Goal: Book appointment/travel/reservation

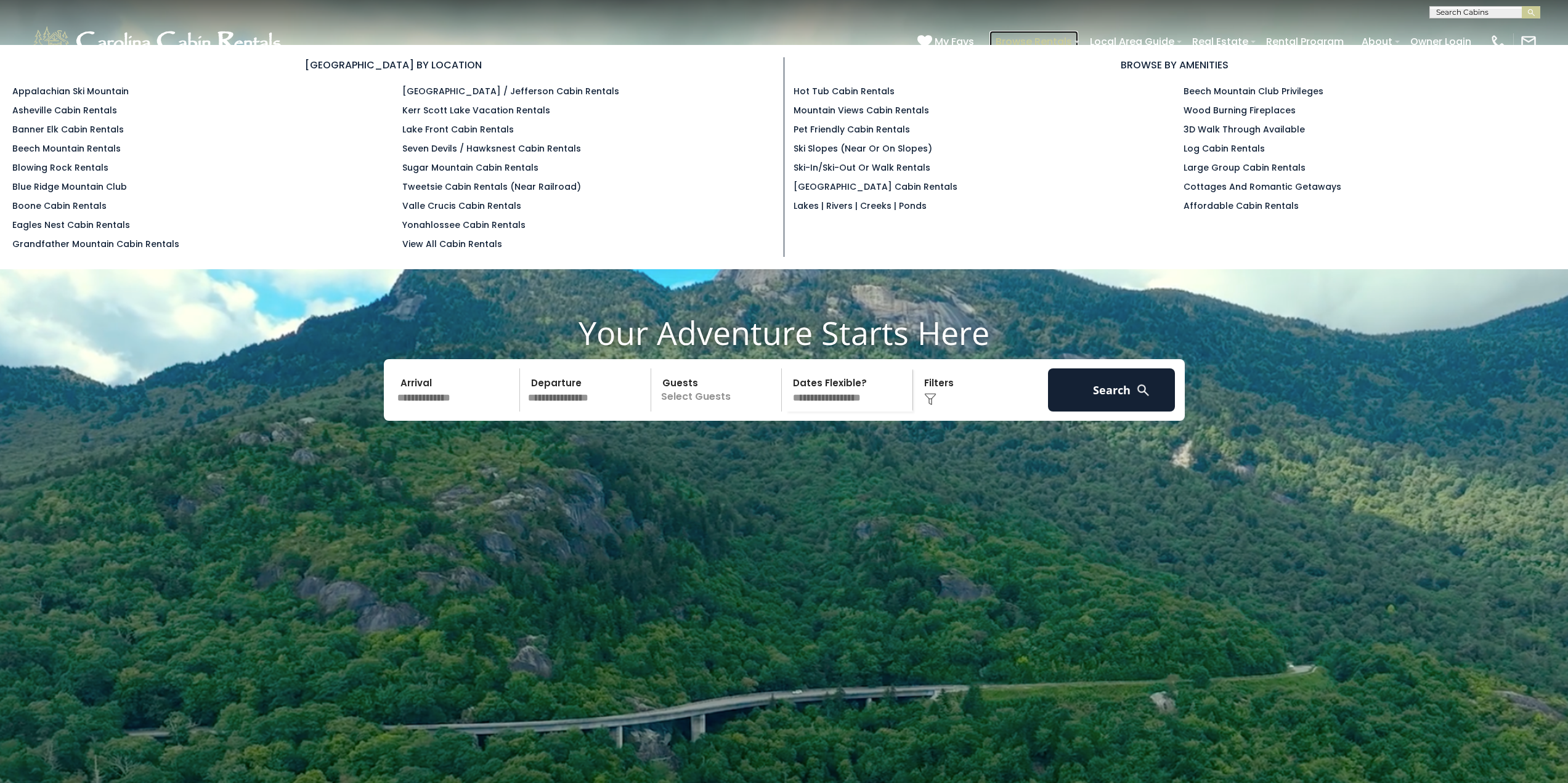
click at [1023, 37] on link "Browse Rentals" at bounding box center [1034, 41] width 89 height 21
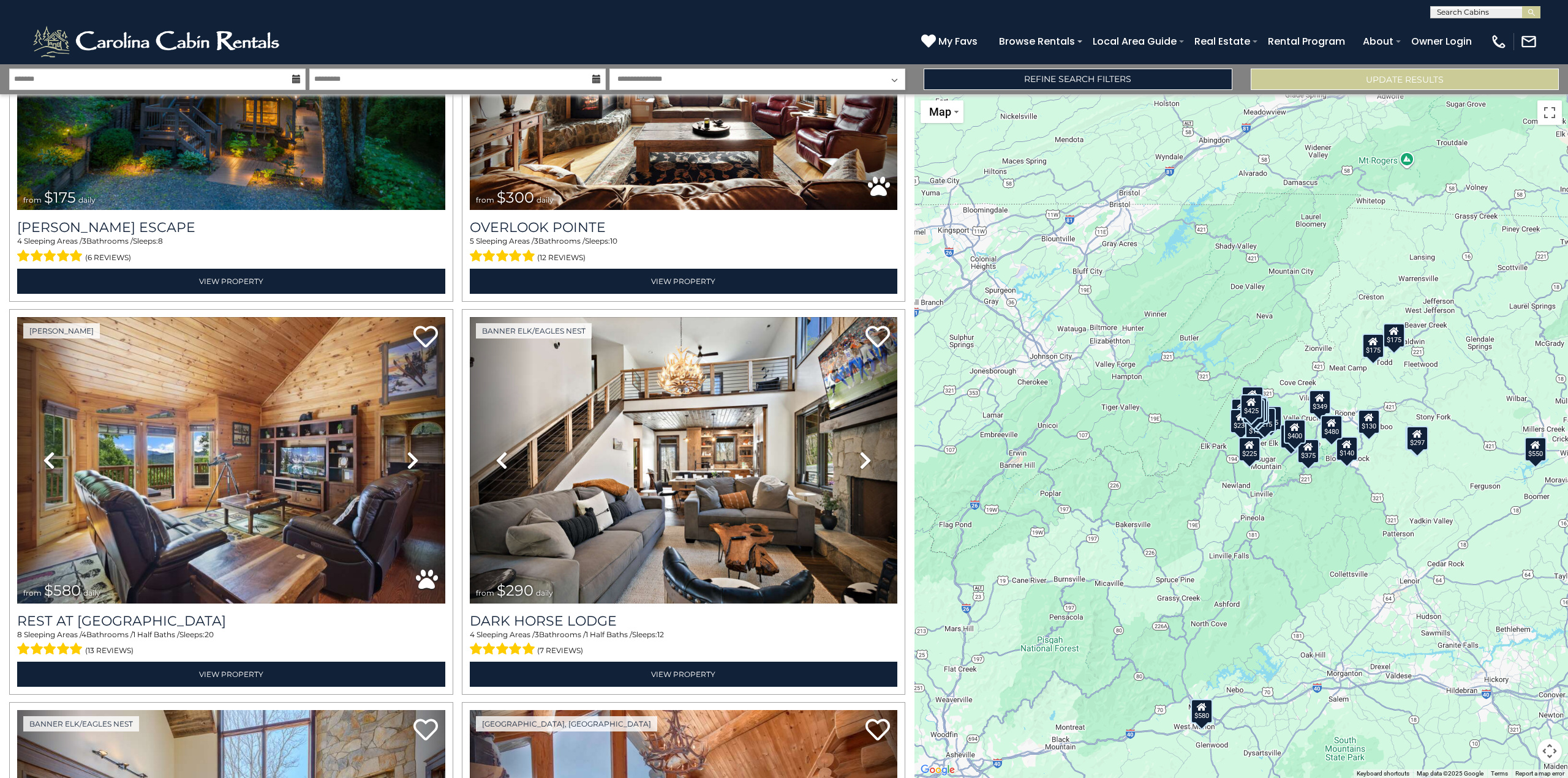
scroll to position [673, 0]
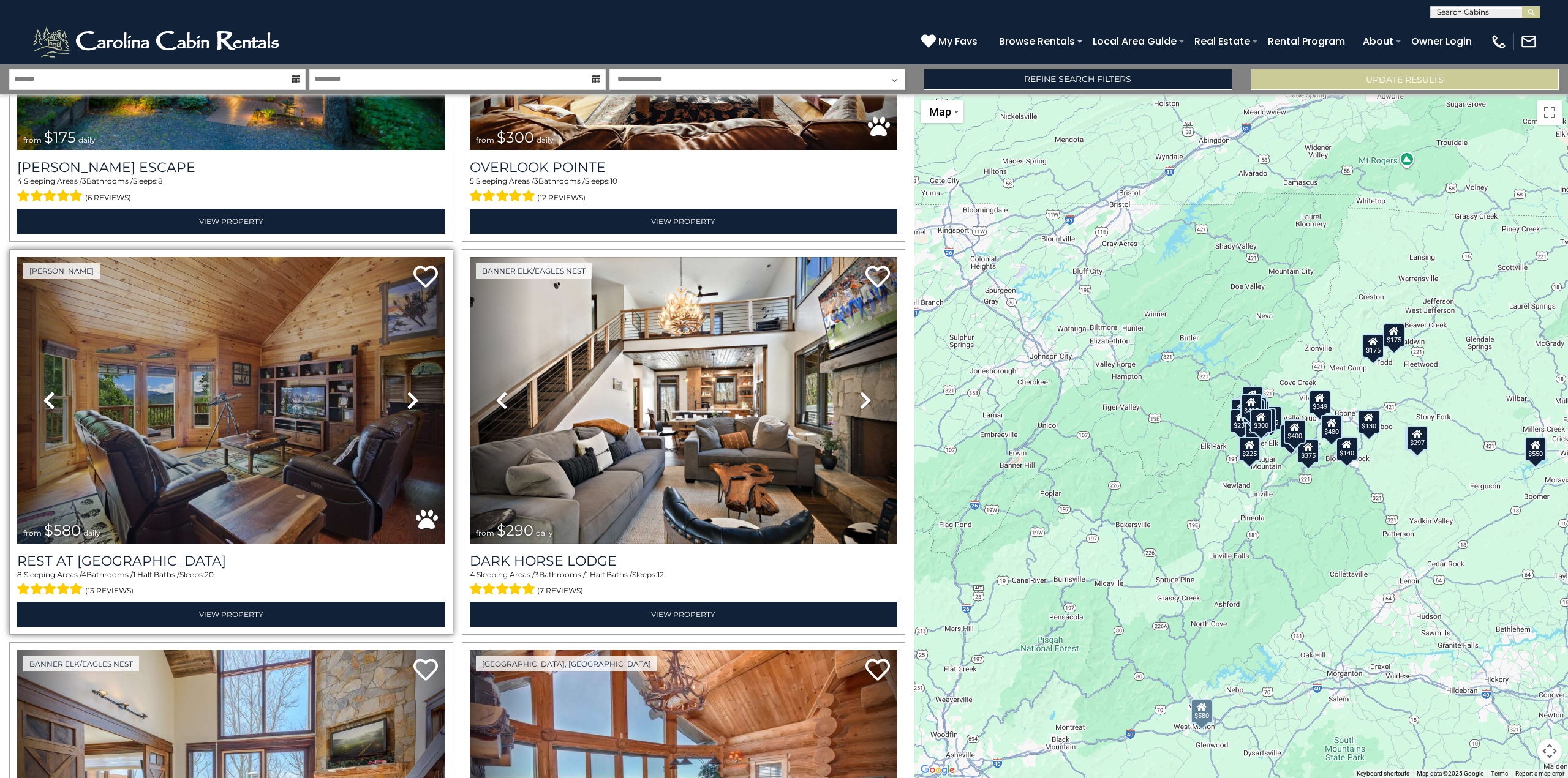
click at [411, 399] on icon at bounding box center [413, 401] width 12 height 20
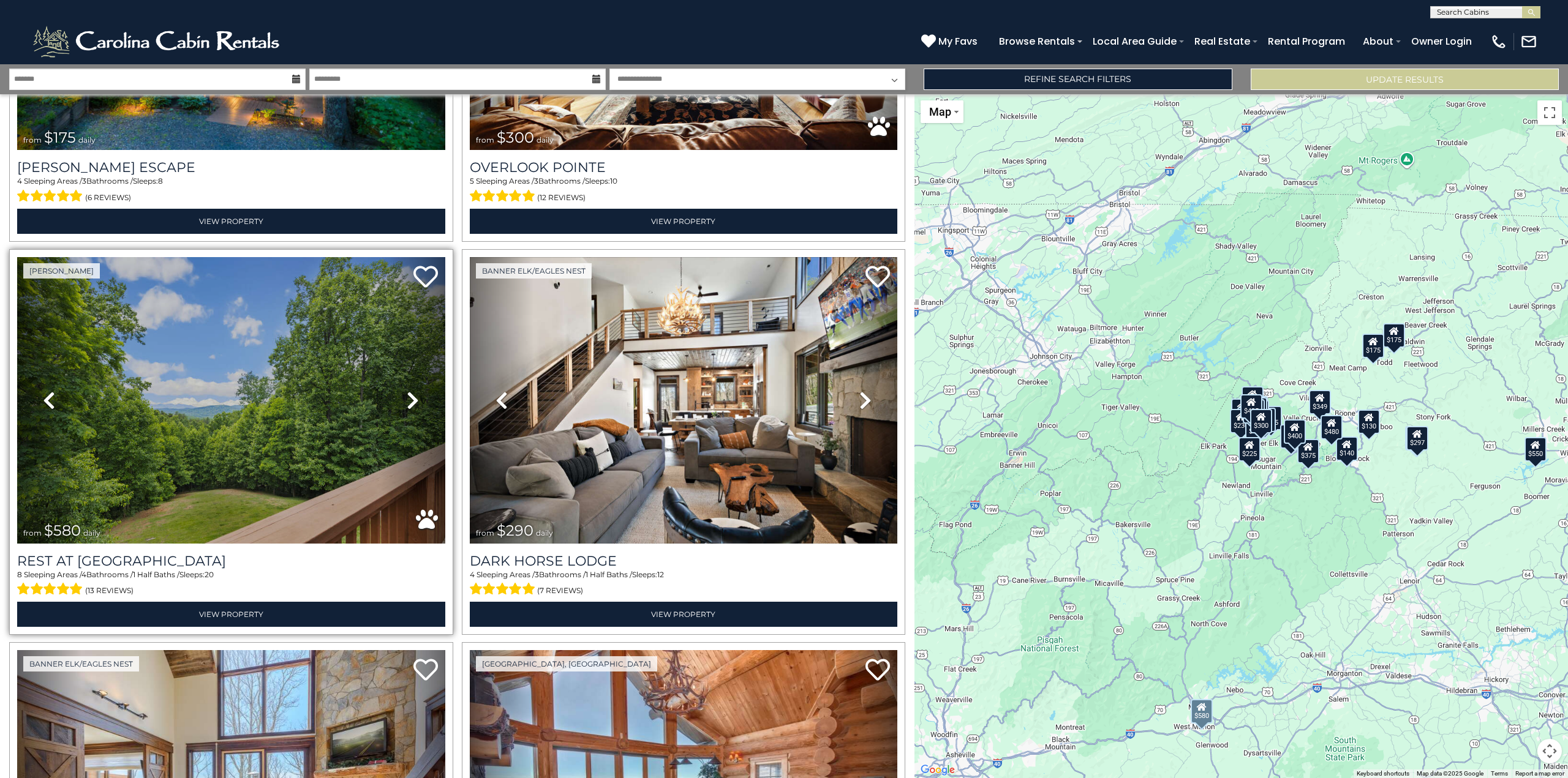
click at [411, 399] on icon at bounding box center [413, 401] width 12 height 20
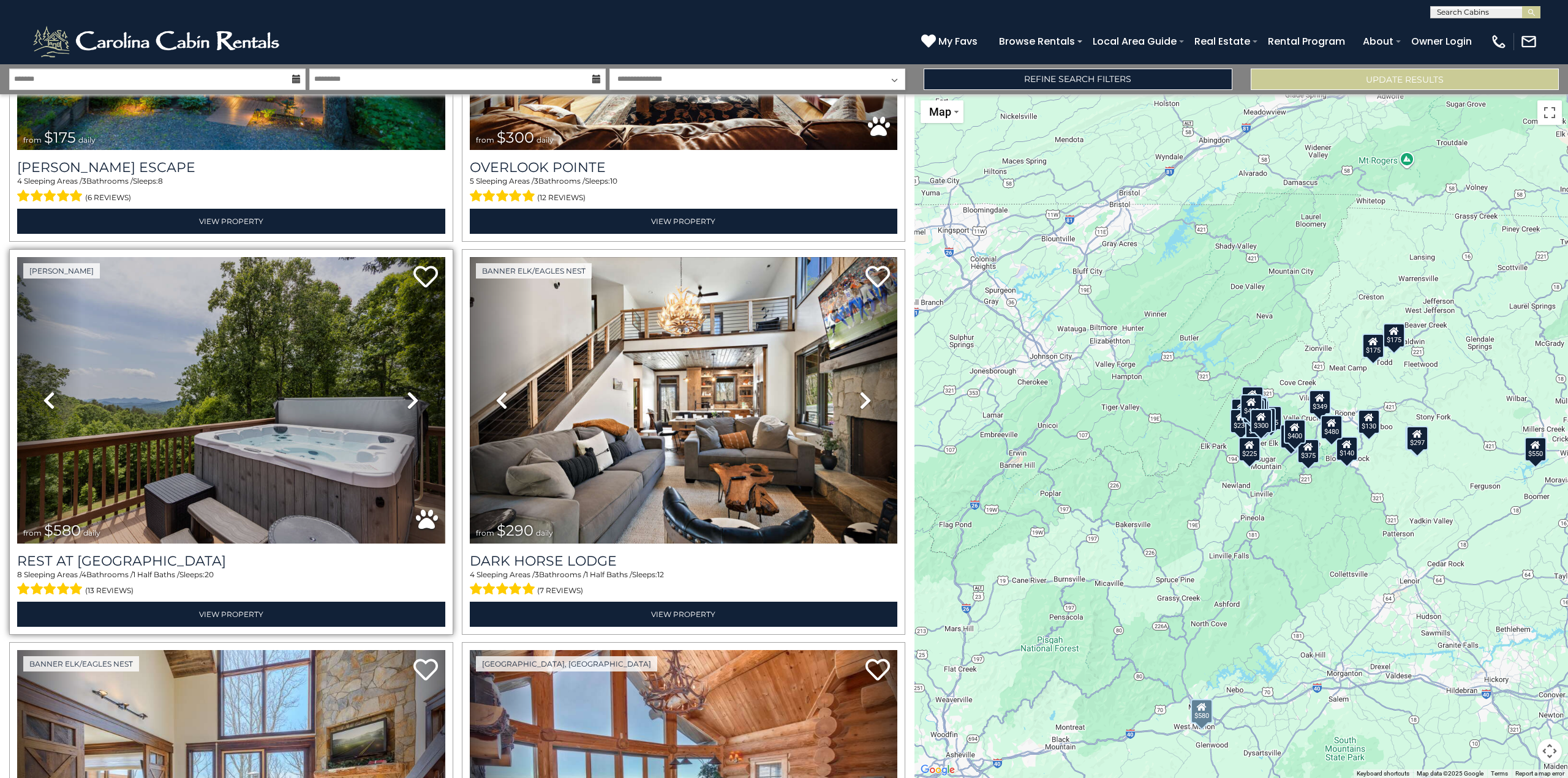
click at [411, 399] on icon at bounding box center [413, 401] width 12 height 20
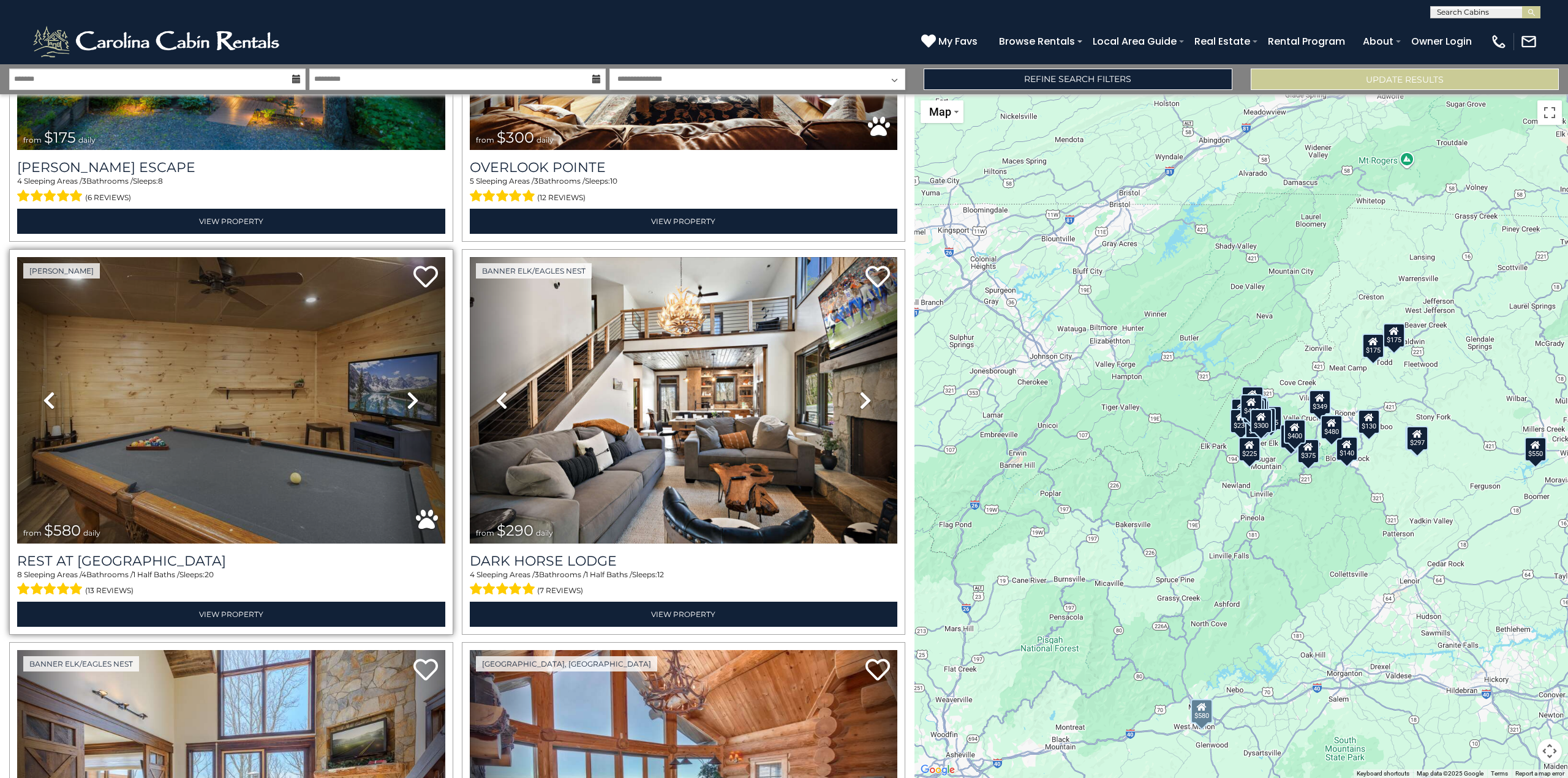
click at [411, 398] on icon at bounding box center [413, 401] width 12 height 20
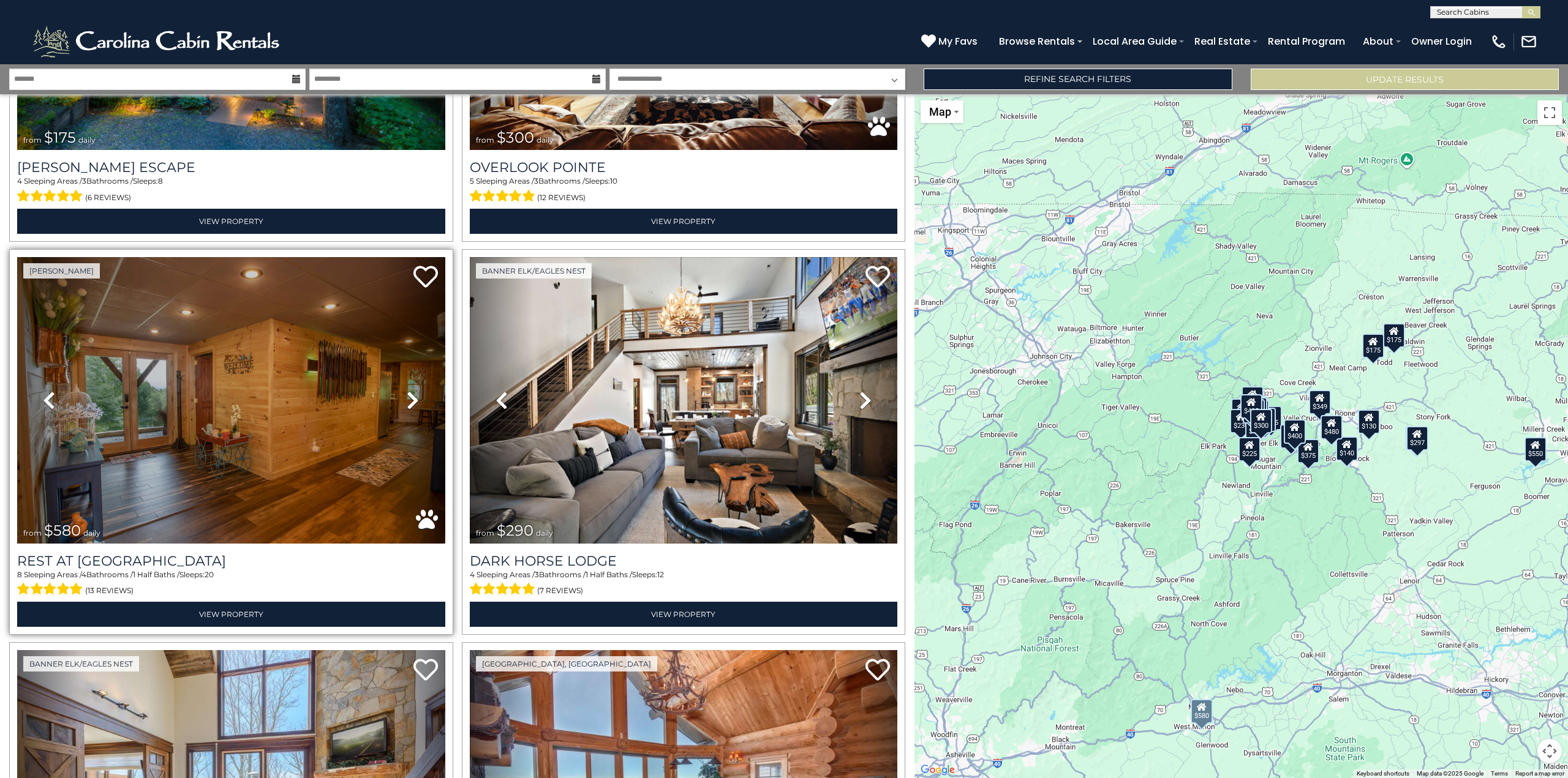
click at [409, 397] on icon at bounding box center [413, 401] width 12 height 20
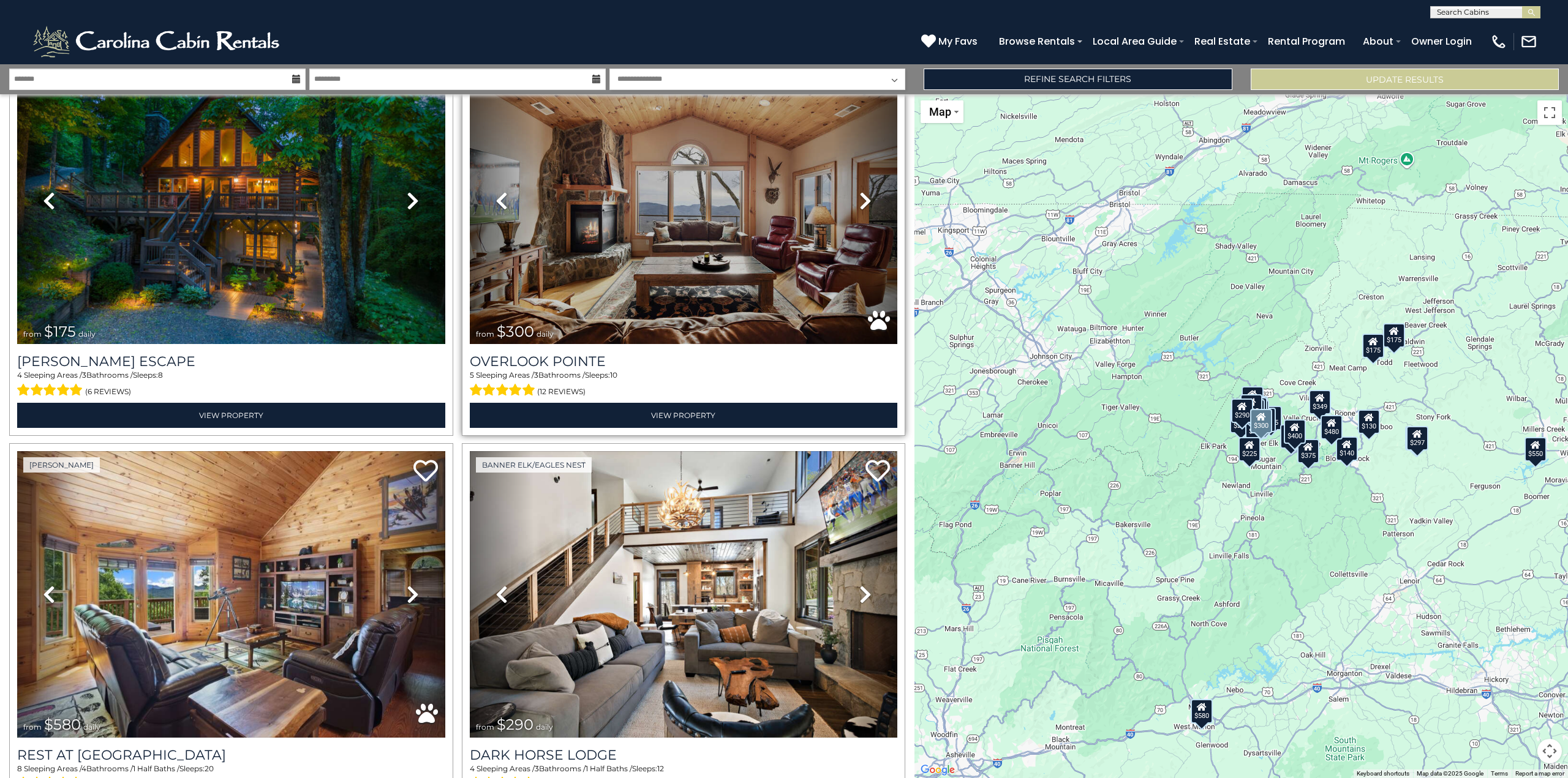
scroll to position [427, 0]
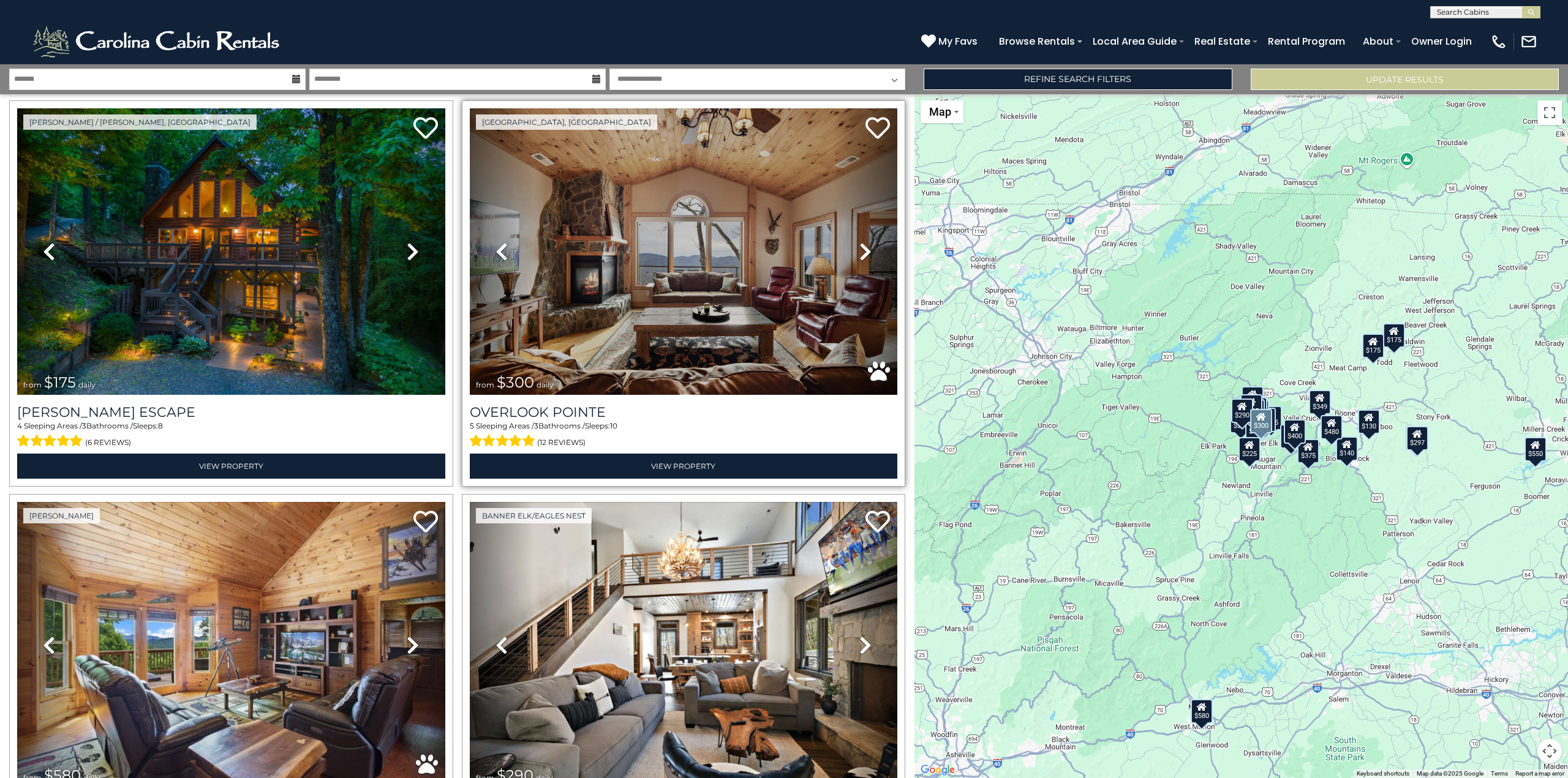
click at [860, 247] on icon at bounding box center [865, 252] width 12 height 20
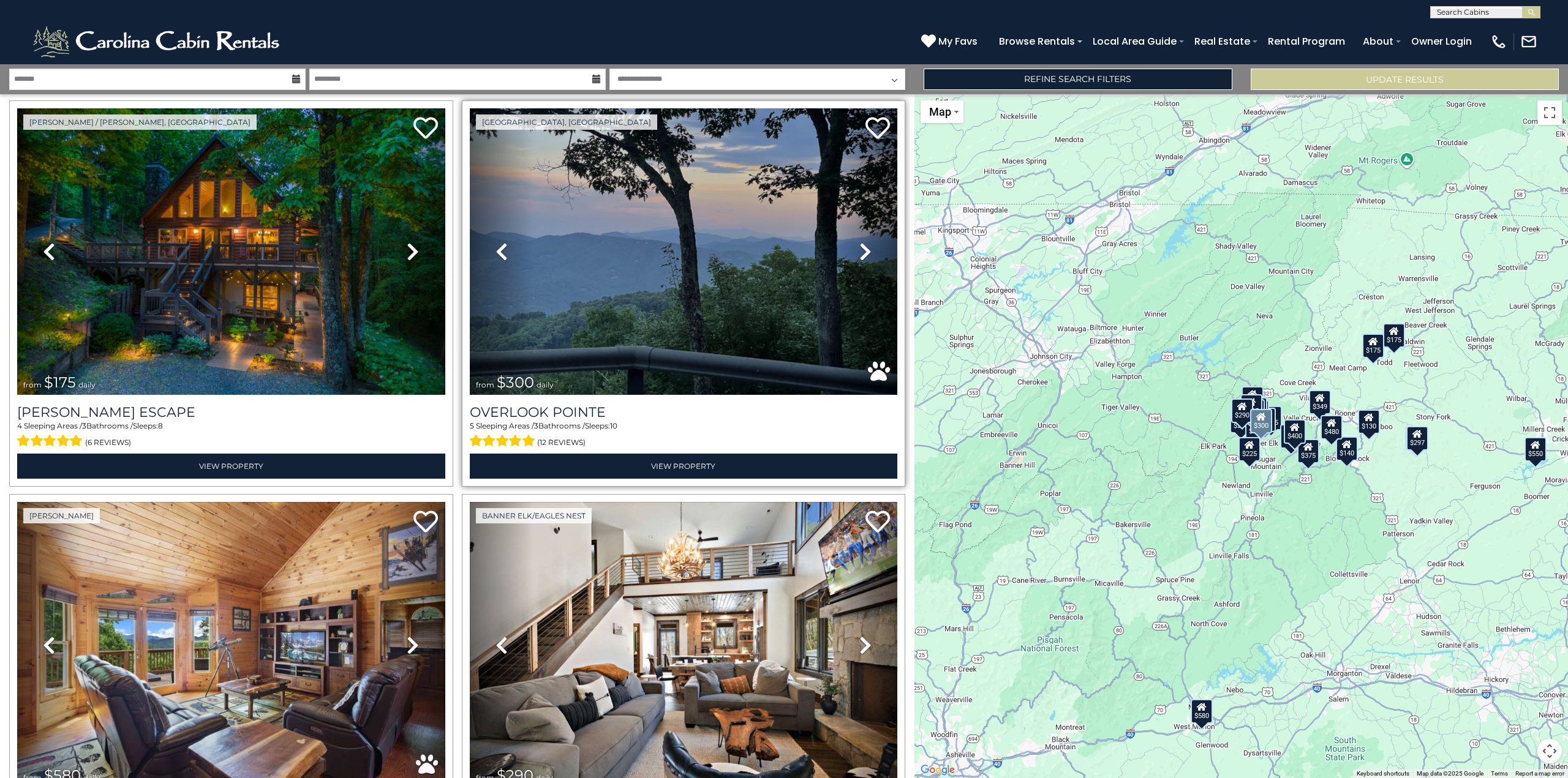
click at [861, 246] on icon at bounding box center [865, 252] width 12 height 20
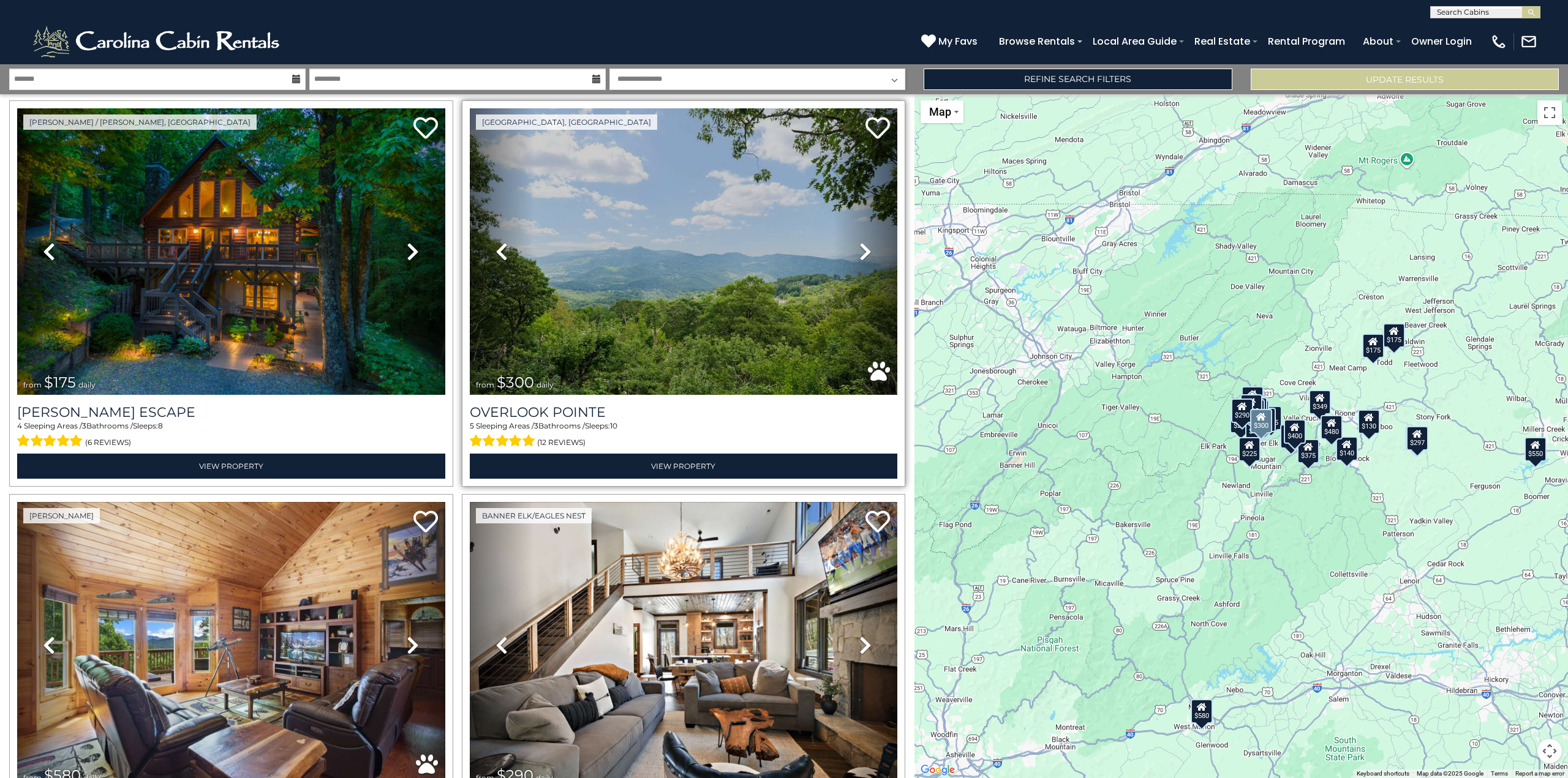
click at [861, 246] on icon at bounding box center [865, 252] width 12 height 20
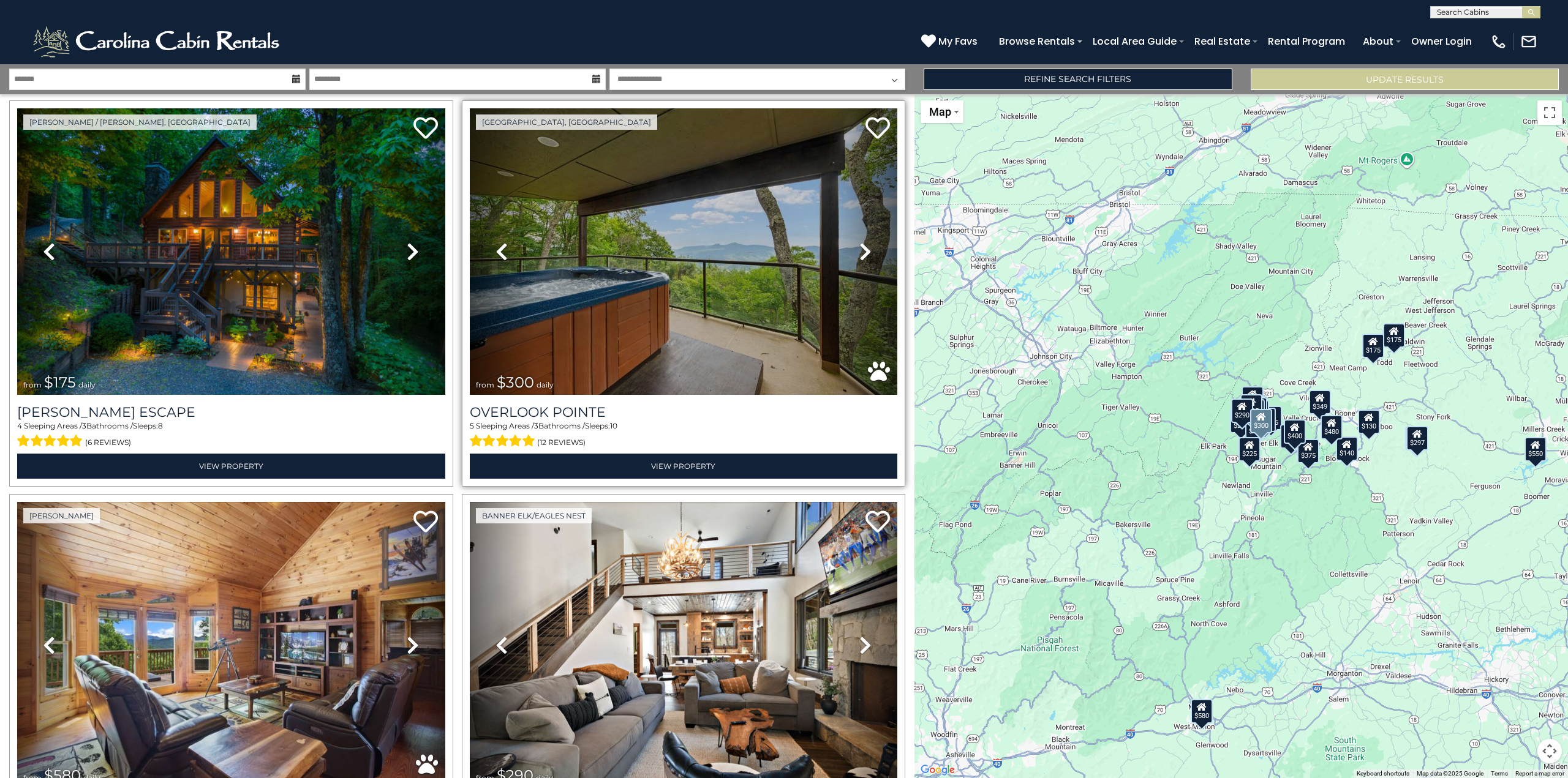
click at [861, 246] on icon at bounding box center [865, 252] width 12 height 20
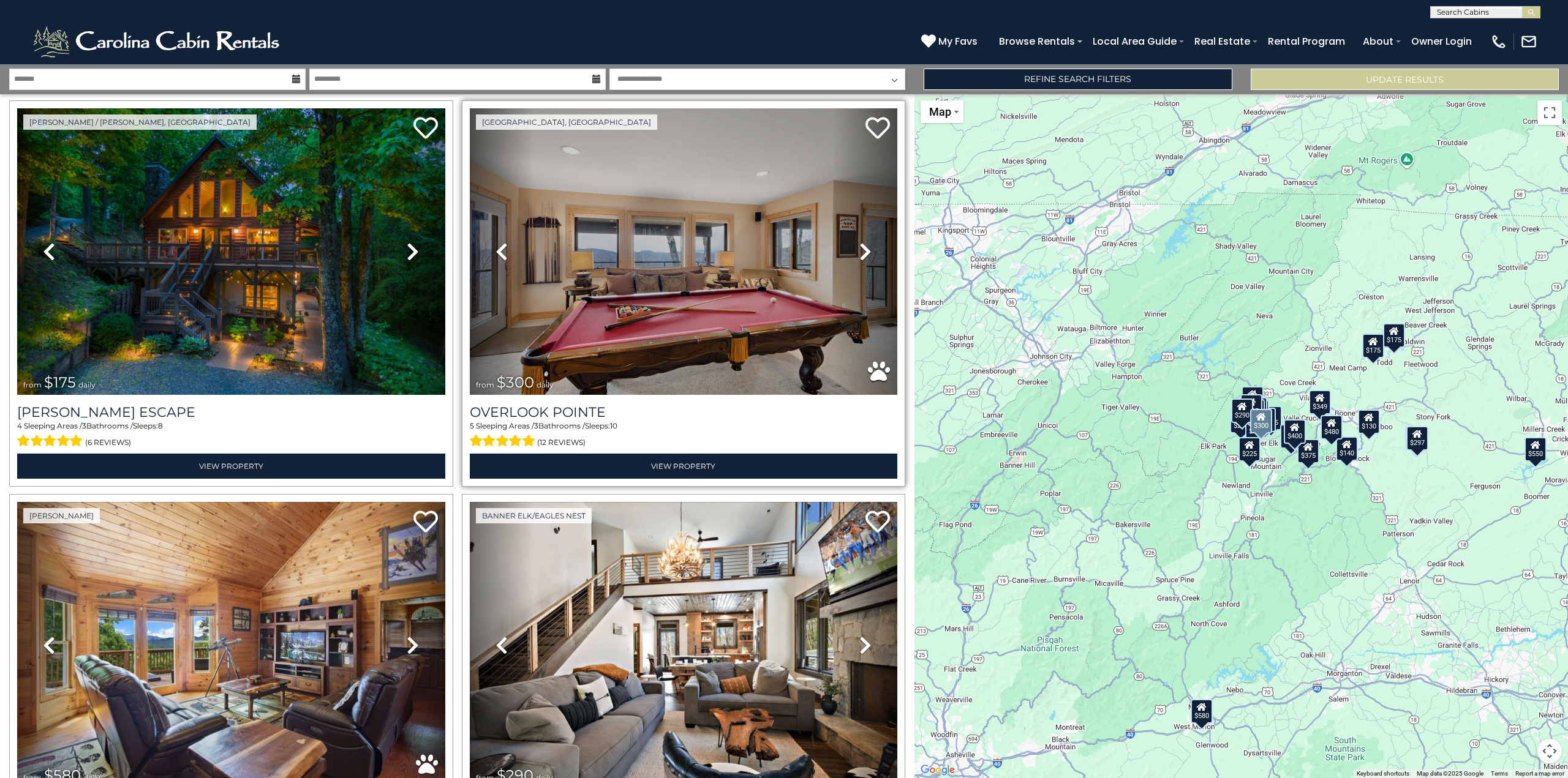
click at [861, 246] on icon at bounding box center [865, 252] width 12 height 20
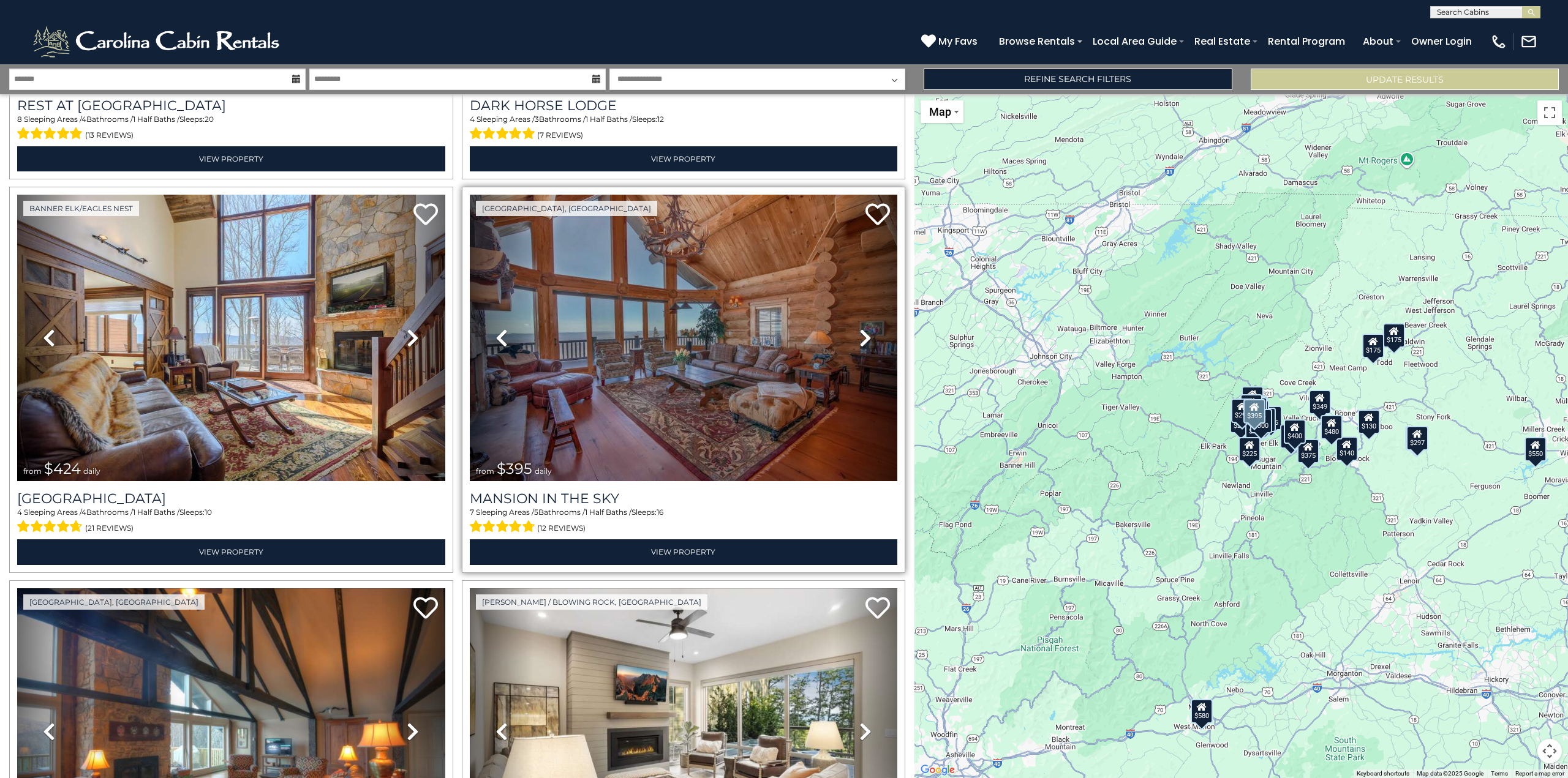
scroll to position [1162, 0]
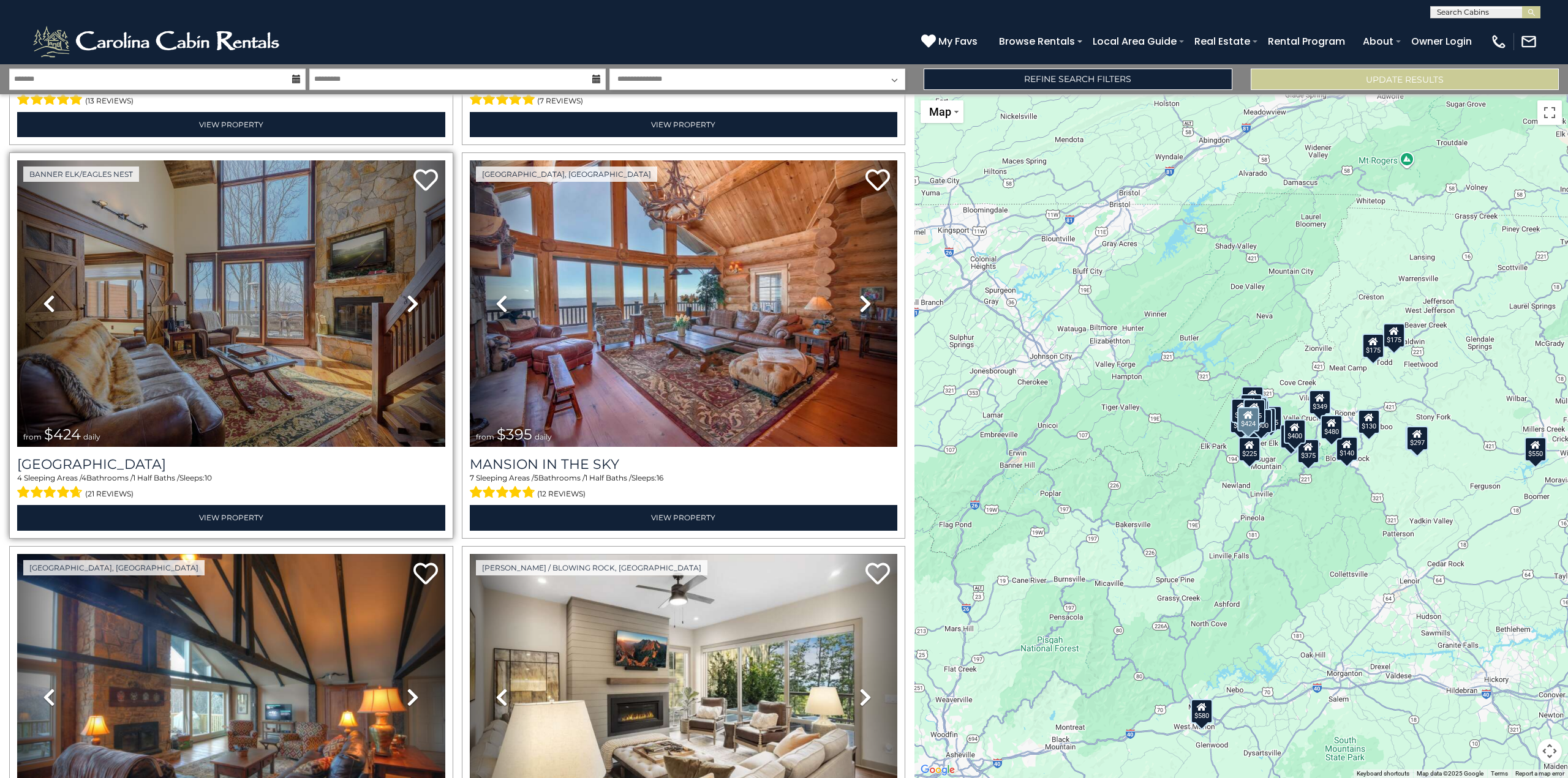
click at [412, 298] on icon at bounding box center [413, 304] width 12 height 20
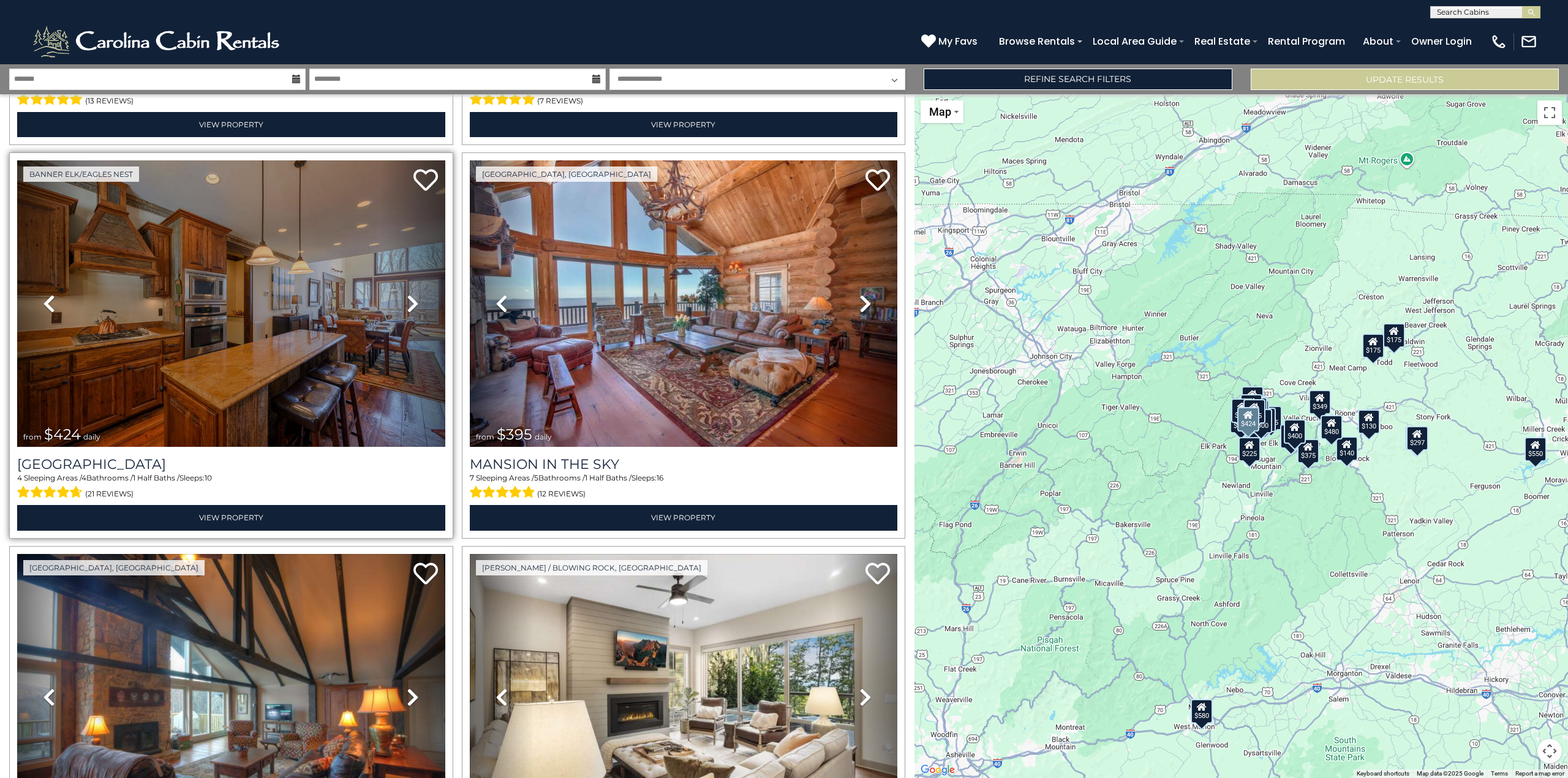
click at [412, 298] on icon at bounding box center [413, 304] width 12 height 20
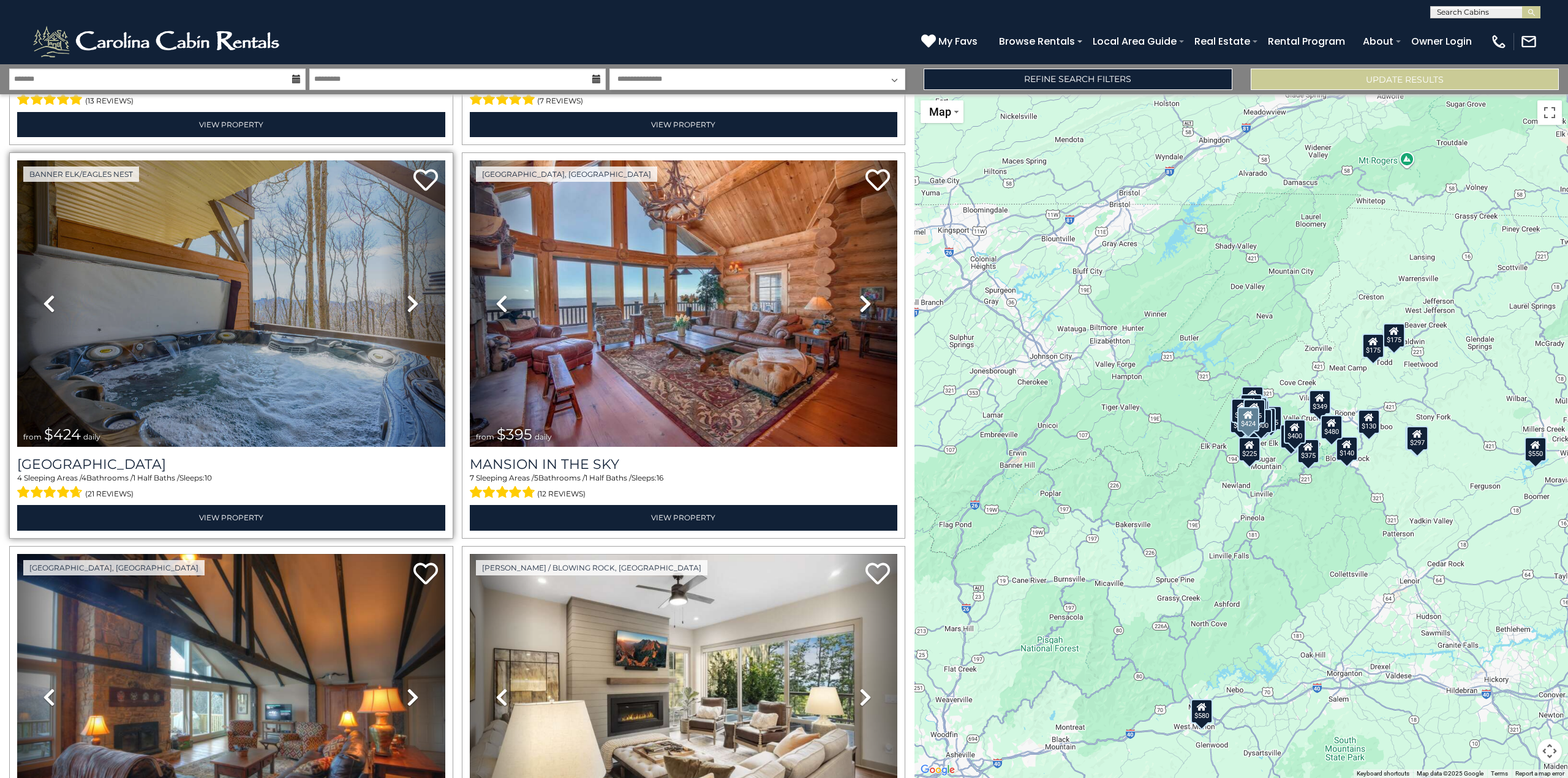
click at [412, 298] on icon at bounding box center [413, 304] width 12 height 20
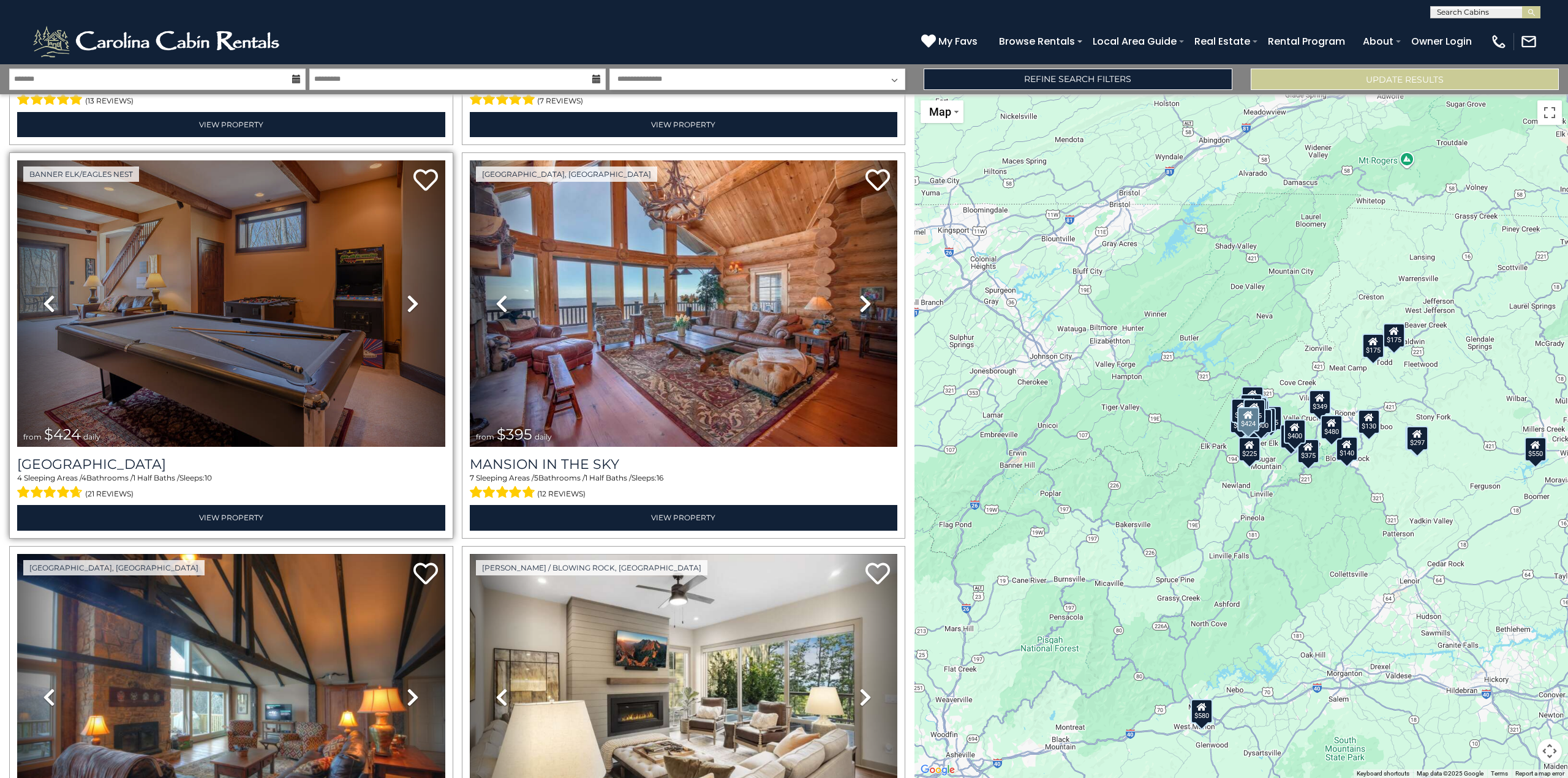
click at [412, 298] on icon at bounding box center [413, 304] width 12 height 20
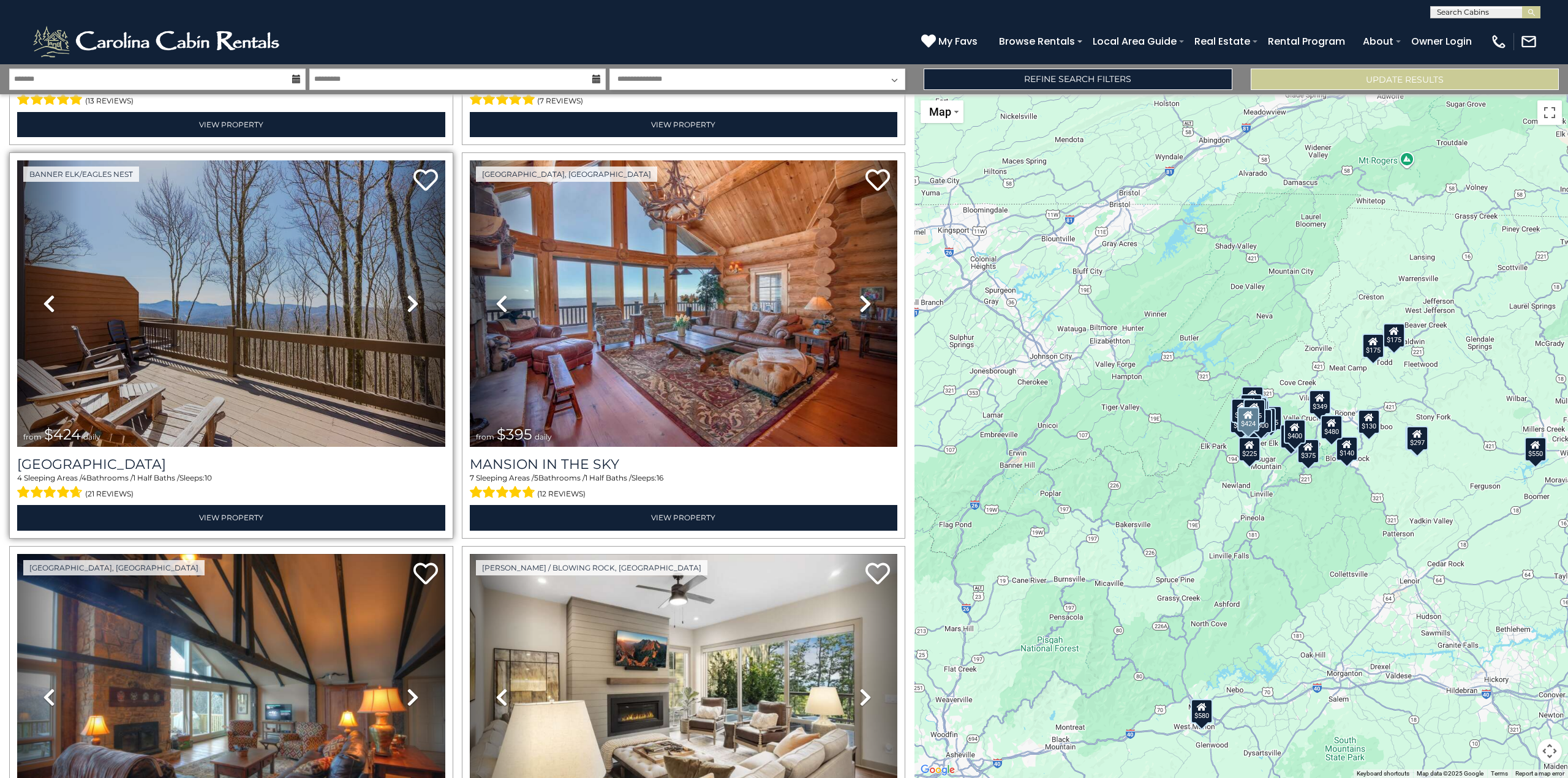
click at [413, 298] on icon at bounding box center [413, 304] width 12 height 20
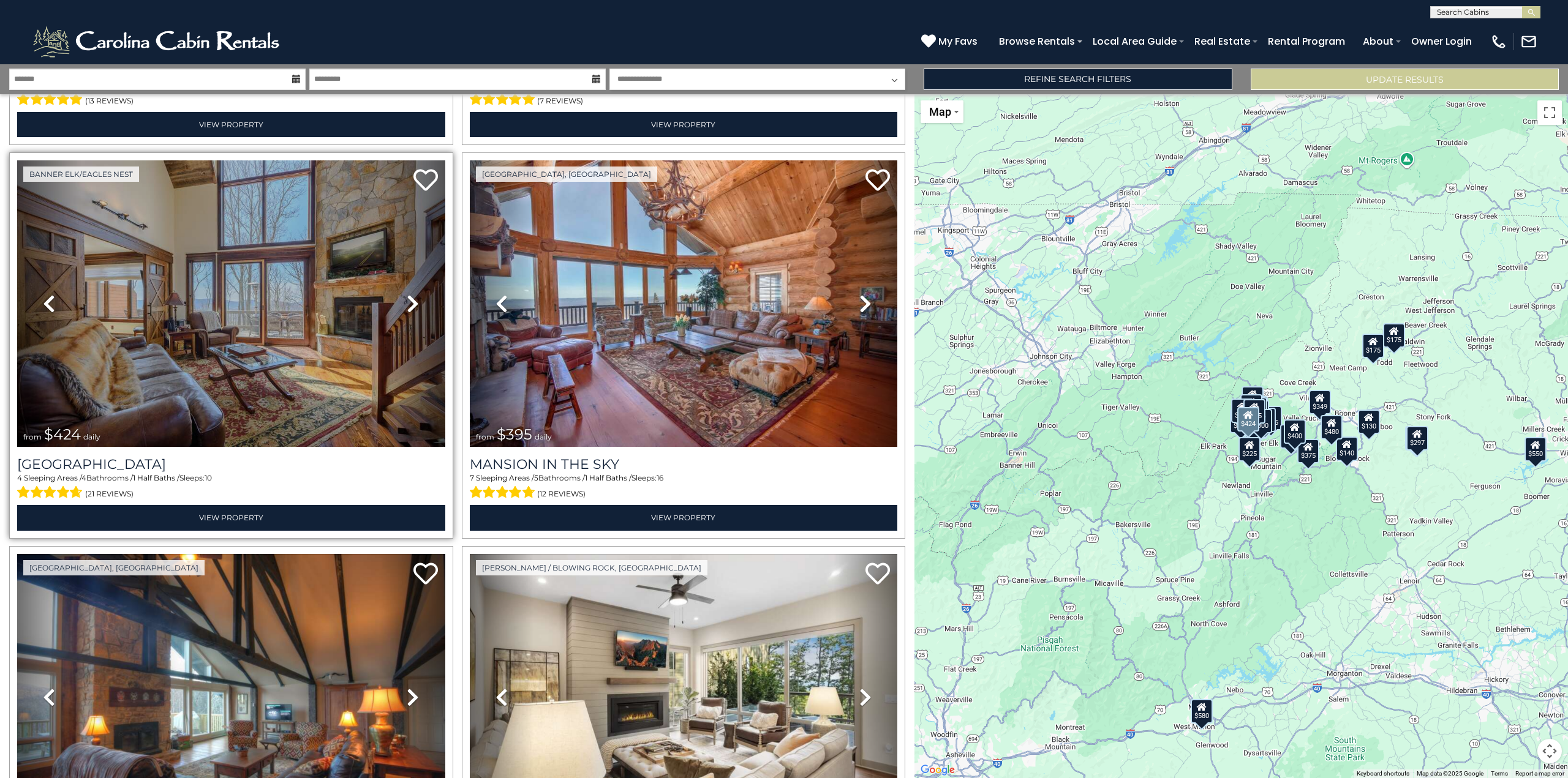
click at [413, 298] on icon at bounding box center [413, 304] width 12 height 20
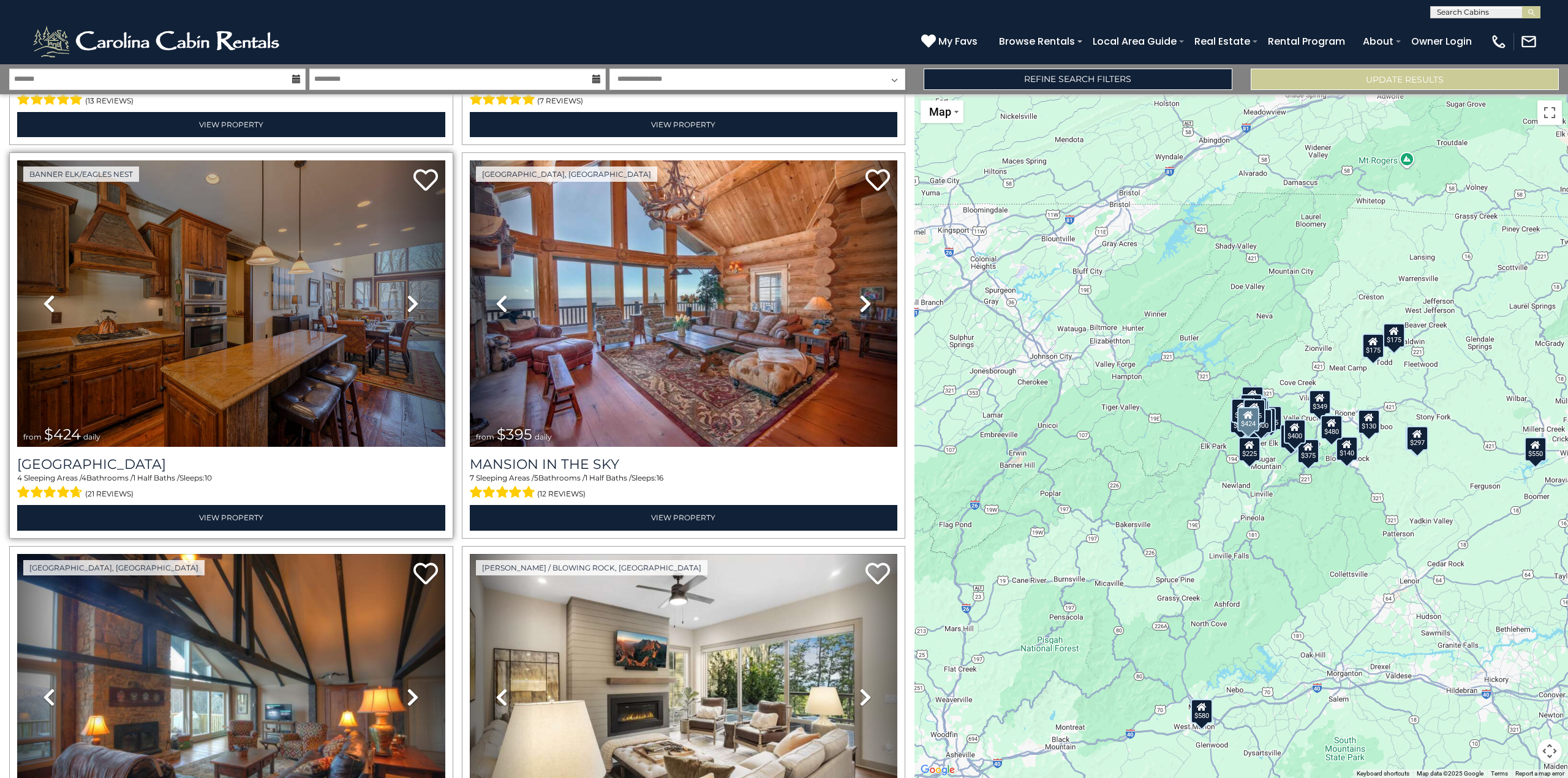
click at [413, 298] on icon at bounding box center [413, 304] width 12 height 20
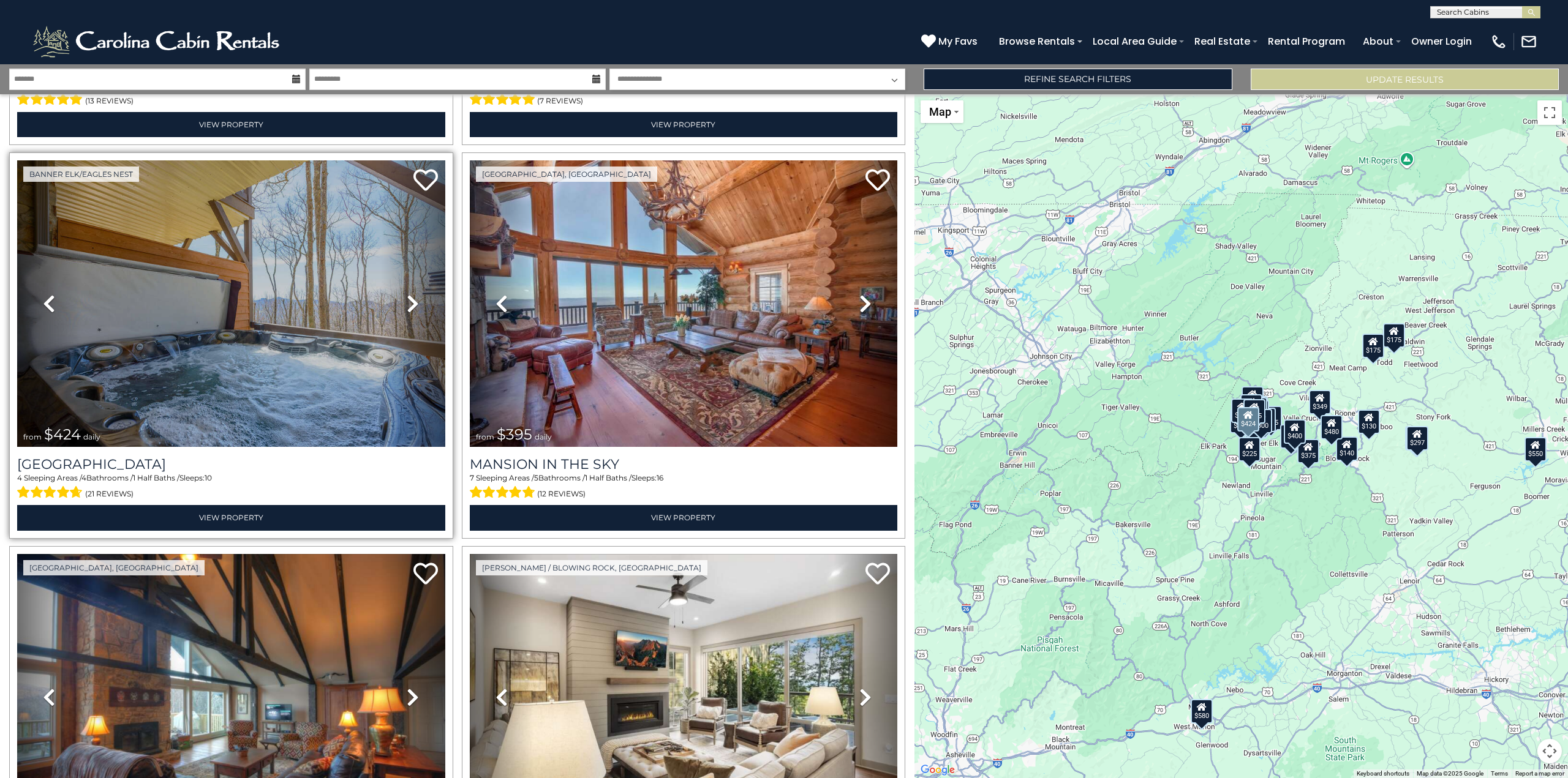
click at [413, 298] on icon at bounding box center [413, 304] width 12 height 20
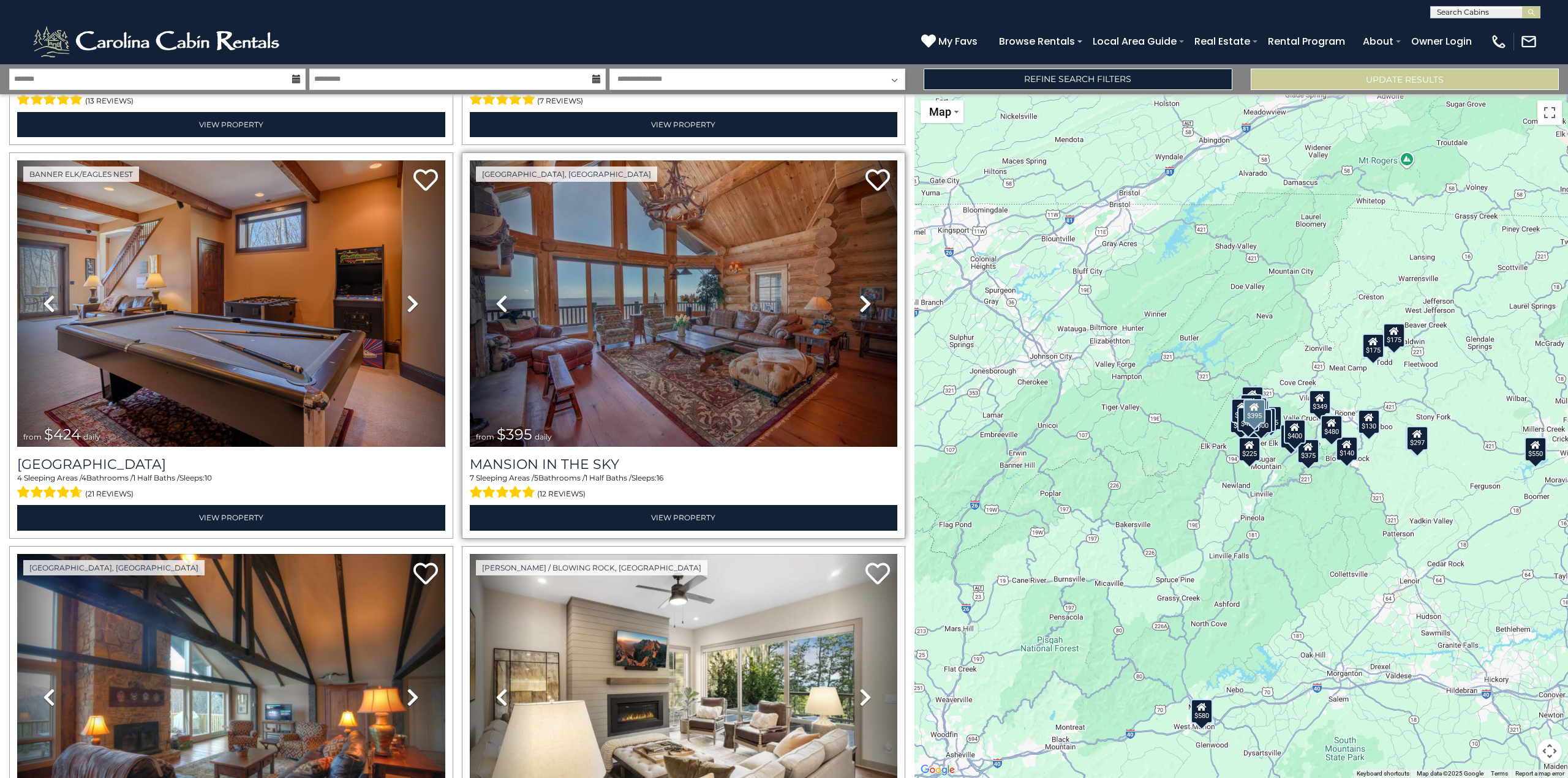
click at [862, 299] on icon at bounding box center [865, 304] width 12 height 20
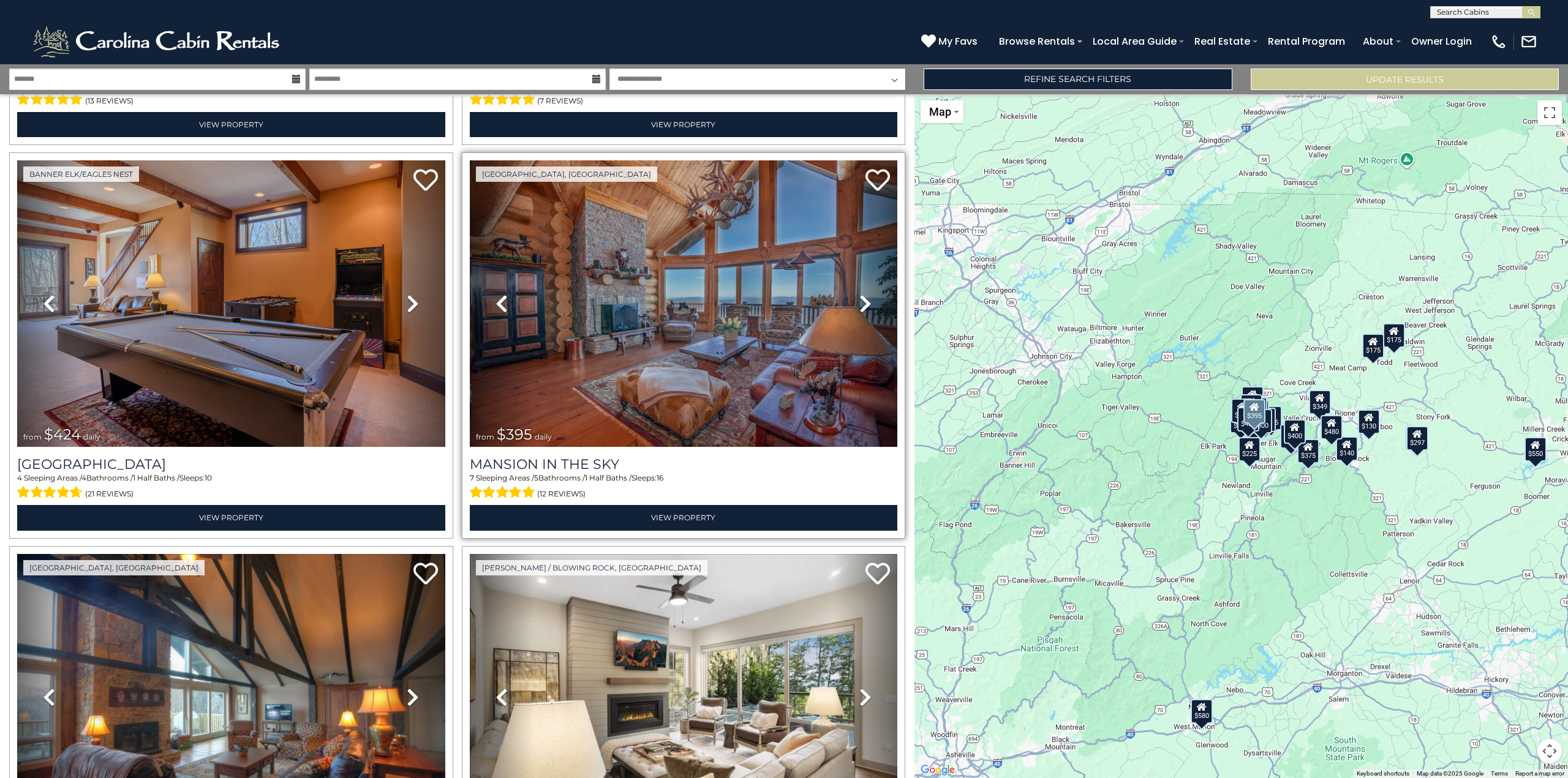
click at [862, 299] on icon at bounding box center [865, 304] width 12 height 20
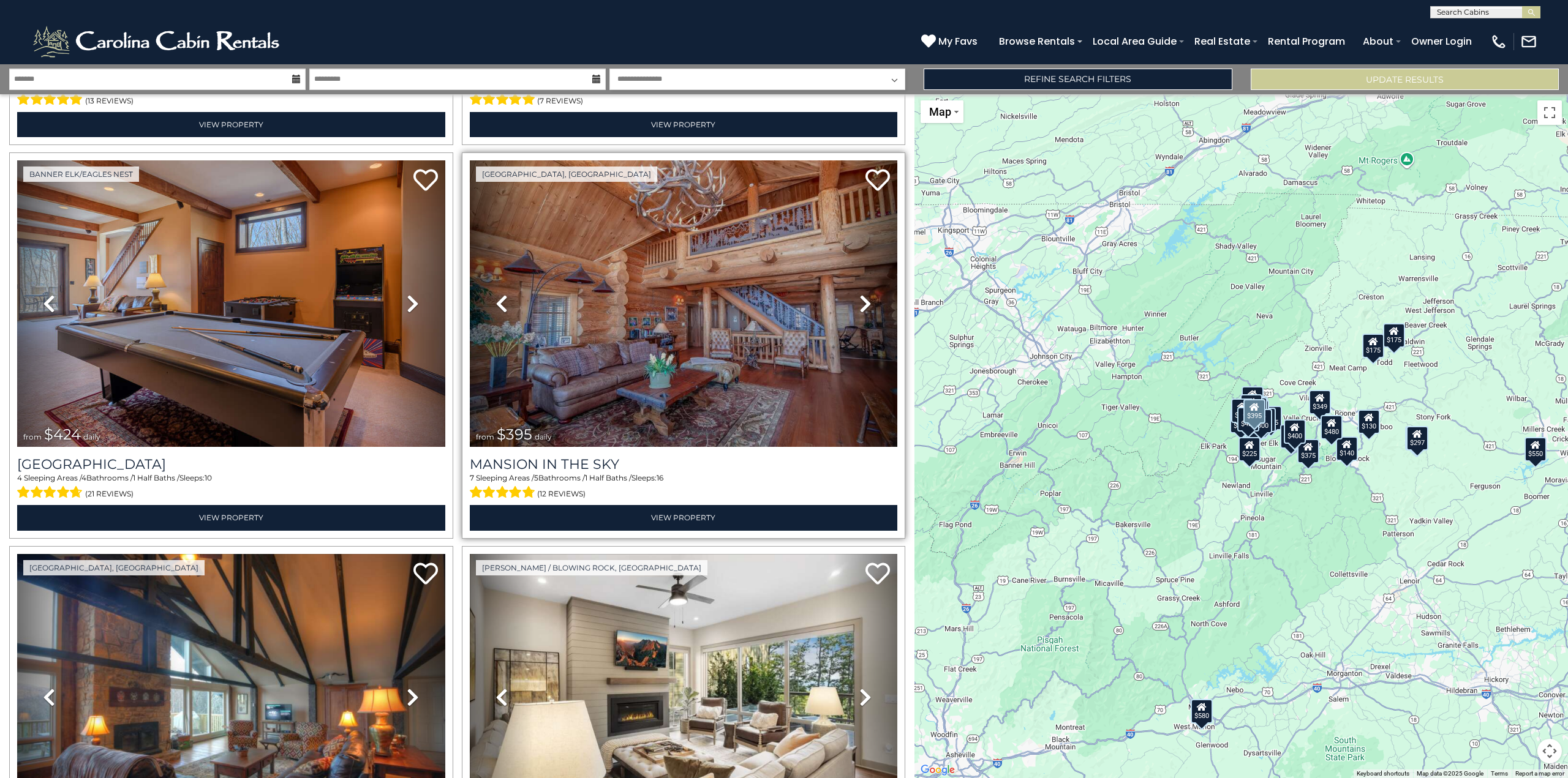
click at [862, 299] on icon at bounding box center [865, 304] width 12 height 20
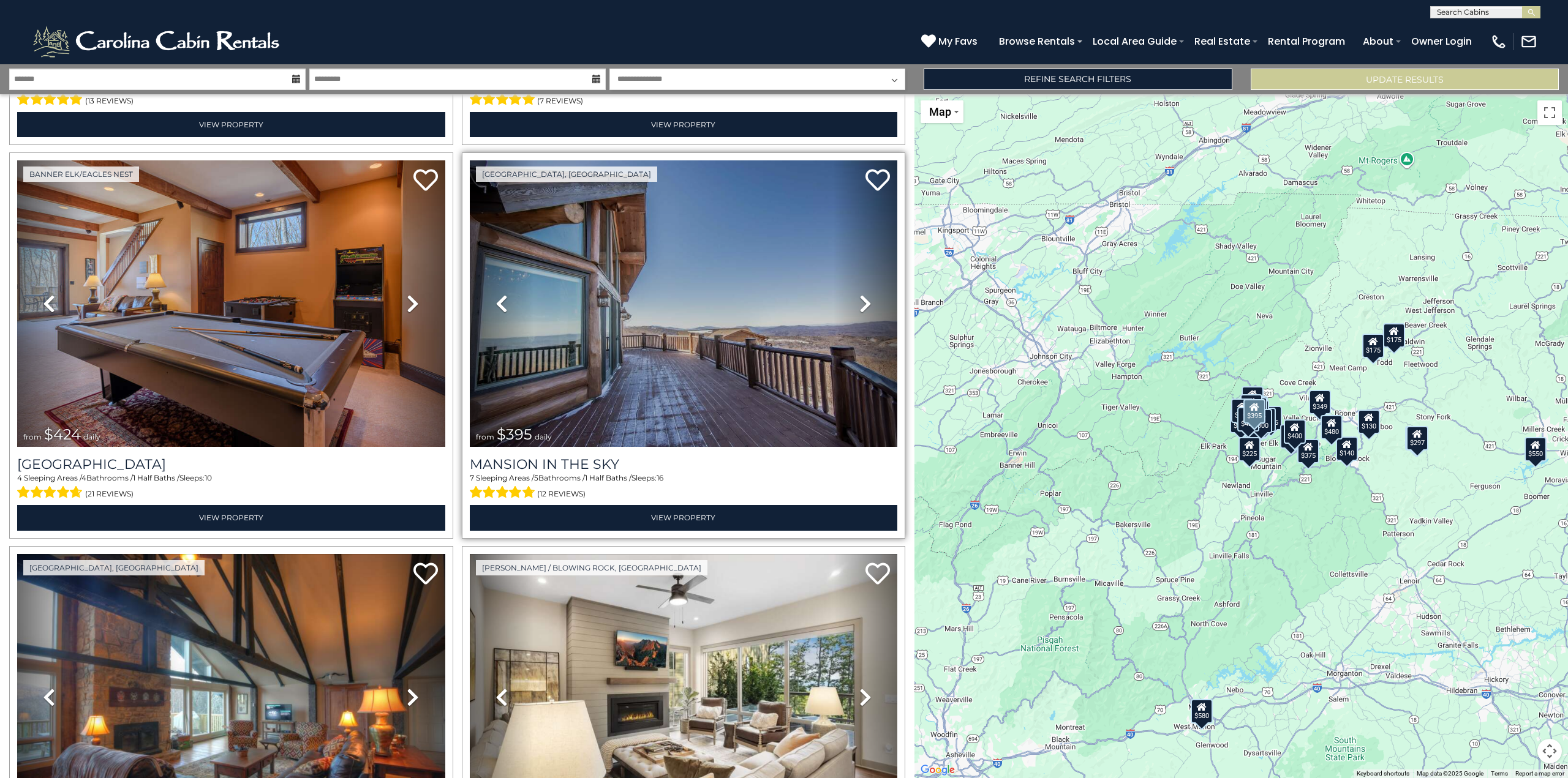
click at [859, 296] on icon at bounding box center [865, 304] width 12 height 20
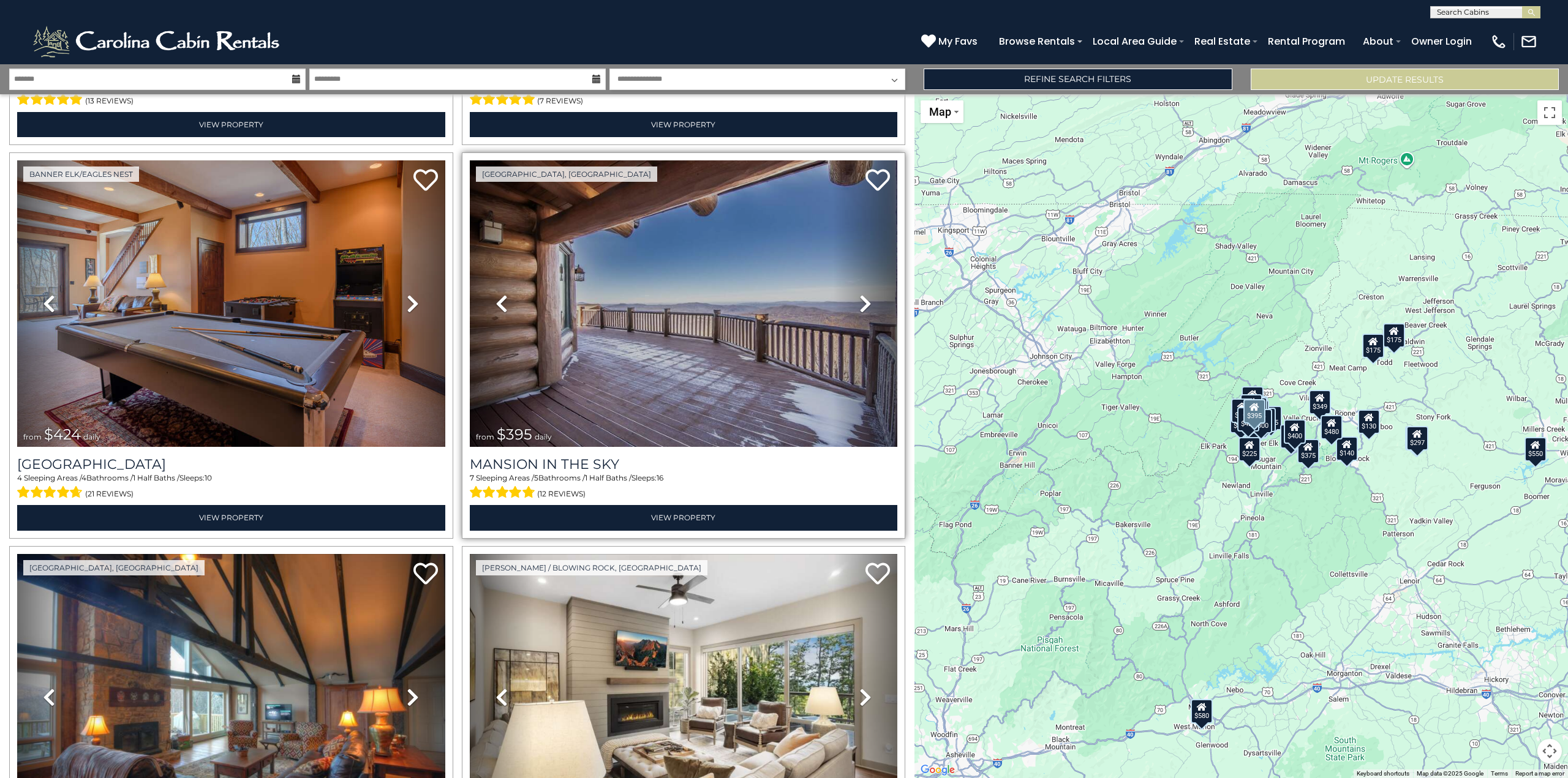
click at [859, 296] on icon at bounding box center [865, 304] width 12 height 20
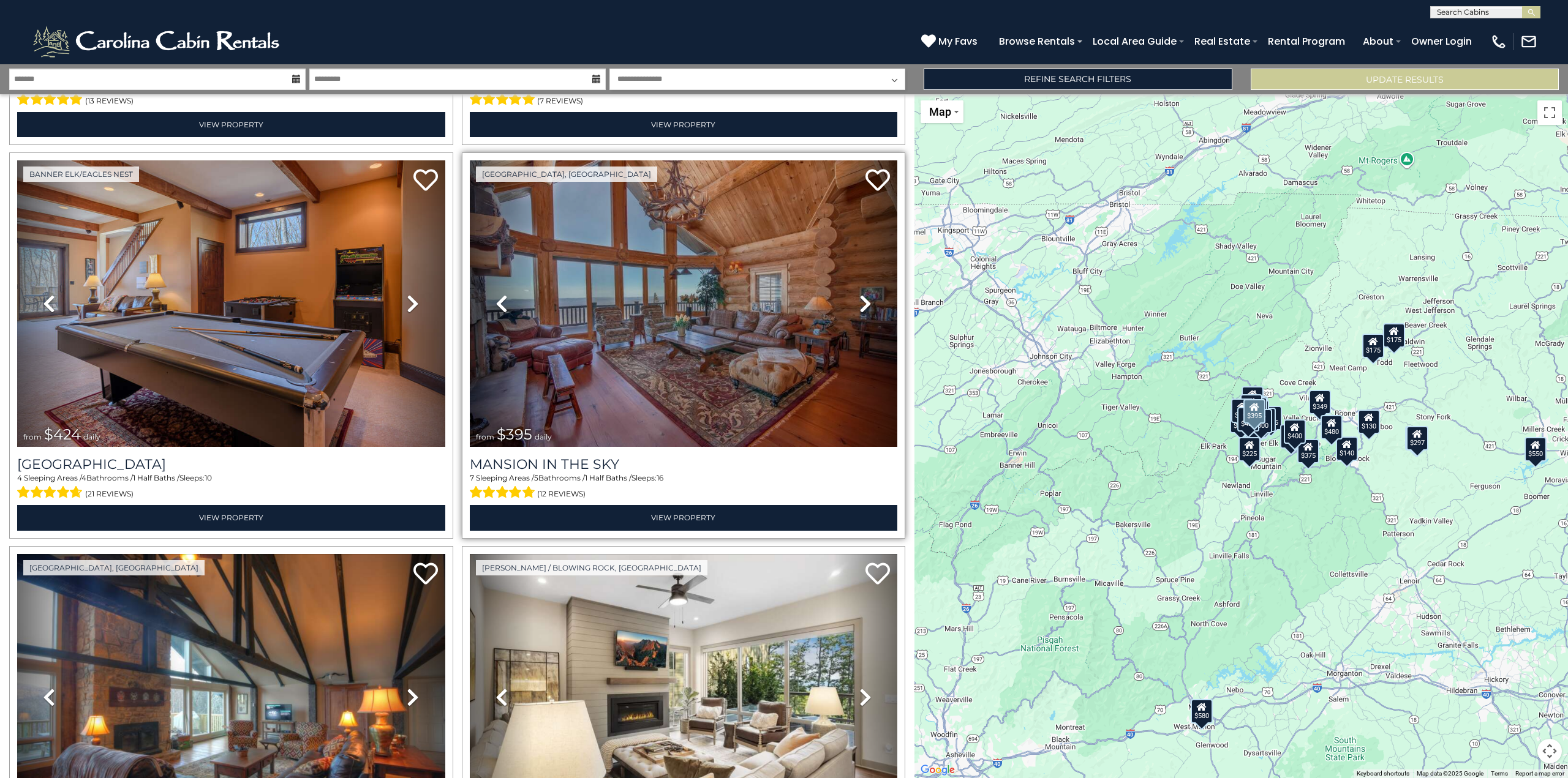
click at [859, 296] on icon at bounding box center [865, 304] width 12 height 20
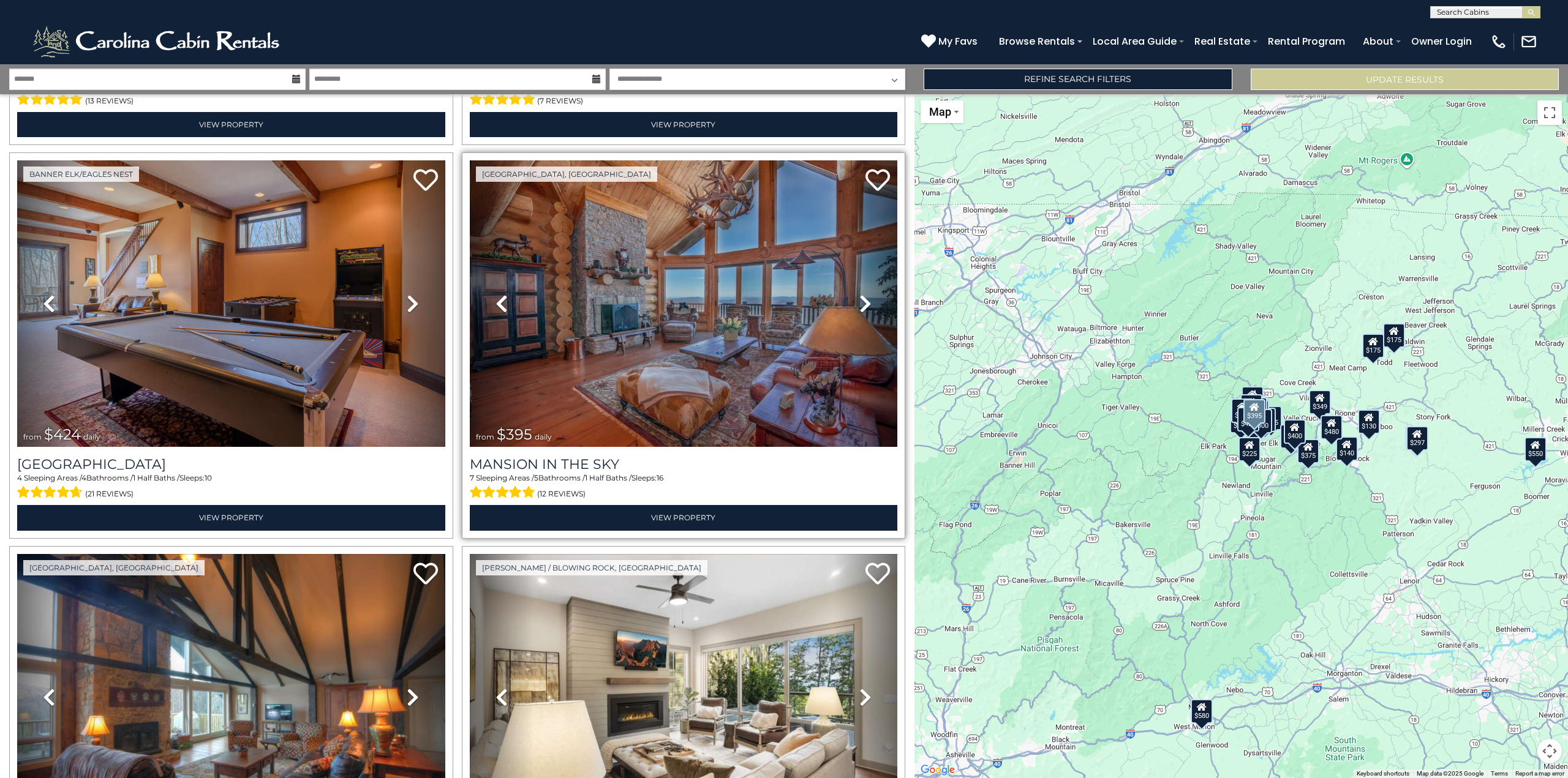
click at [860, 296] on icon at bounding box center [865, 304] width 12 height 20
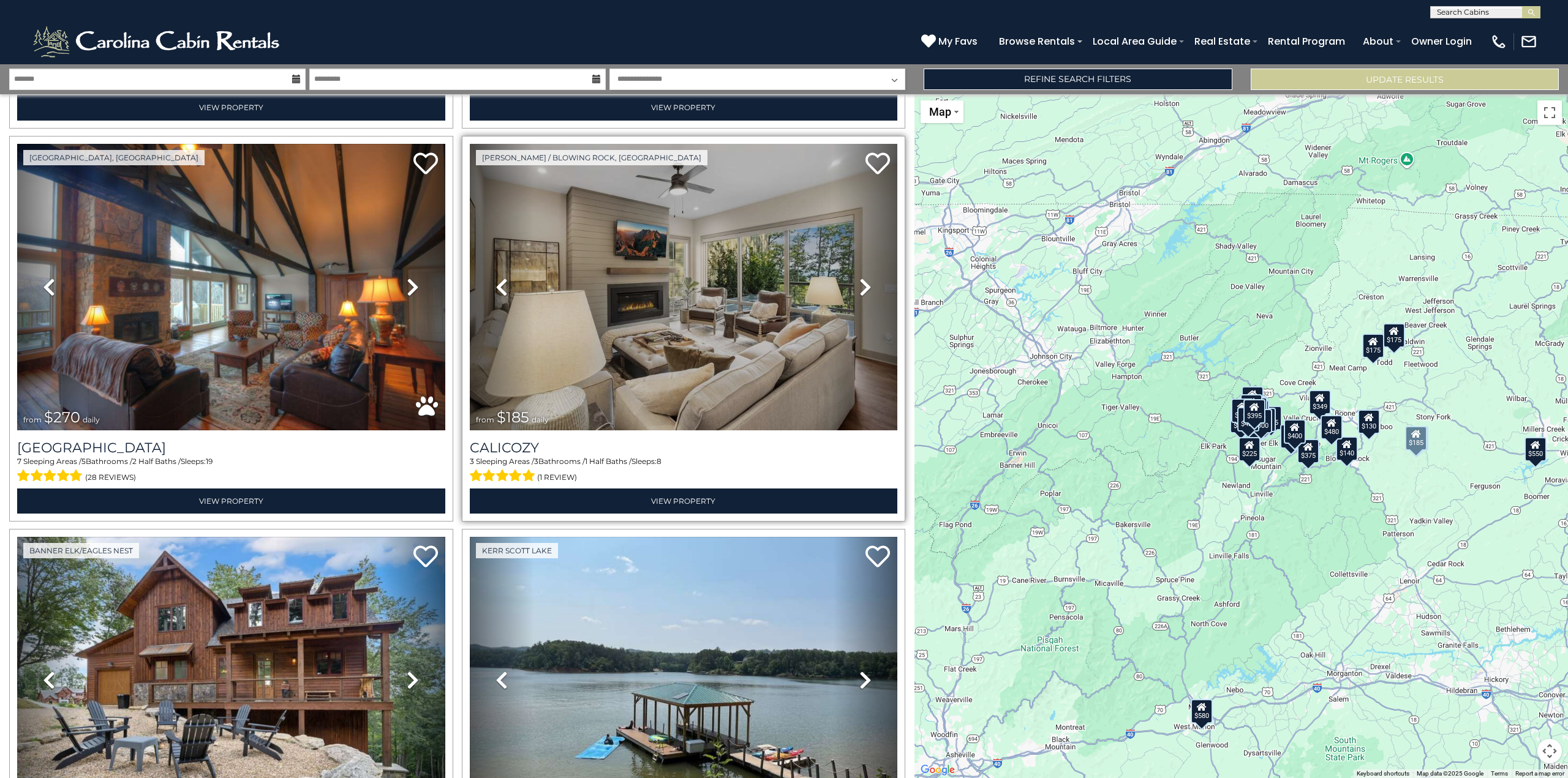
scroll to position [1591, 0]
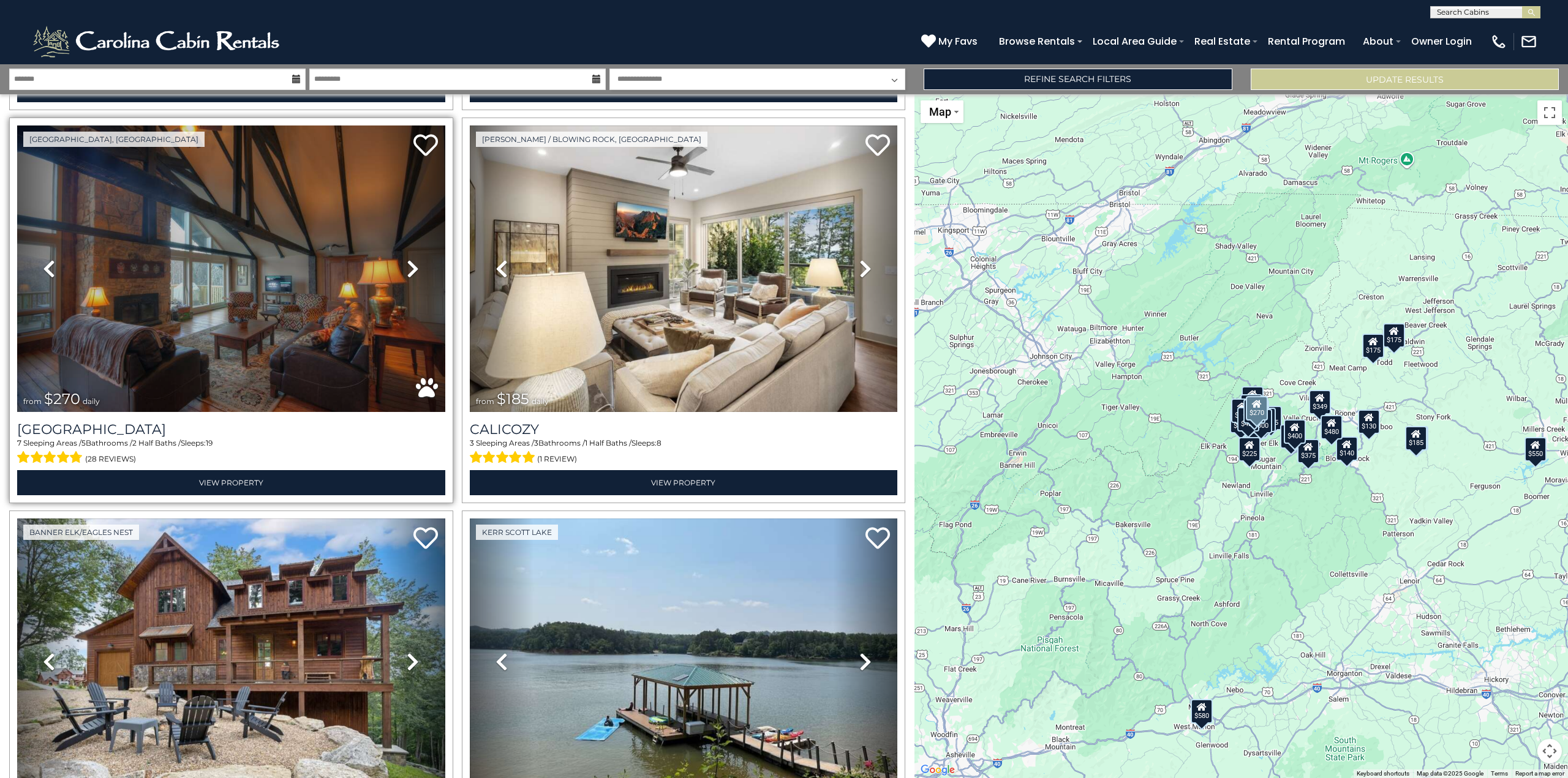
click at [407, 259] on icon at bounding box center [413, 269] width 12 height 20
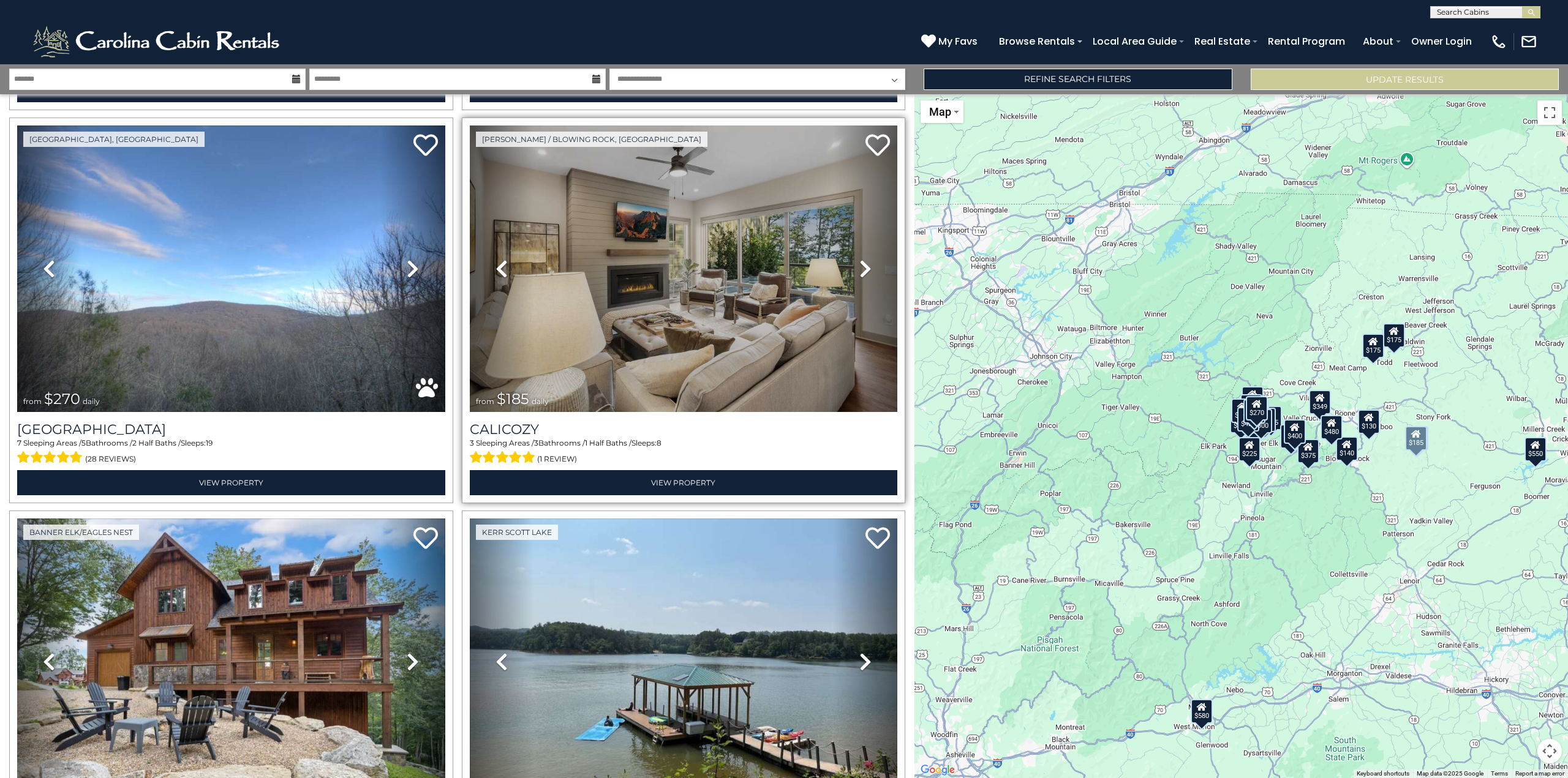
click at [861, 259] on icon at bounding box center [865, 269] width 12 height 20
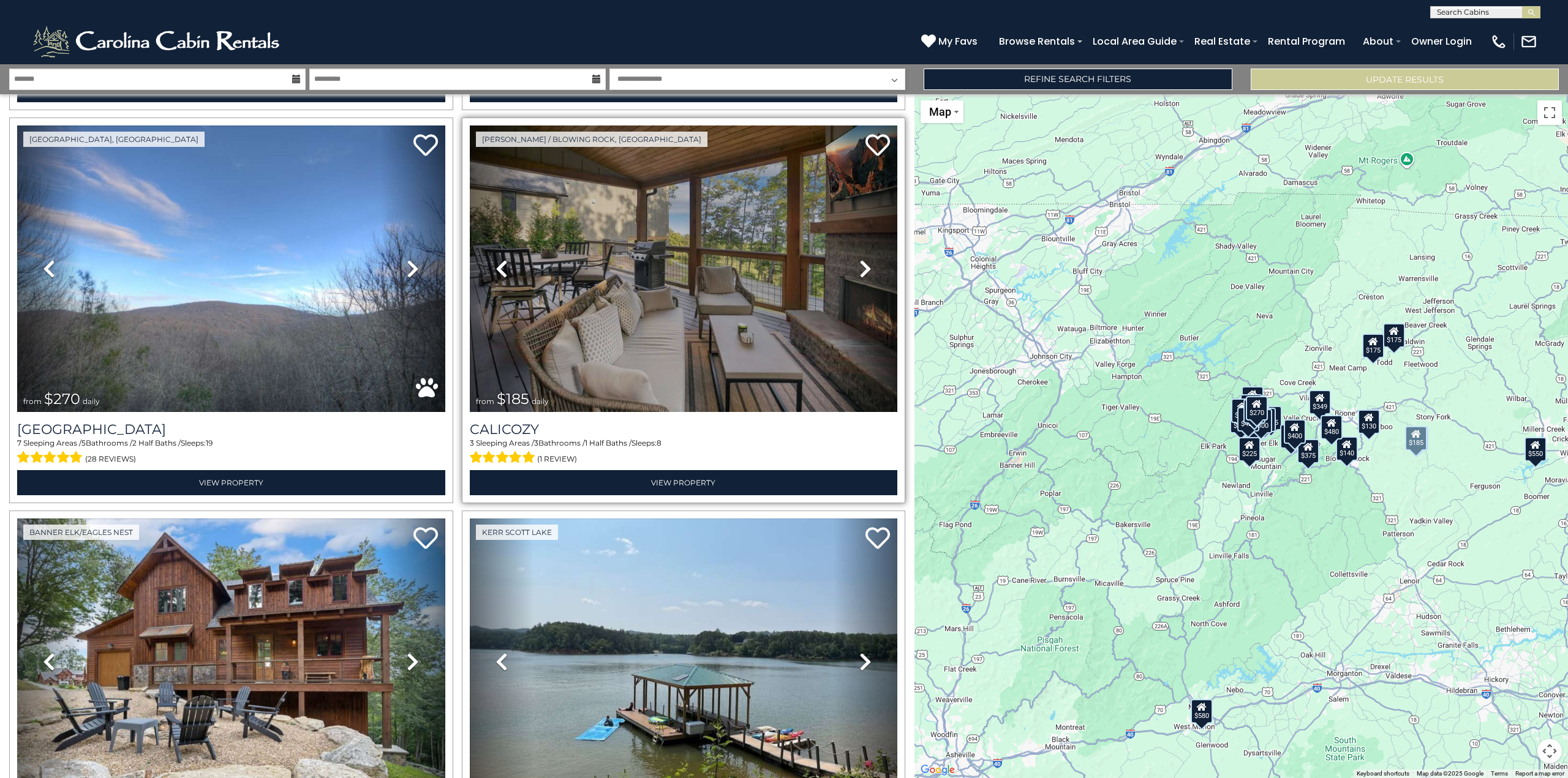
click at [861, 259] on icon at bounding box center [865, 269] width 12 height 20
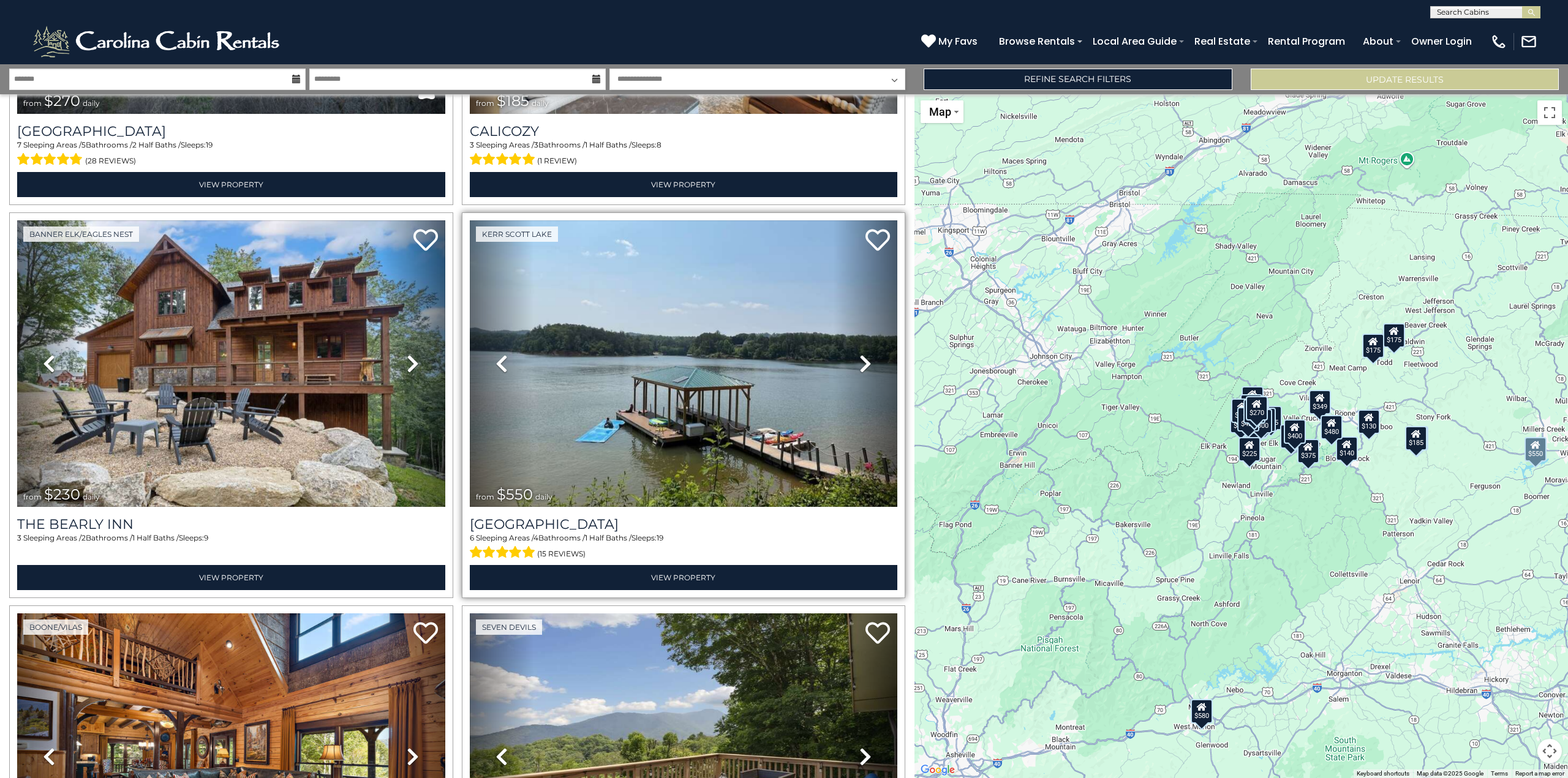
scroll to position [1897, 0]
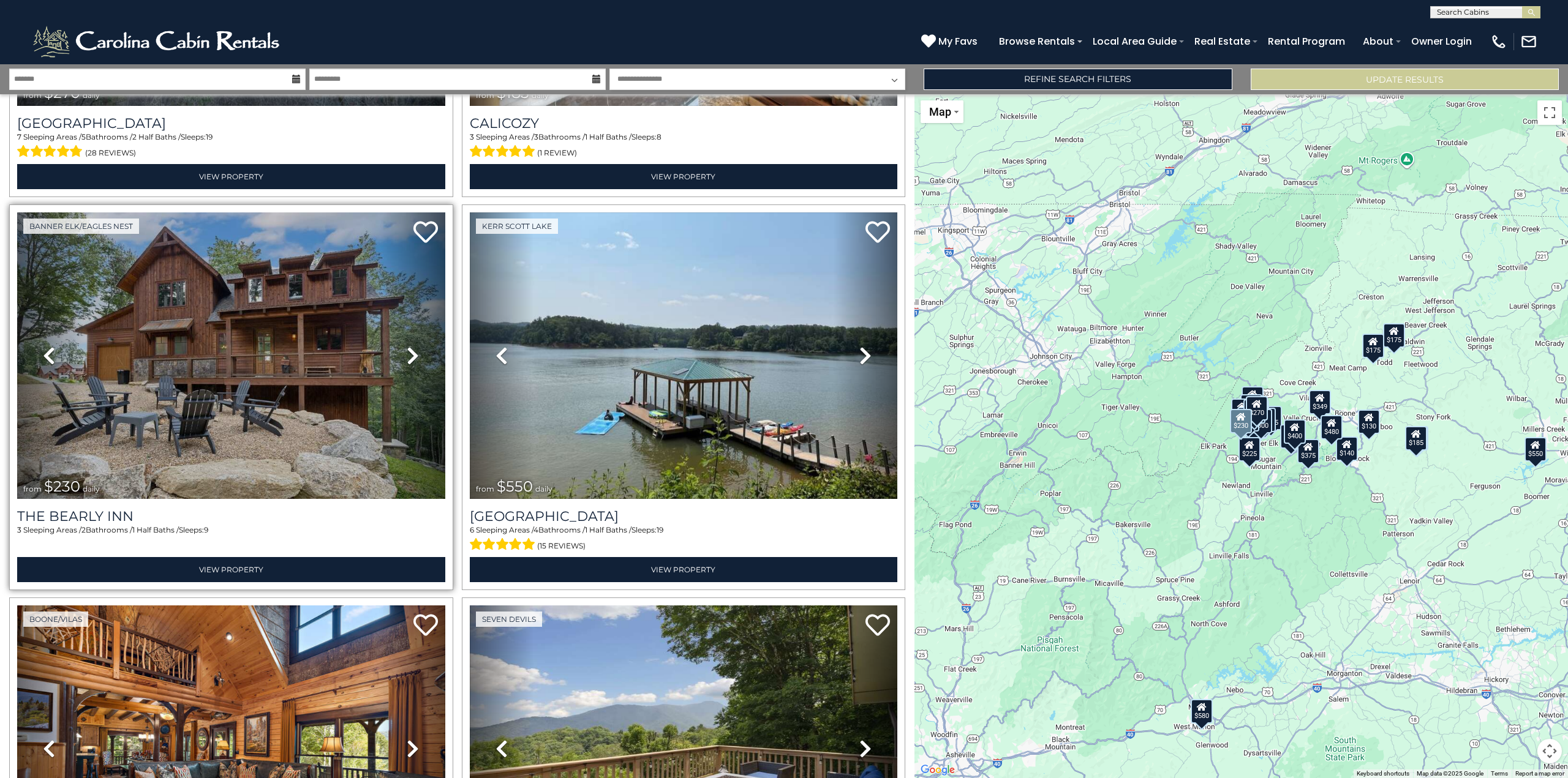
click at [410, 346] on icon at bounding box center [413, 356] width 12 height 20
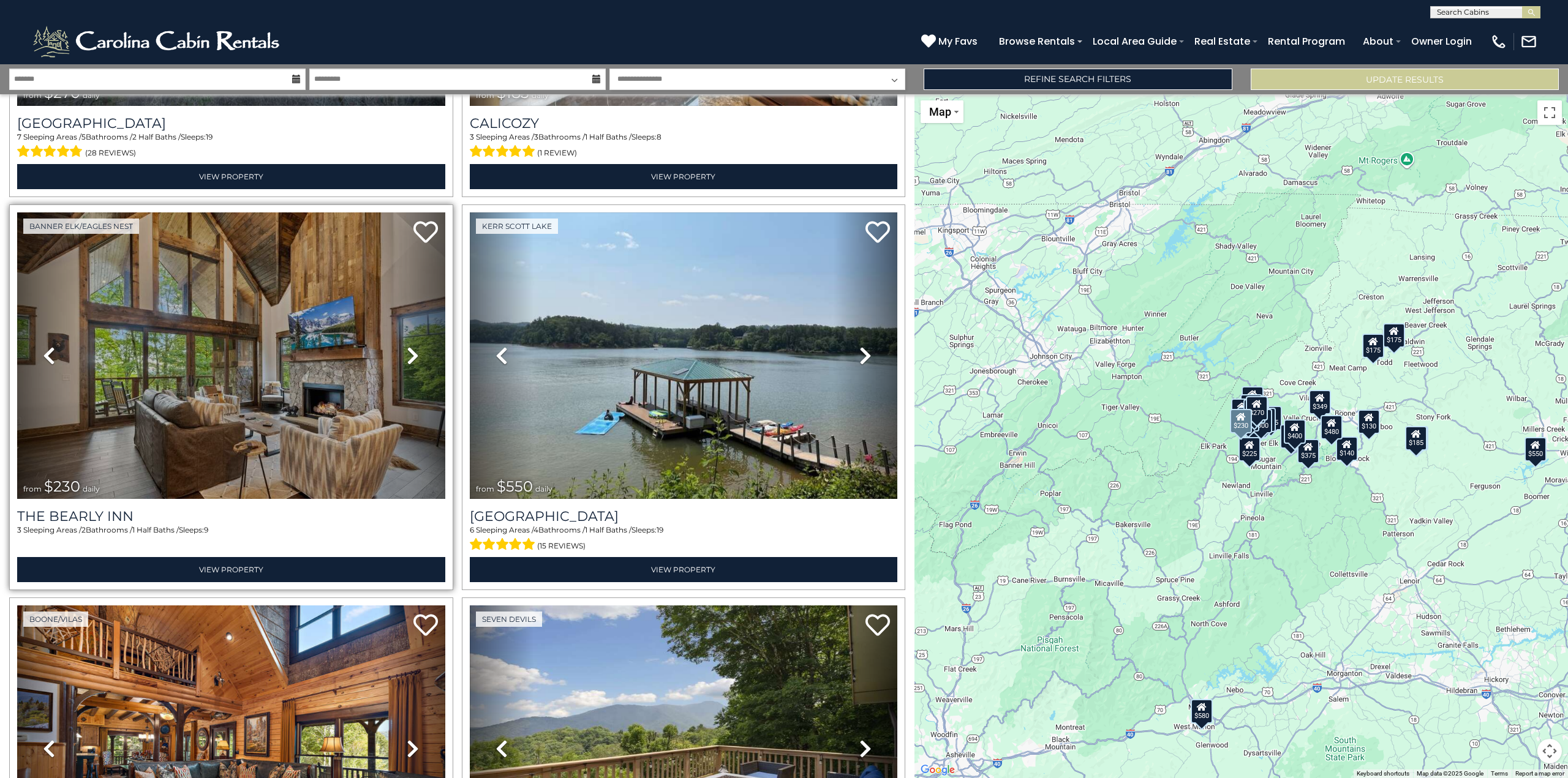
click at [412, 346] on icon at bounding box center [413, 356] width 12 height 20
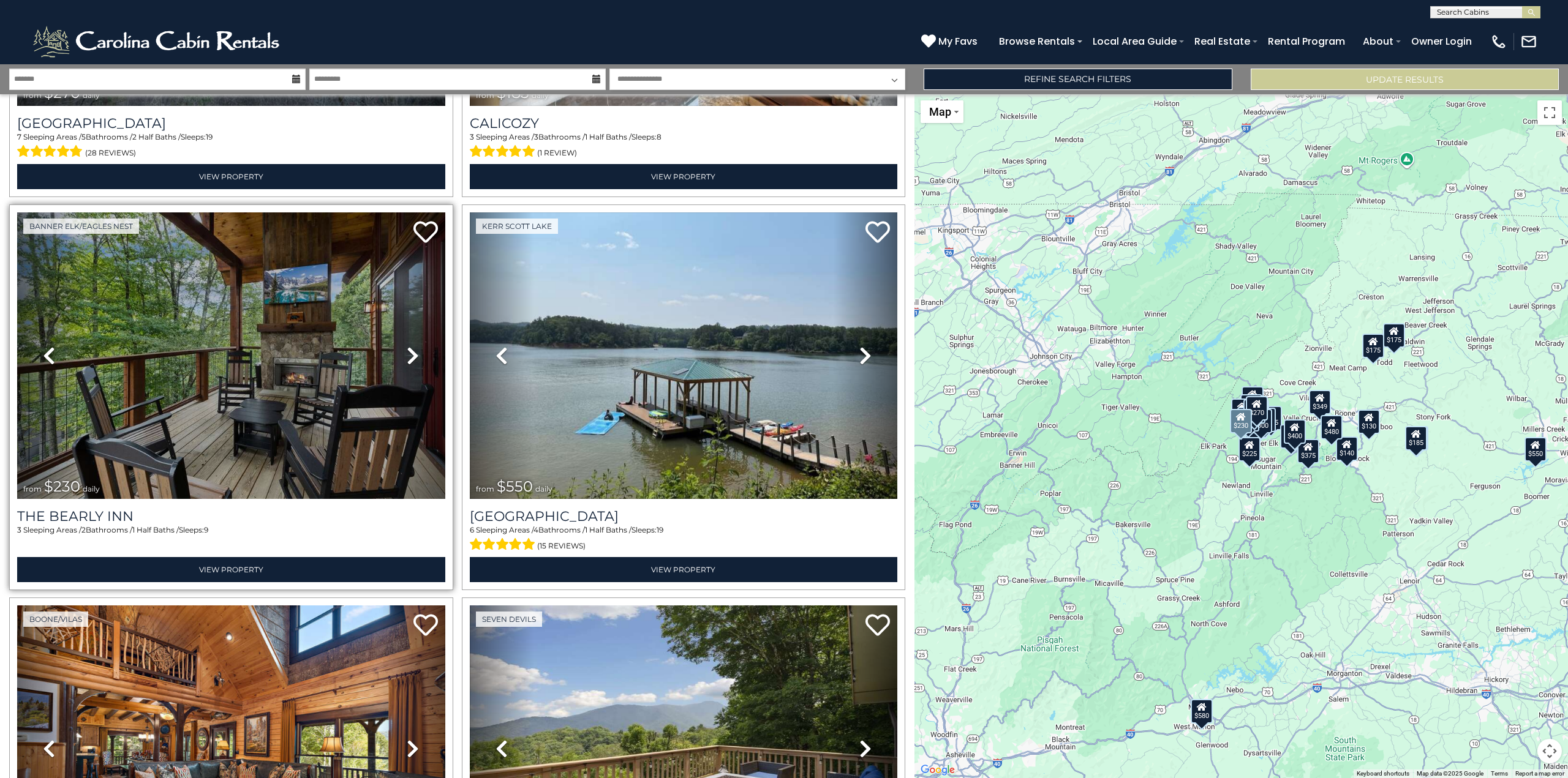
click at [413, 346] on icon at bounding box center [413, 356] width 12 height 20
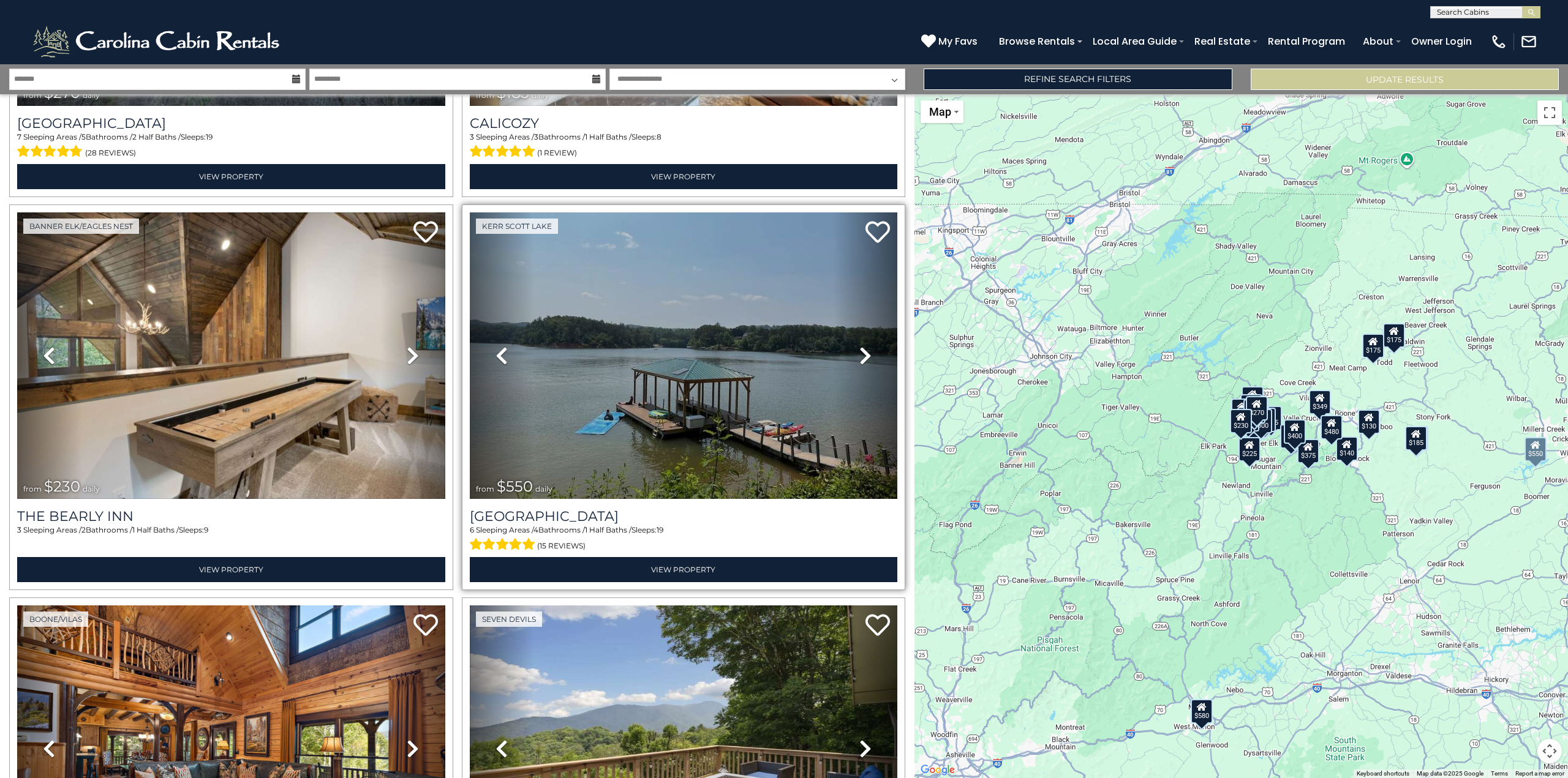
click at [859, 346] on icon at bounding box center [865, 356] width 12 height 20
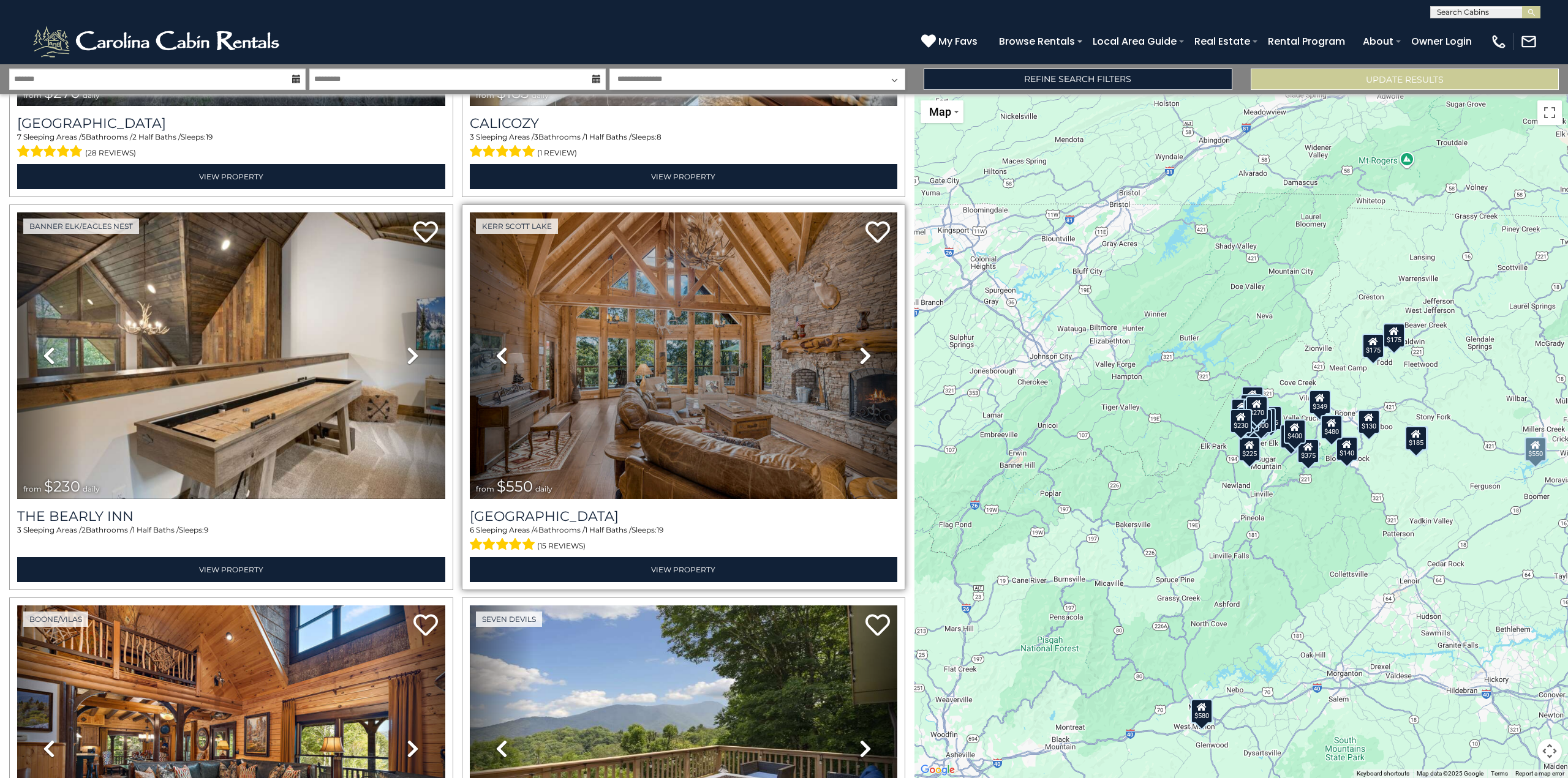
click at [859, 346] on icon at bounding box center [865, 356] width 12 height 20
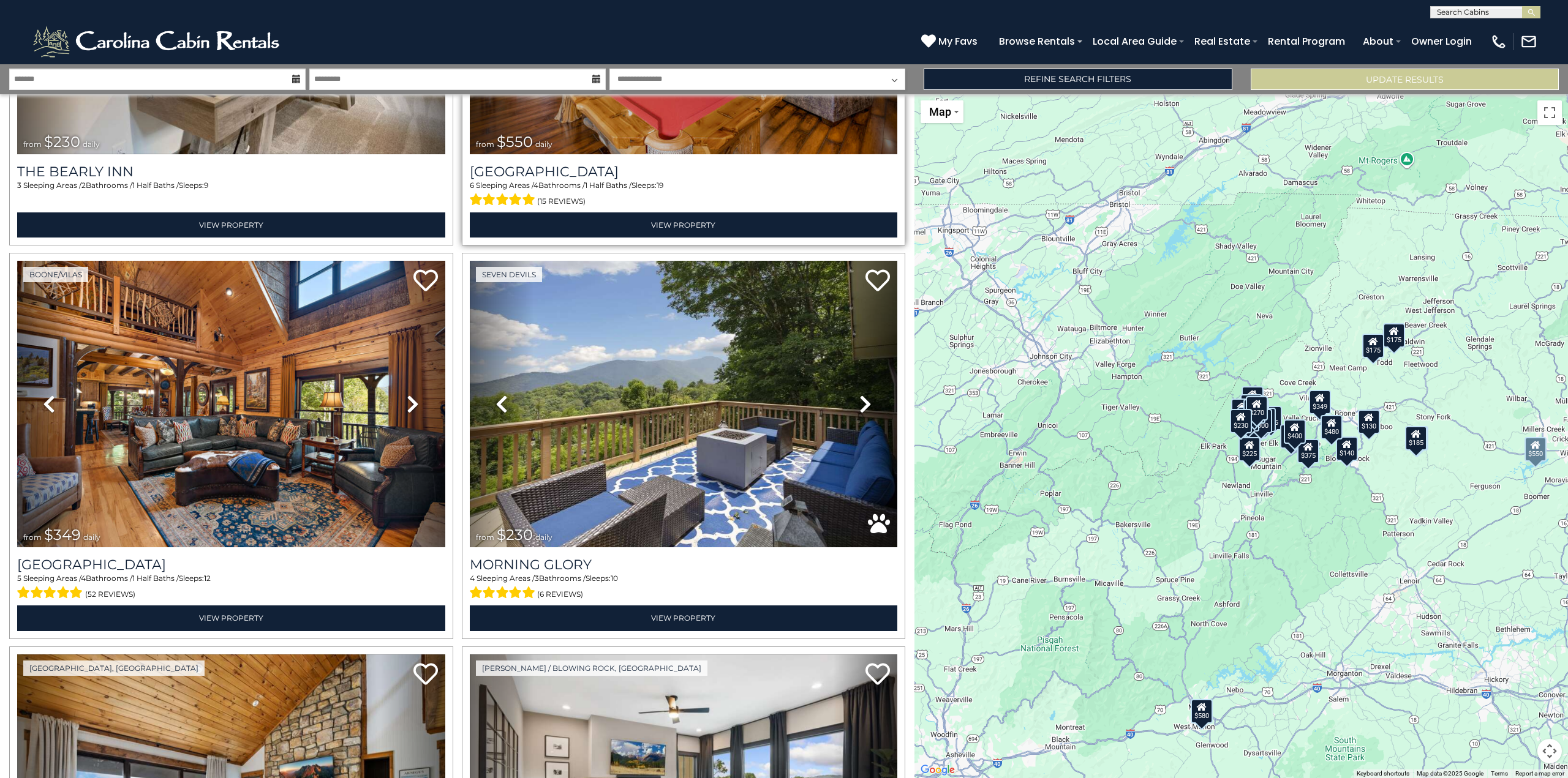
scroll to position [2264, 0]
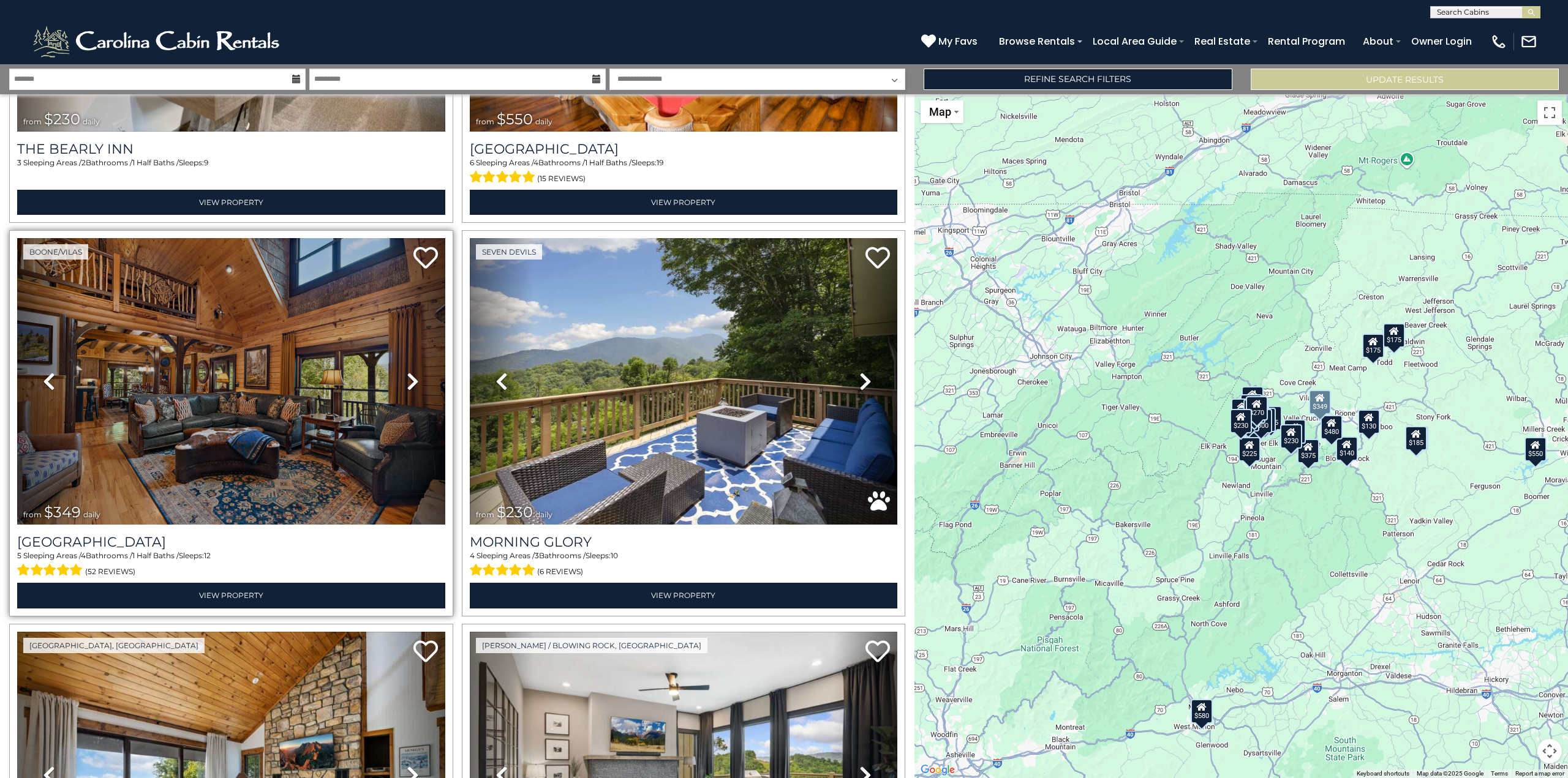
click at [412, 371] on icon at bounding box center [413, 381] width 12 height 20
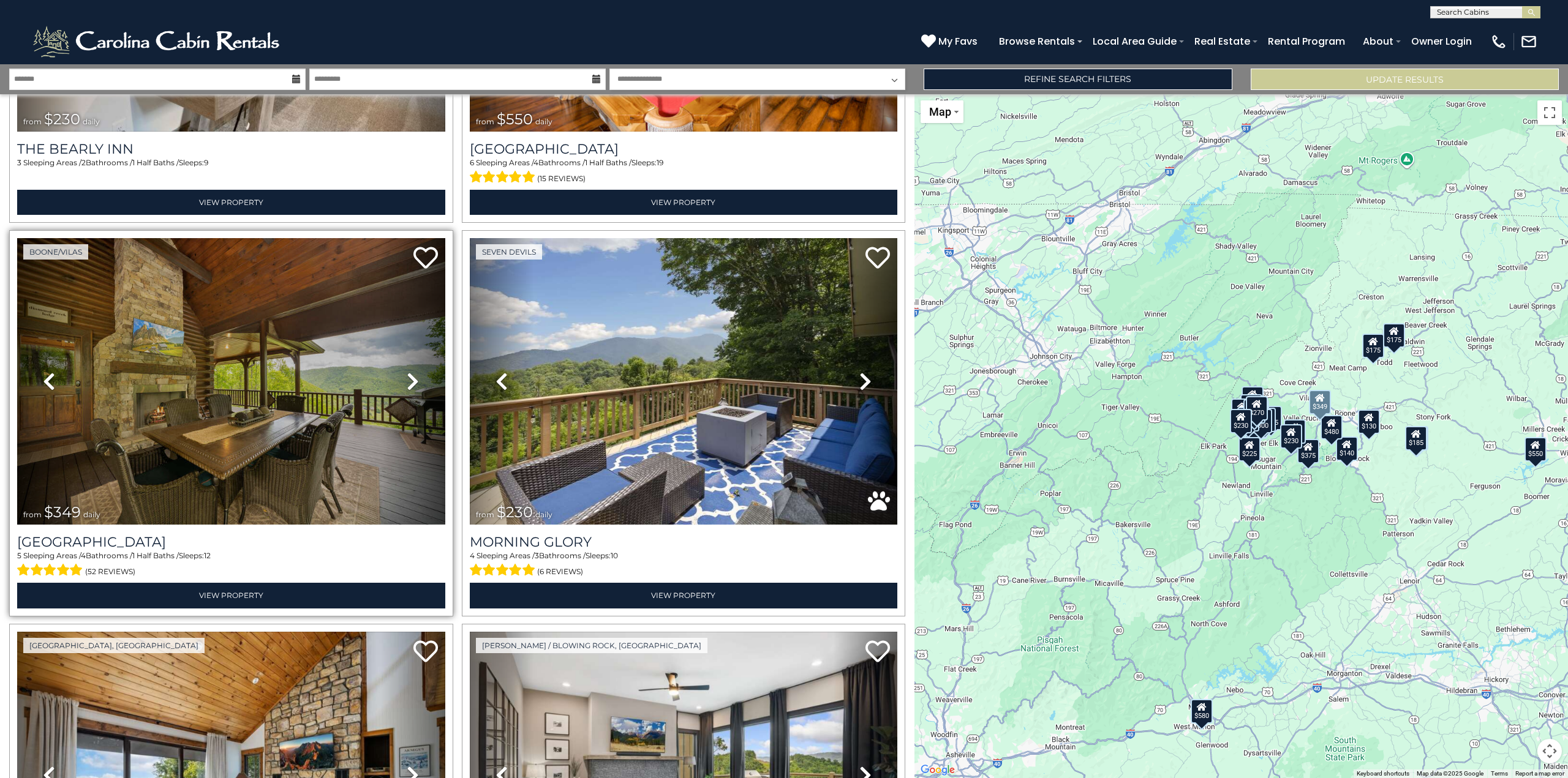
click at [412, 371] on icon at bounding box center [413, 381] width 12 height 20
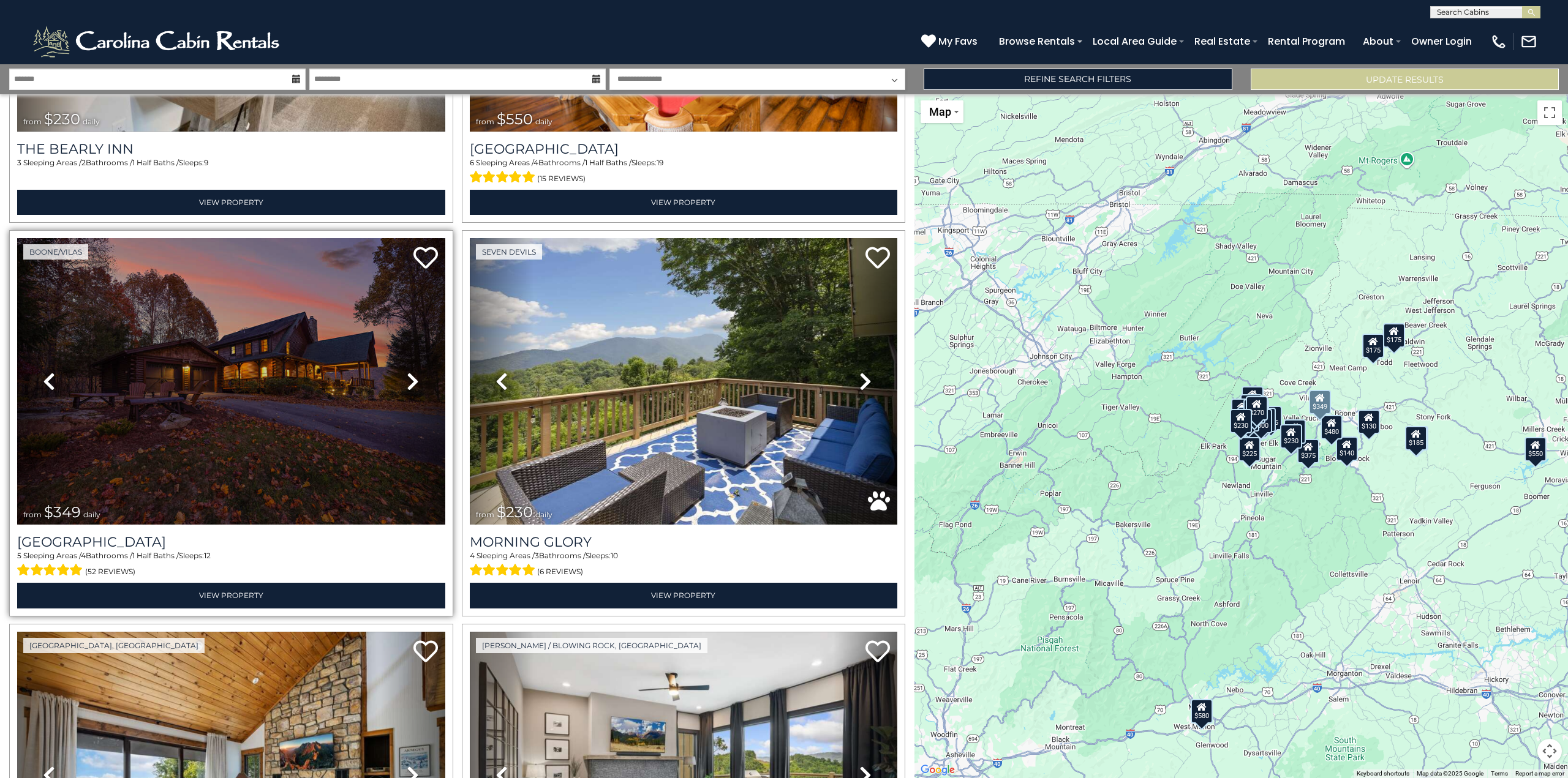
click at [412, 371] on icon at bounding box center [413, 381] width 12 height 20
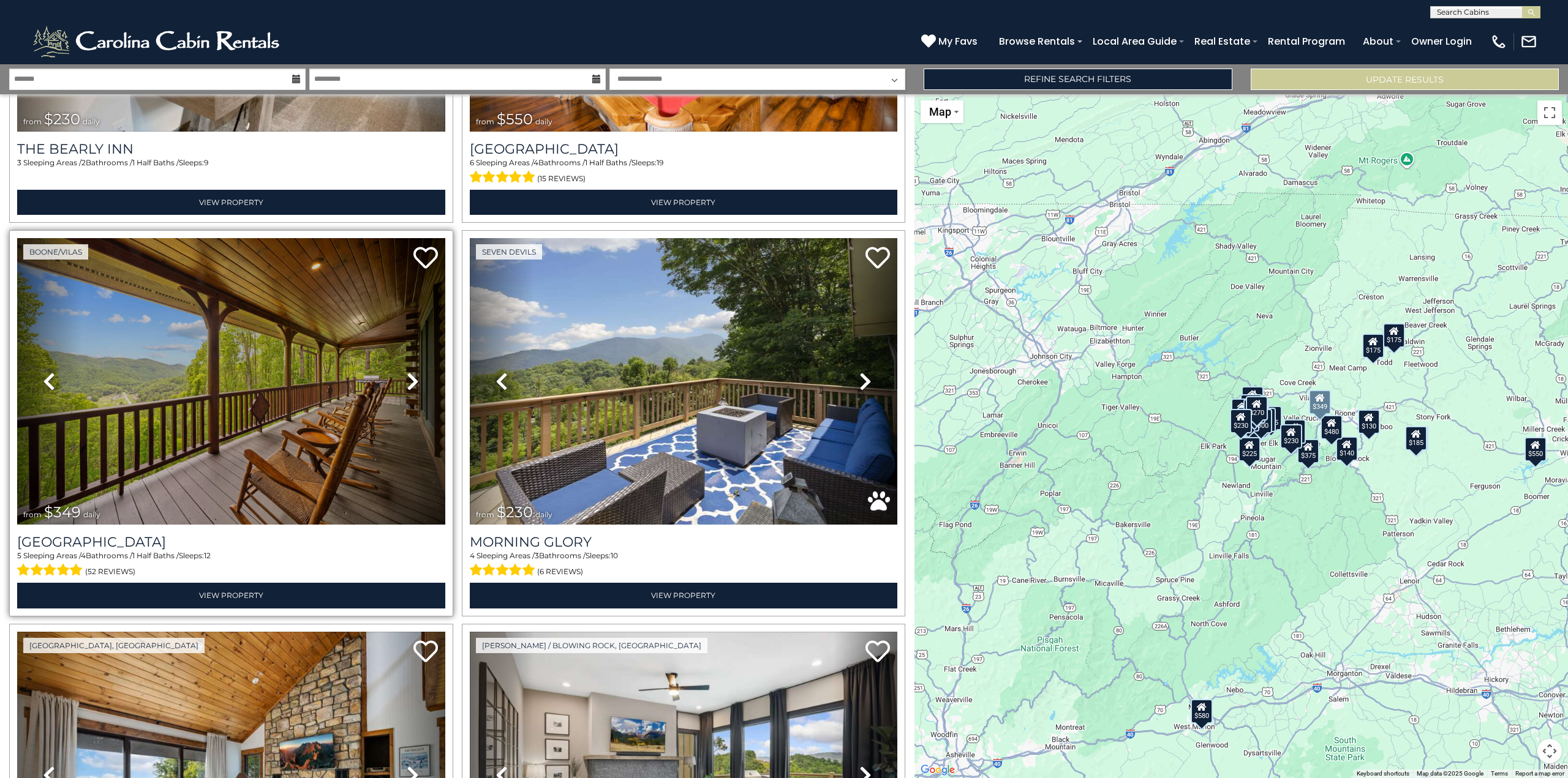
click at [412, 371] on icon at bounding box center [413, 381] width 12 height 20
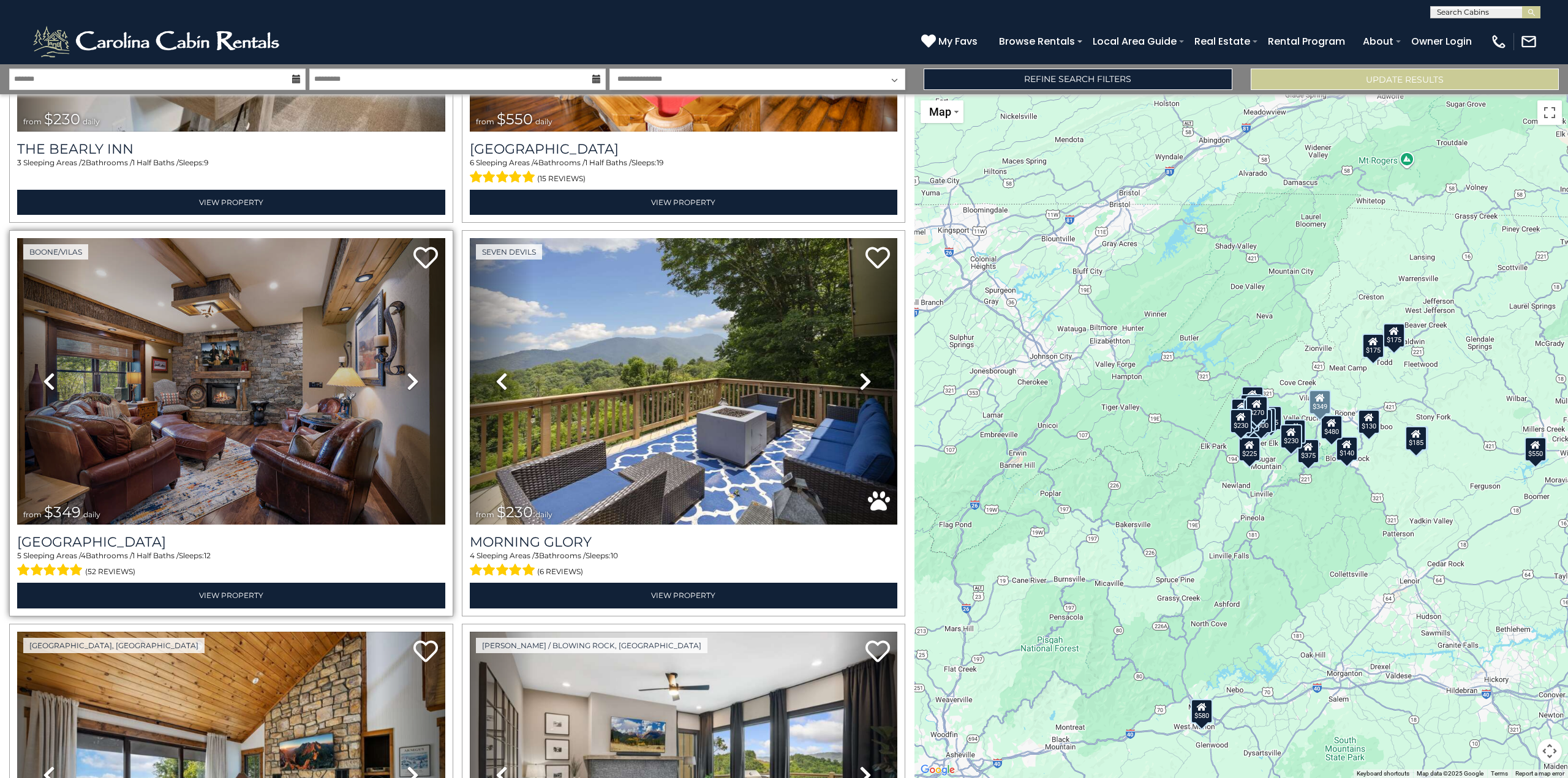
click at [411, 371] on icon at bounding box center [413, 381] width 12 height 20
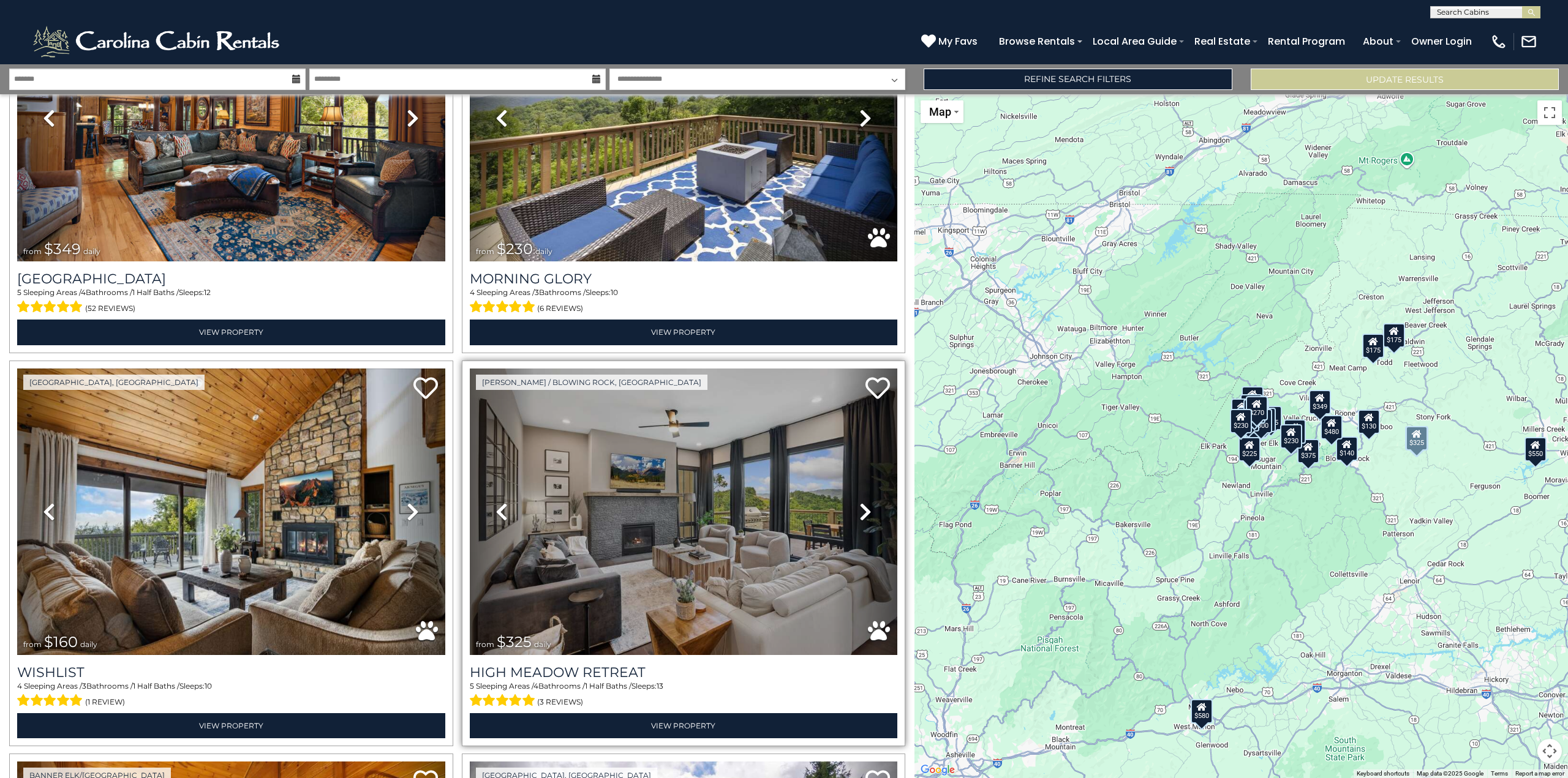
scroll to position [2571, 0]
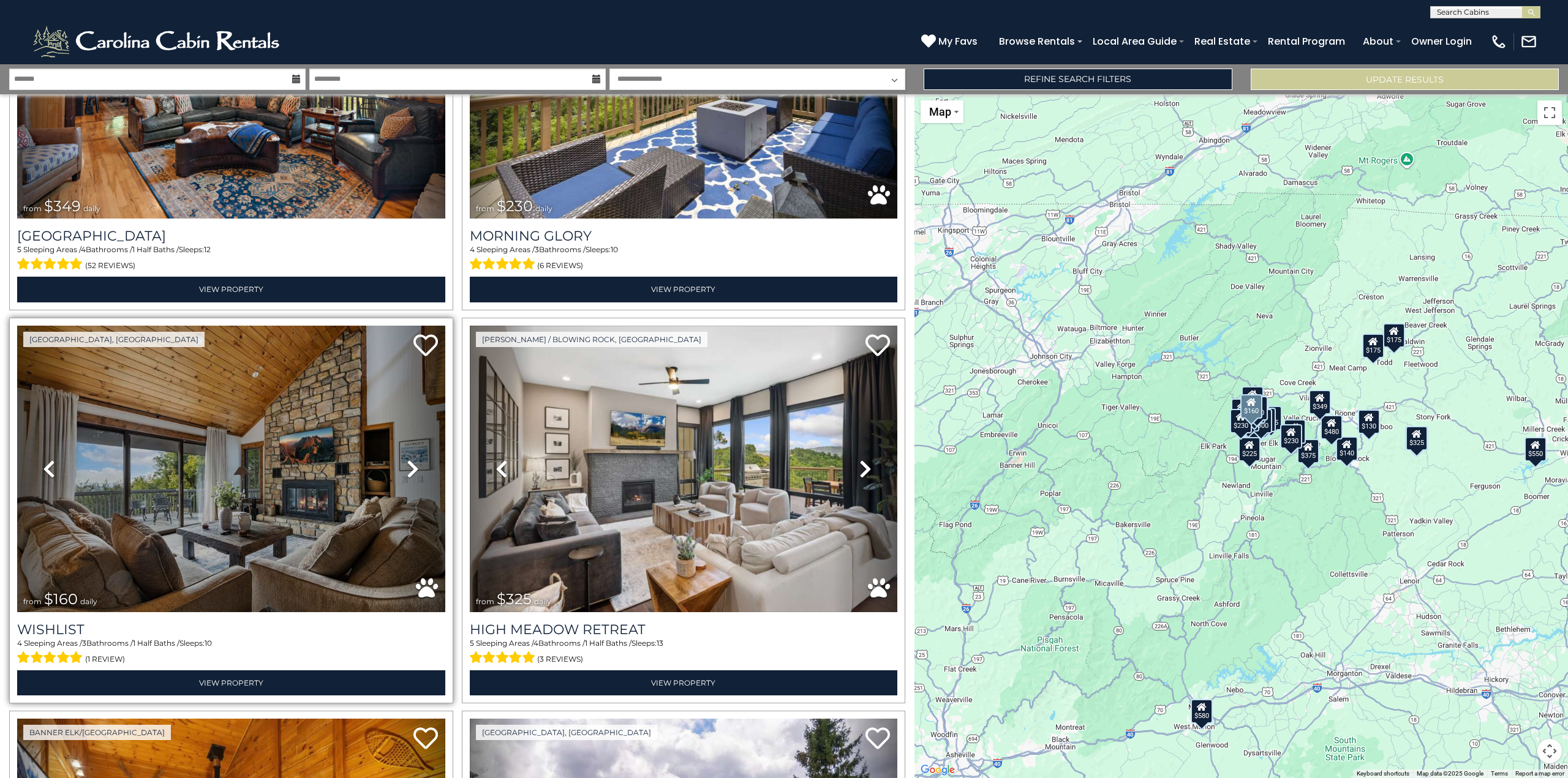
click at [411, 459] on icon at bounding box center [413, 469] width 12 height 20
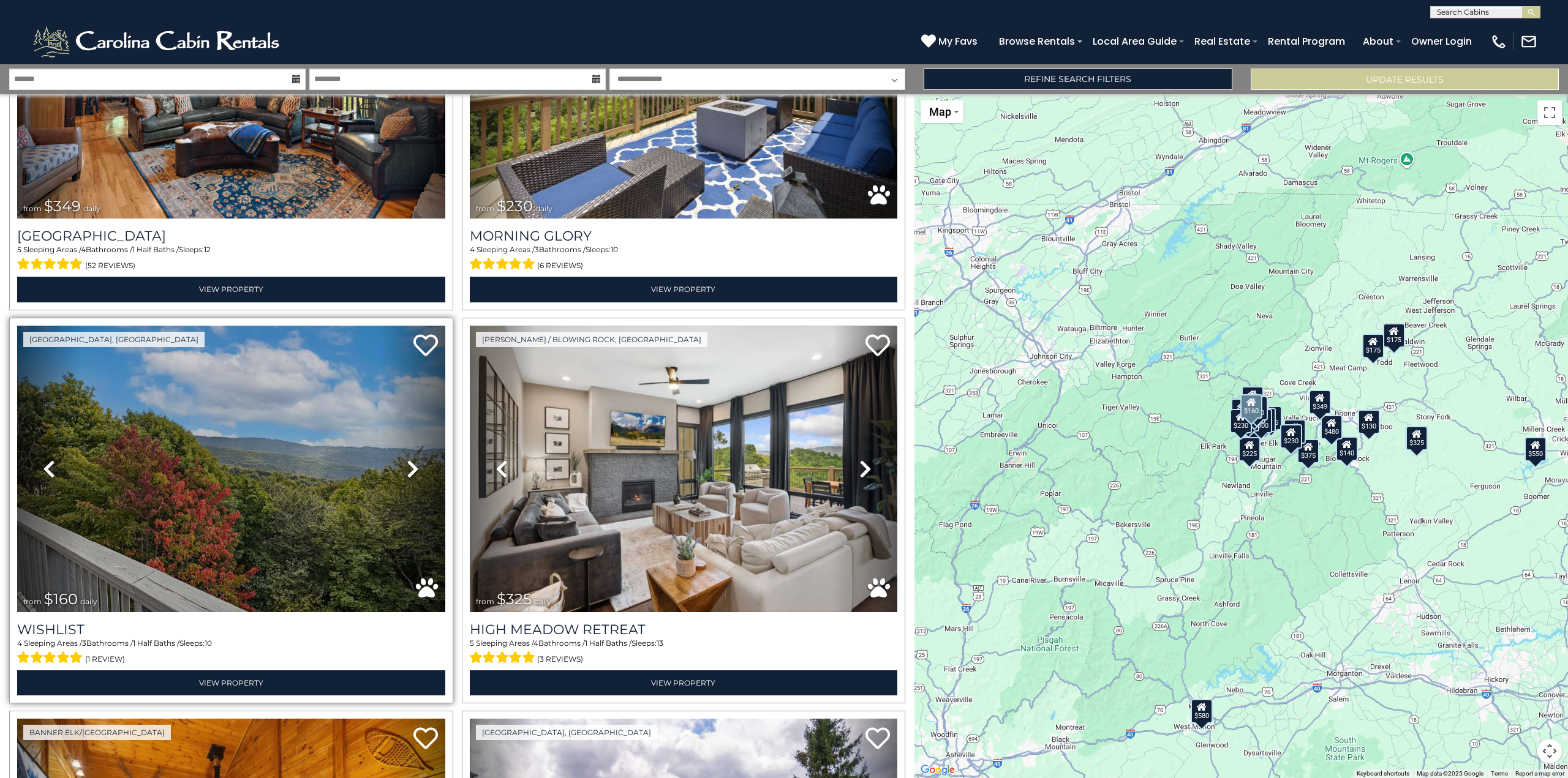
click at [411, 459] on icon at bounding box center [413, 469] width 12 height 20
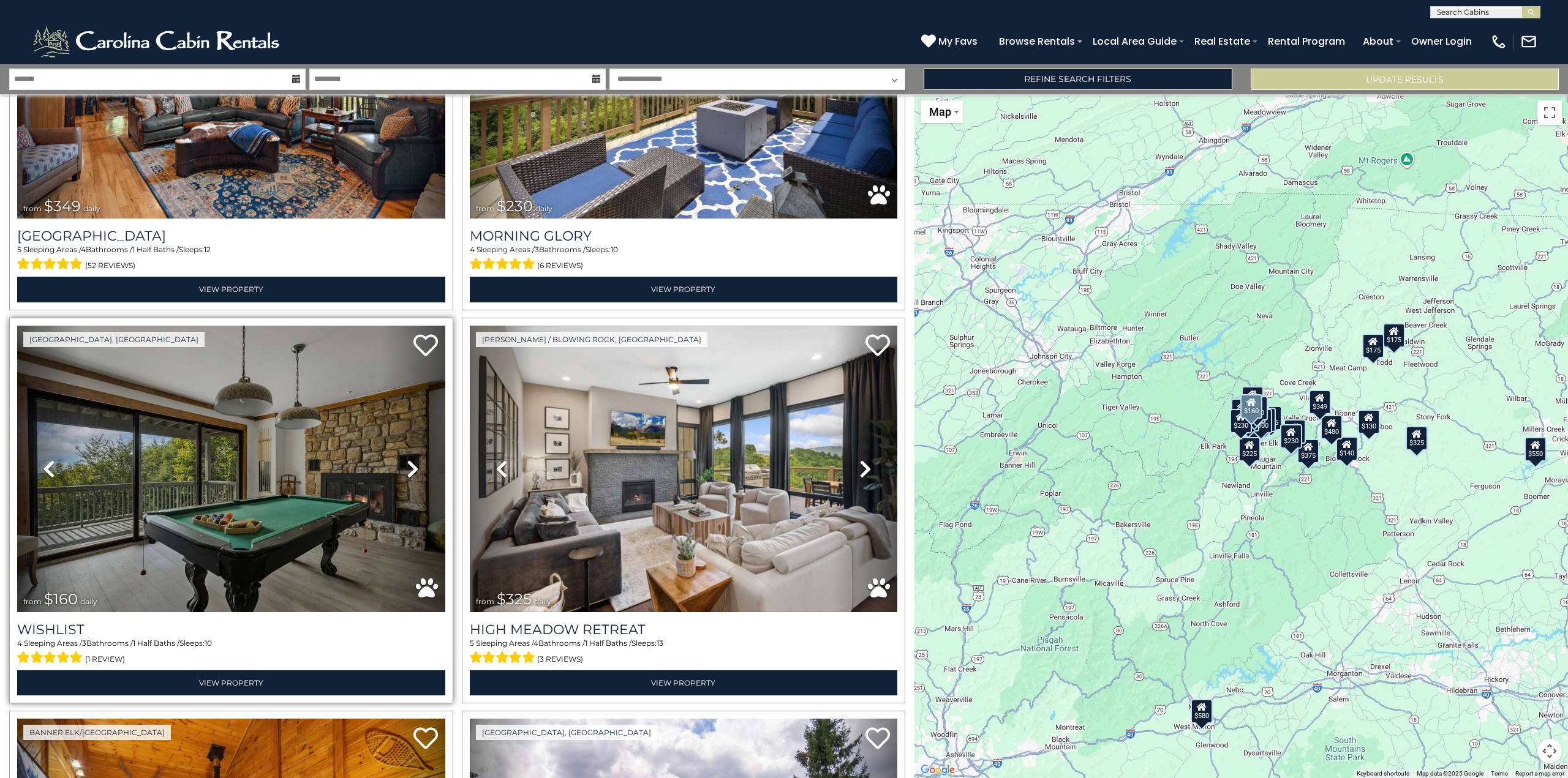
click at [411, 459] on icon at bounding box center [413, 469] width 12 height 20
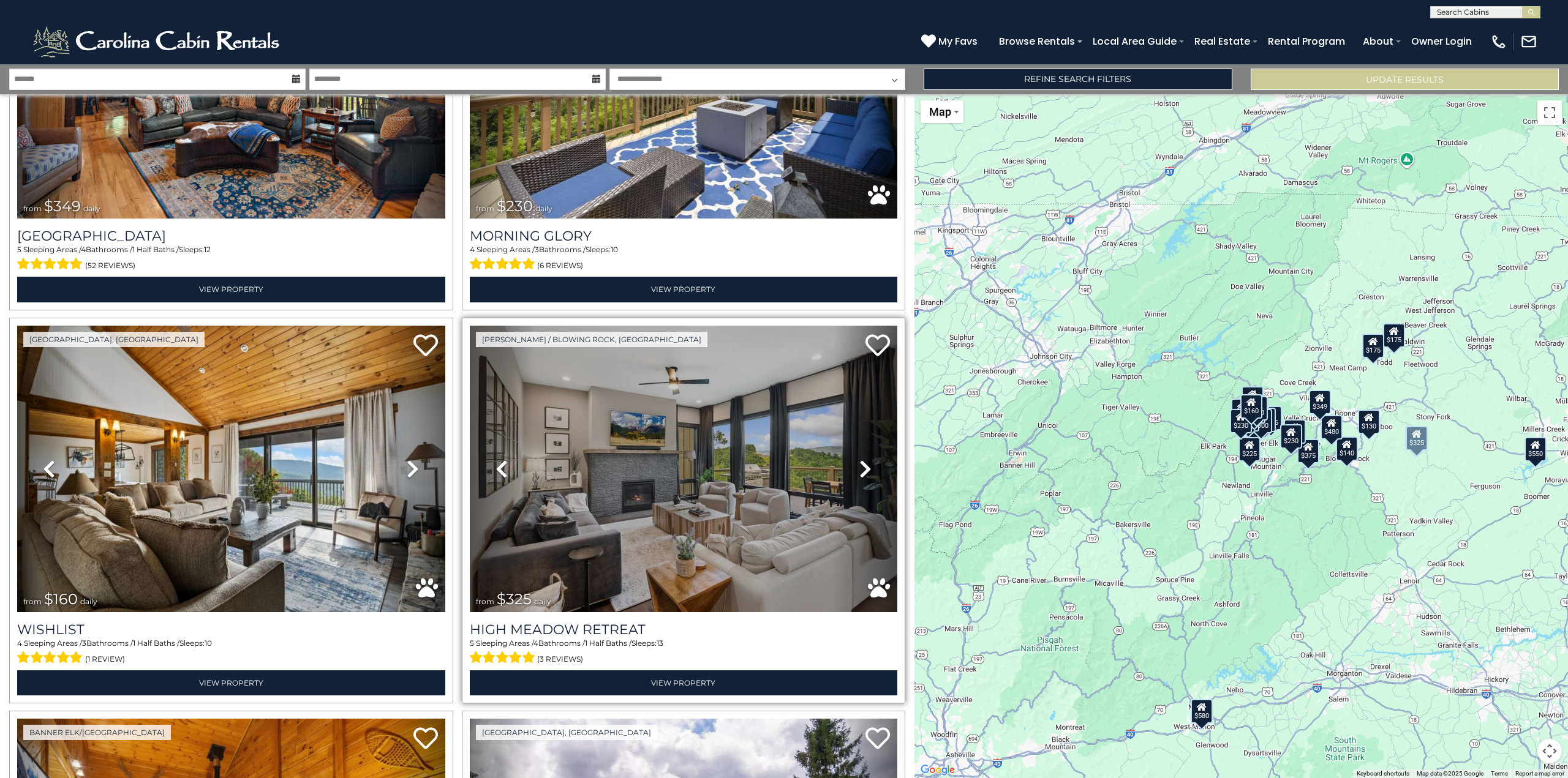
click at [860, 459] on icon at bounding box center [865, 469] width 12 height 20
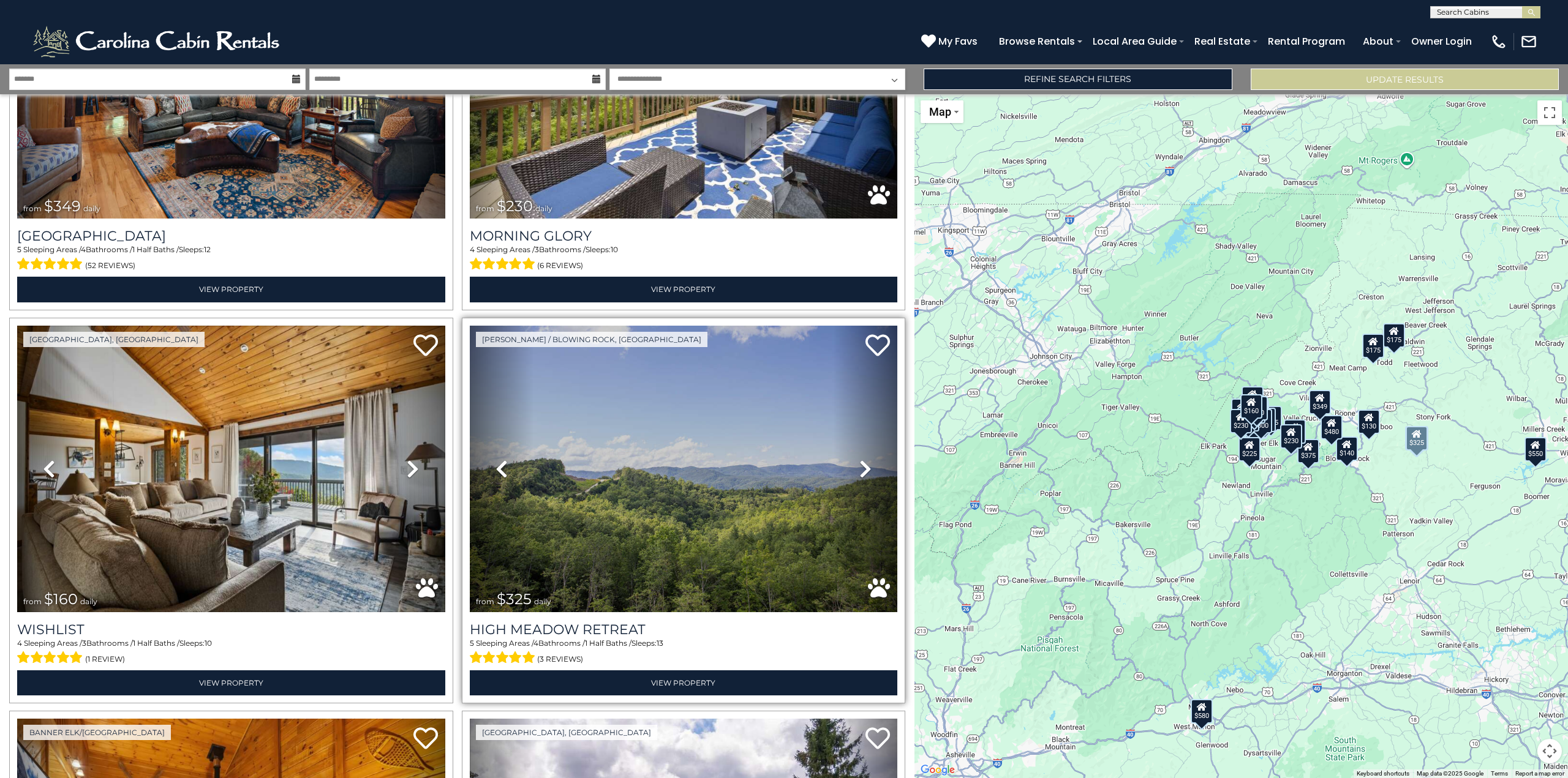
click at [861, 459] on icon at bounding box center [865, 469] width 12 height 20
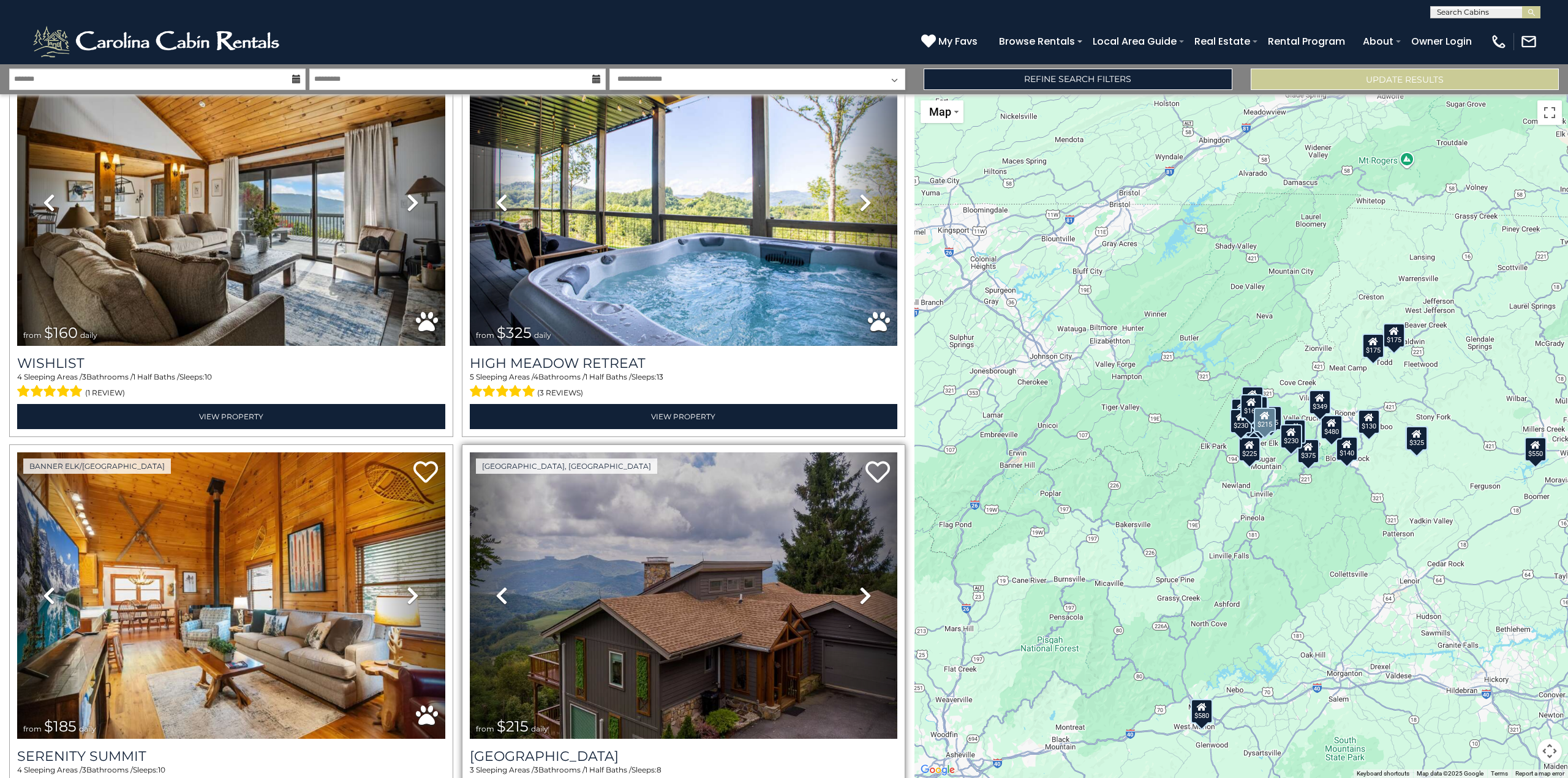
scroll to position [2877, 0]
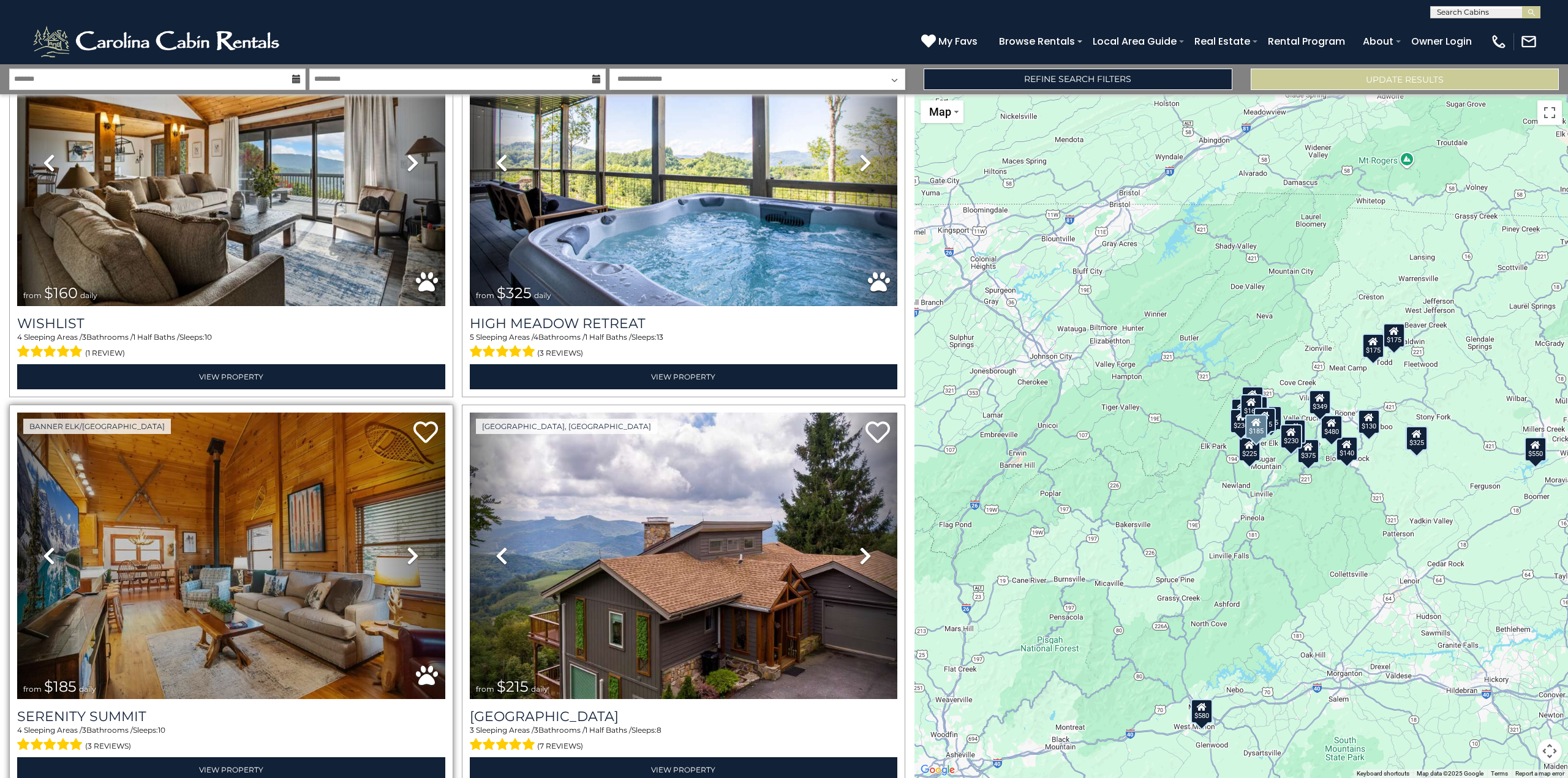
click at [408, 547] on icon at bounding box center [413, 556] width 12 height 20
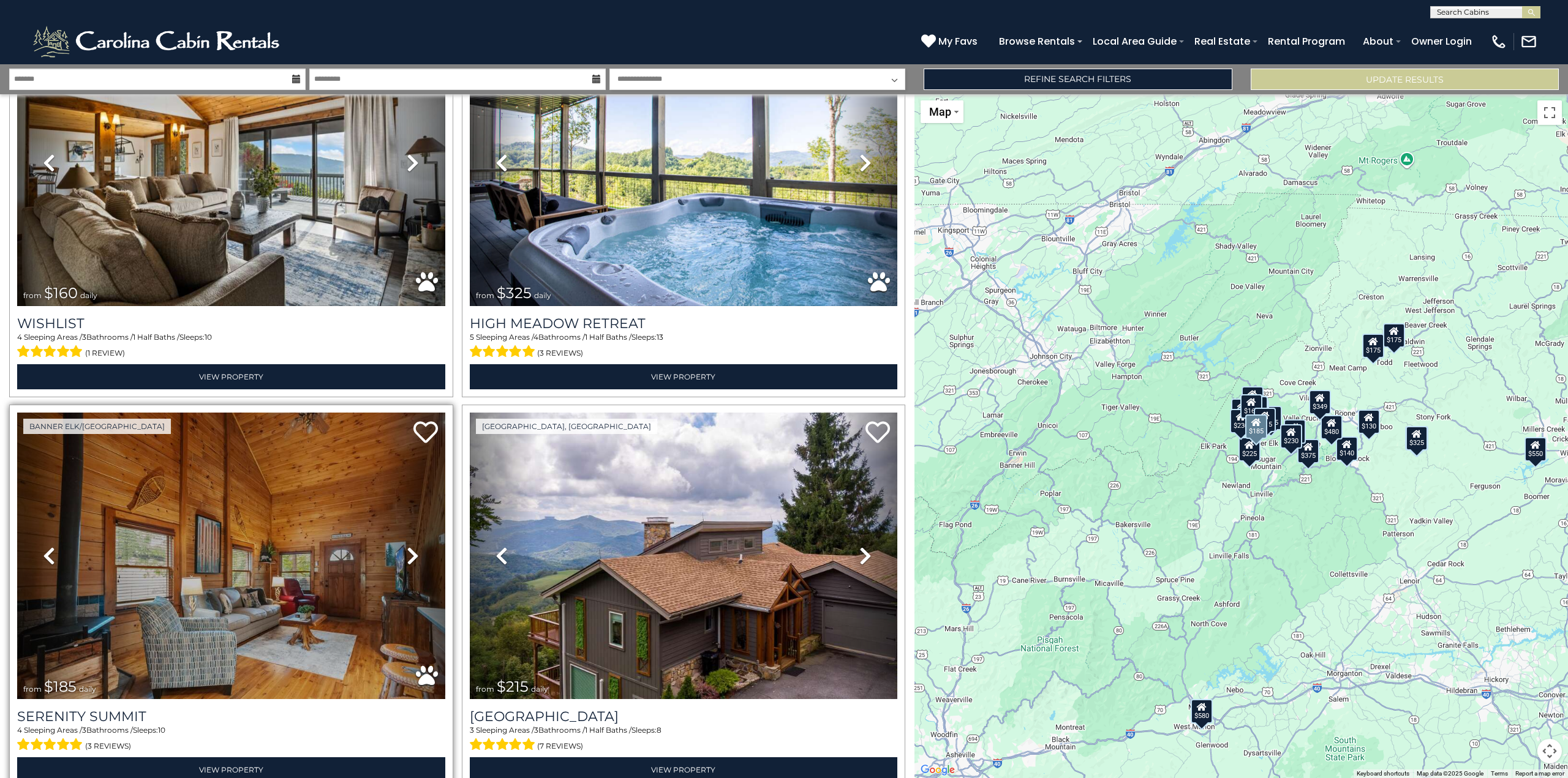
click at [408, 547] on icon at bounding box center [413, 556] width 12 height 20
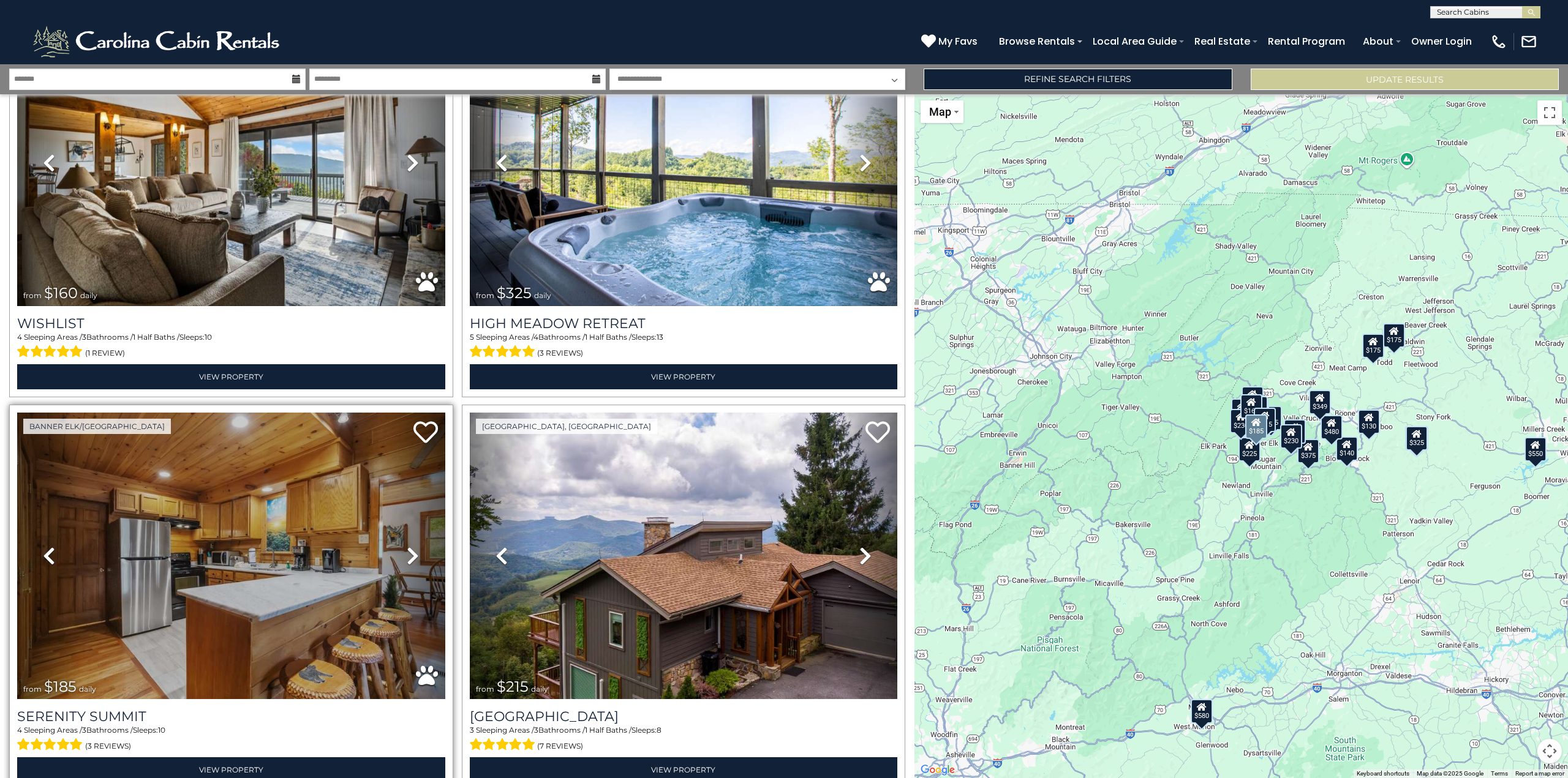
click at [408, 547] on icon at bounding box center [413, 556] width 12 height 20
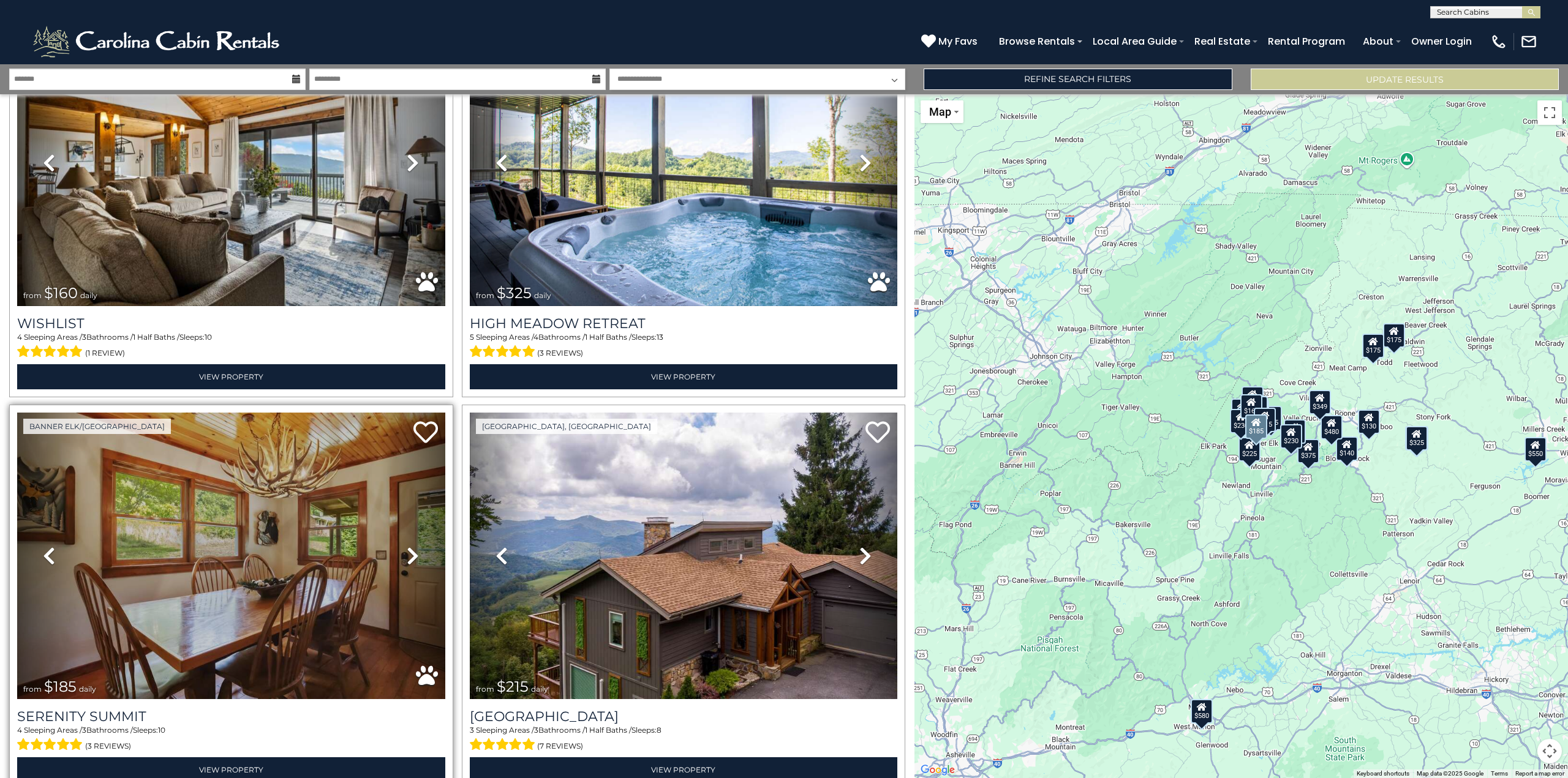
click at [408, 547] on icon at bounding box center [413, 556] width 12 height 20
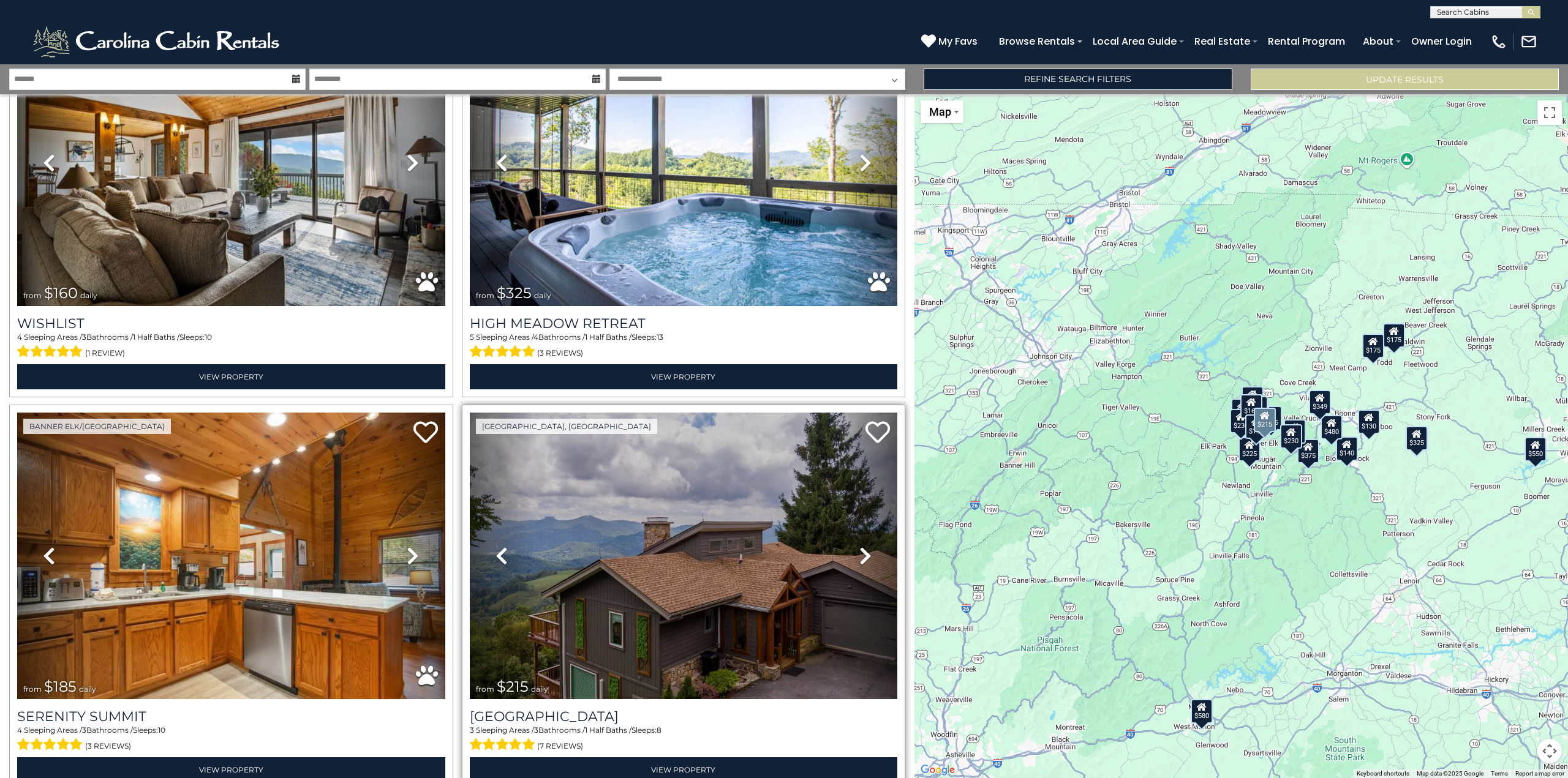
click at [862, 547] on icon at bounding box center [865, 556] width 12 height 20
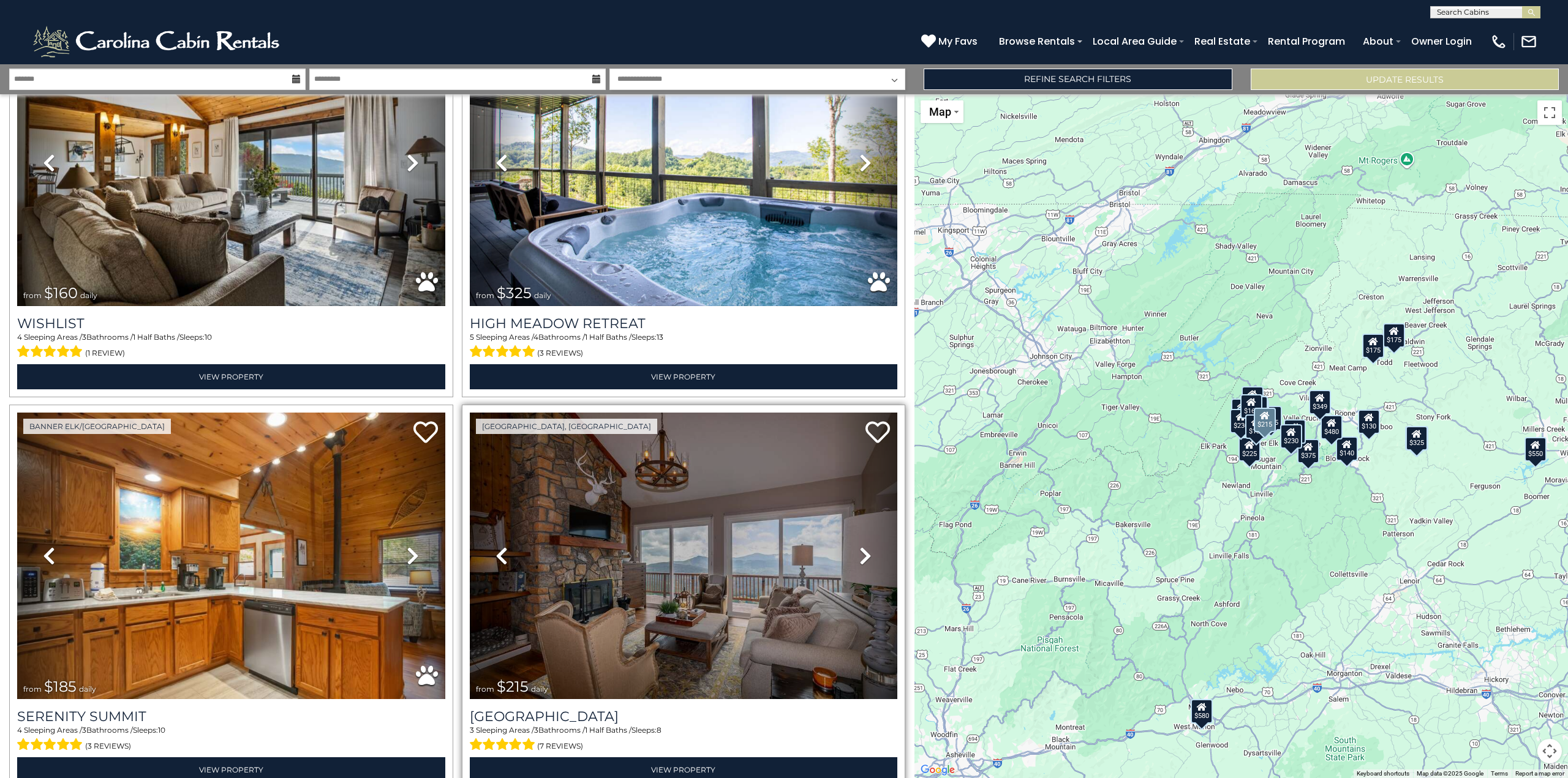
click at [862, 547] on icon at bounding box center [865, 556] width 12 height 20
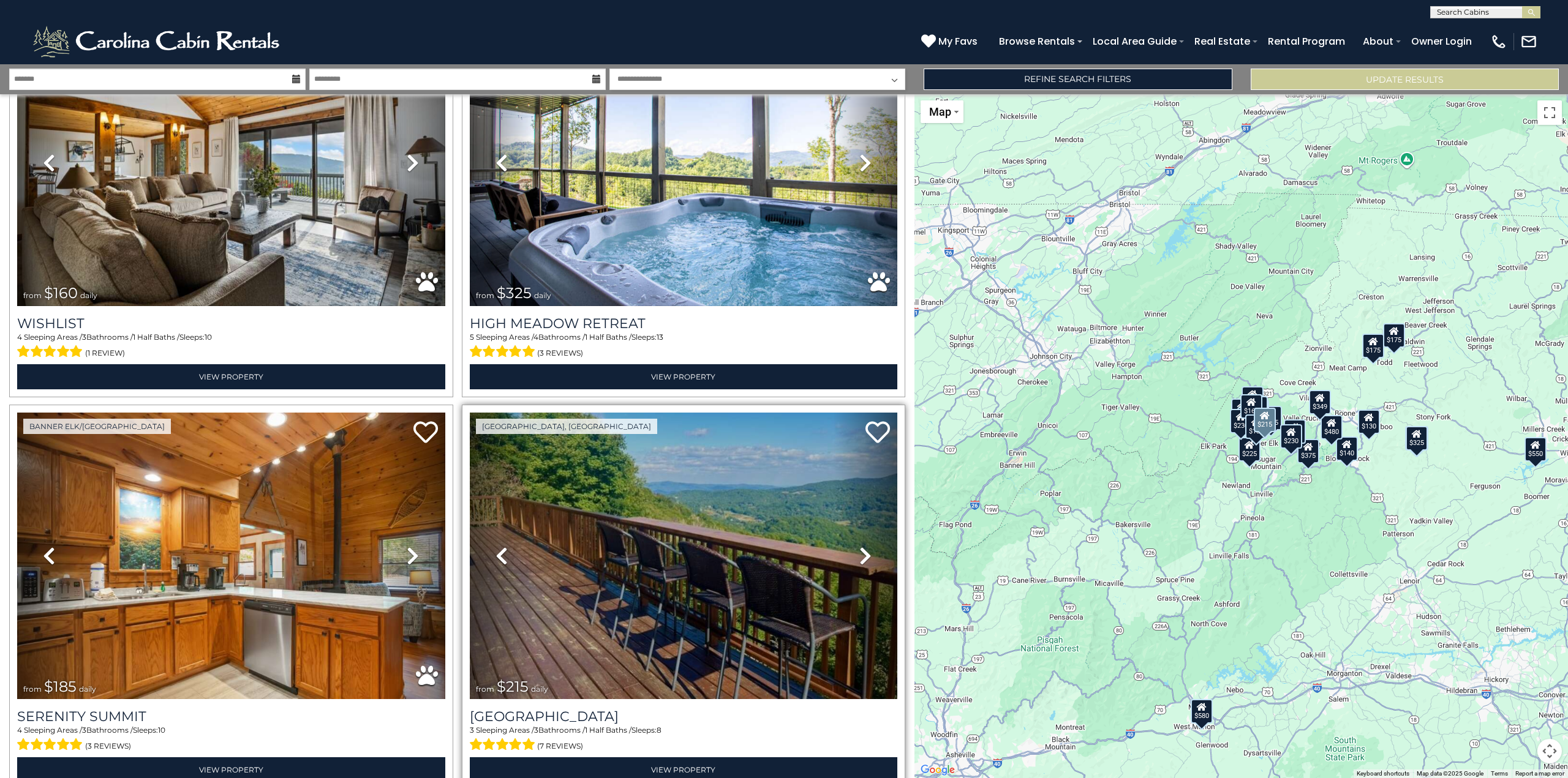
click at [862, 547] on icon at bounding box center [865, 556] width 12 height 20
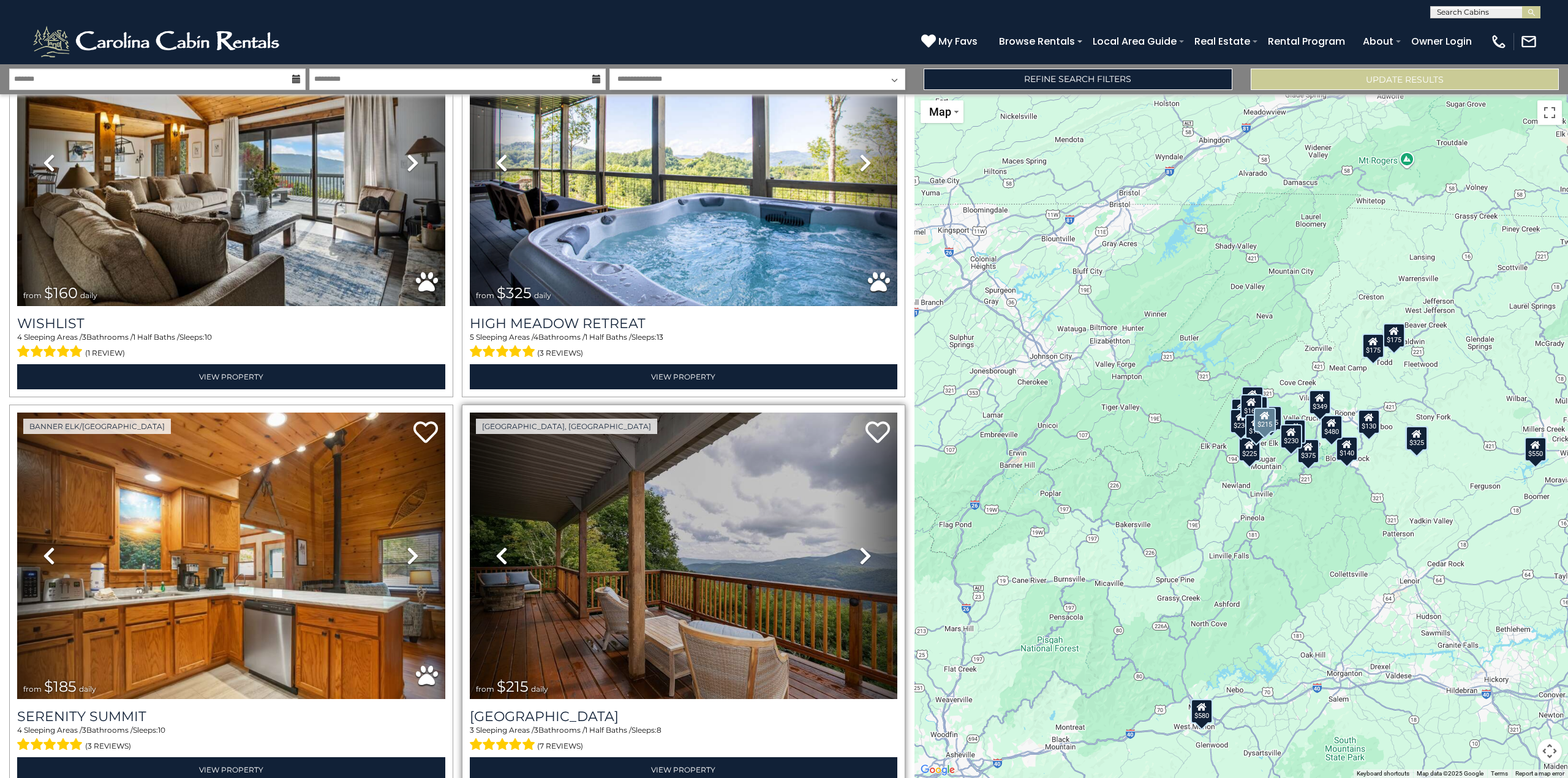
click at [862, 547] on icon at bounding box center [865, 556] width 12 height 20
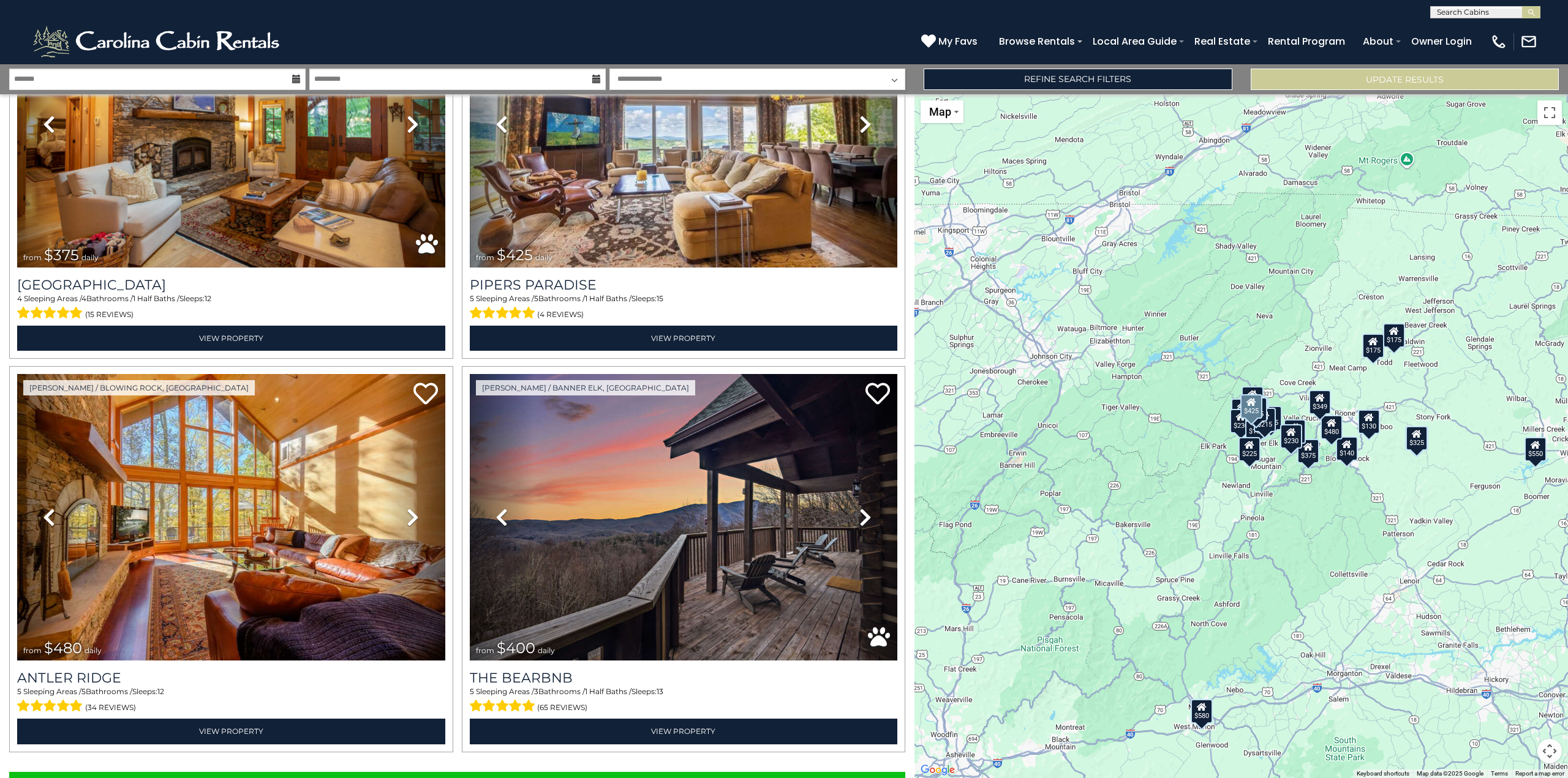
scroll to position [5293, 0]
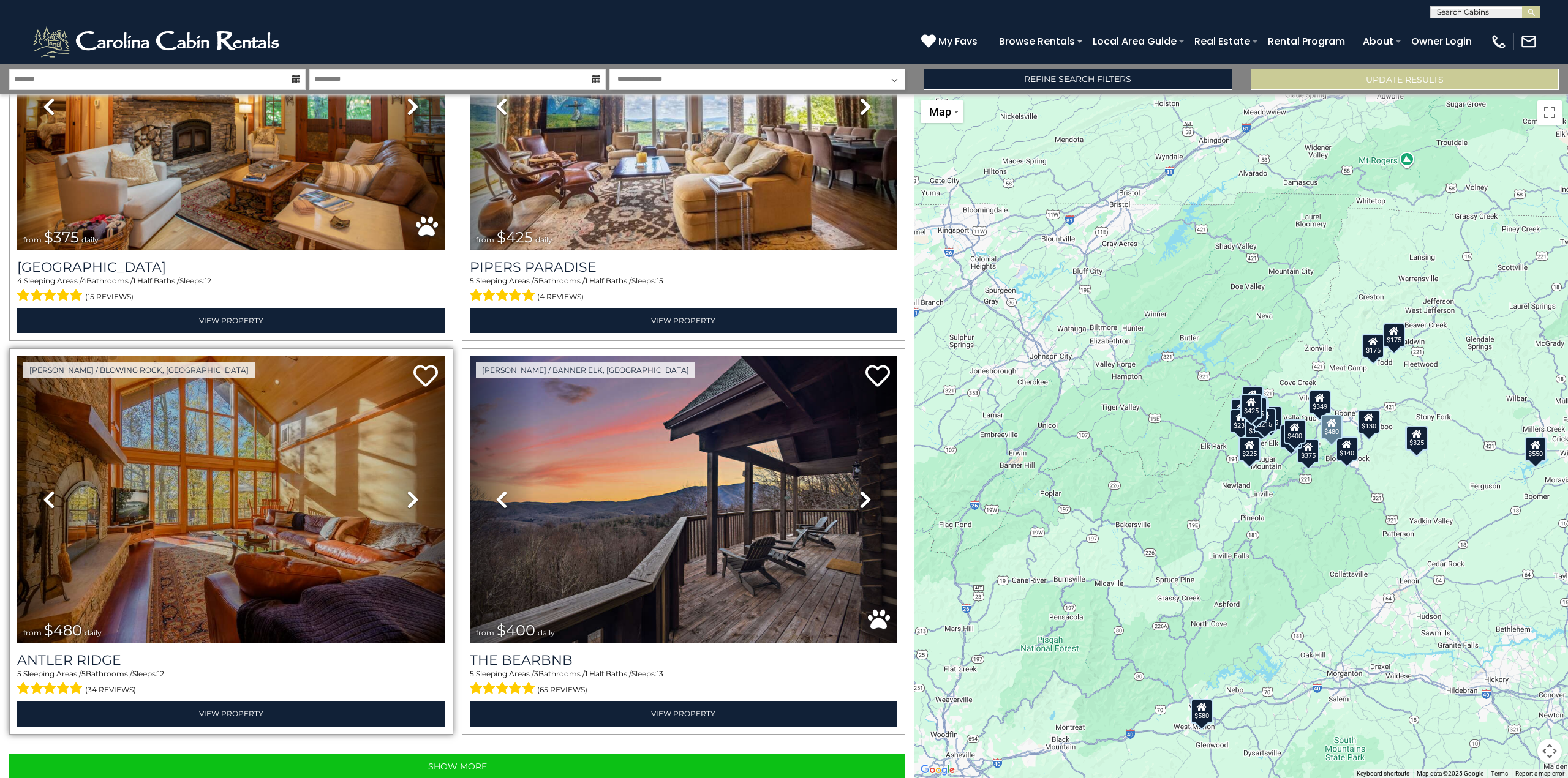
click at [409, 490] on icon at bounding box center [413, 500] width 12 height 20
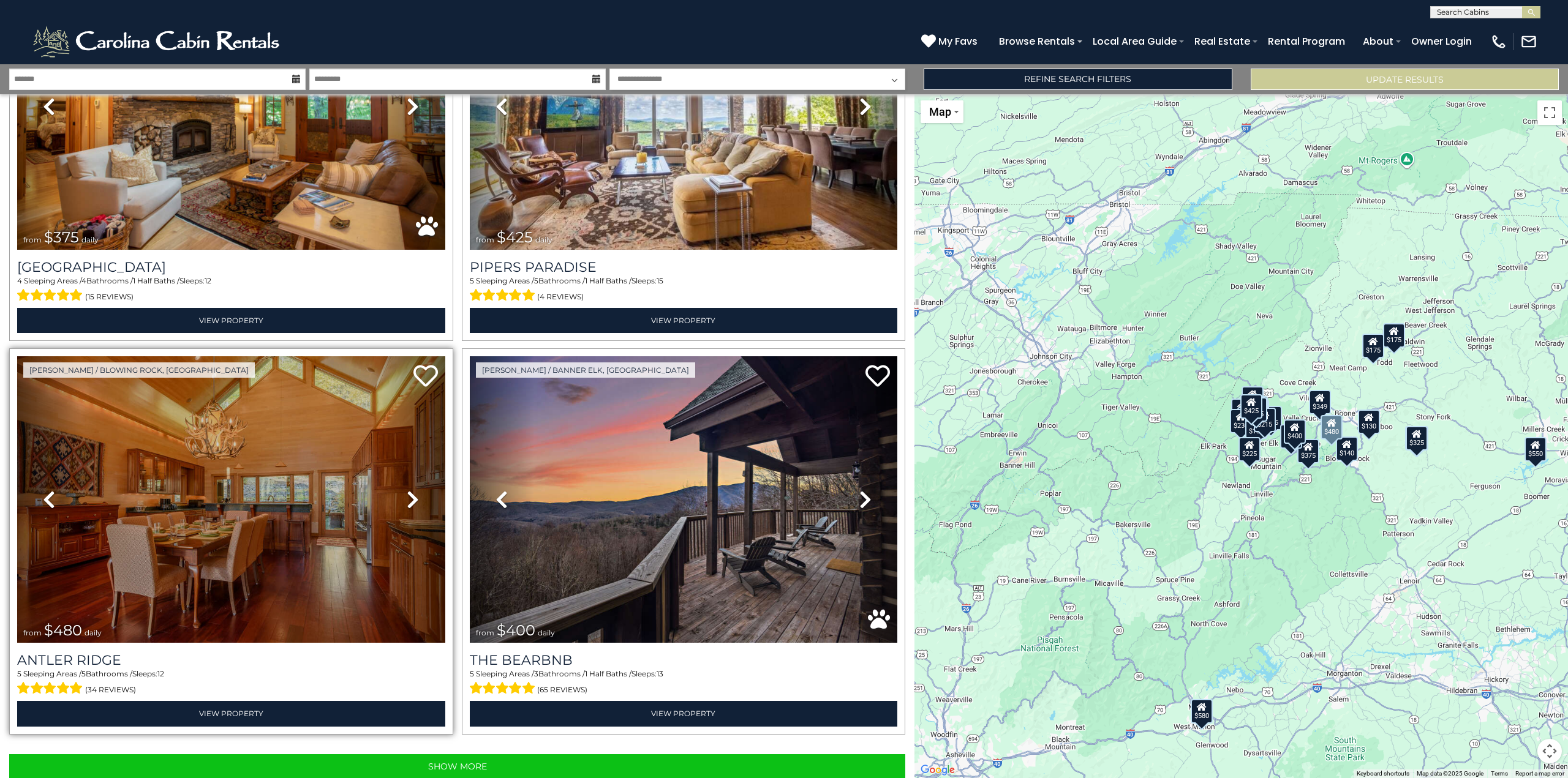
click at [409, 490] on icon at bounding box center [413, 500] width 12 height 20
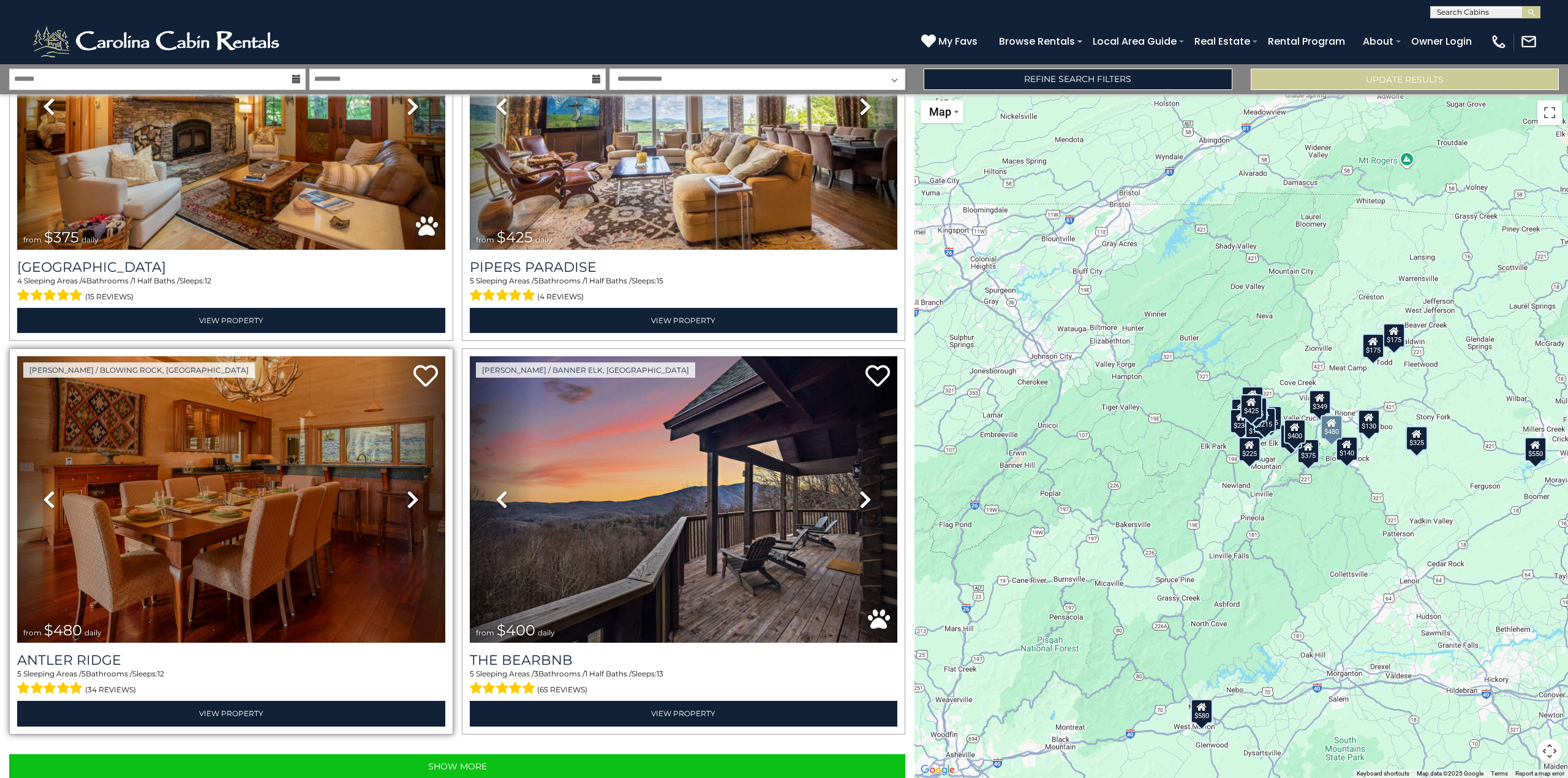
click at [409, 490] on icon at bounding box center [413, 500] width 12 height 20
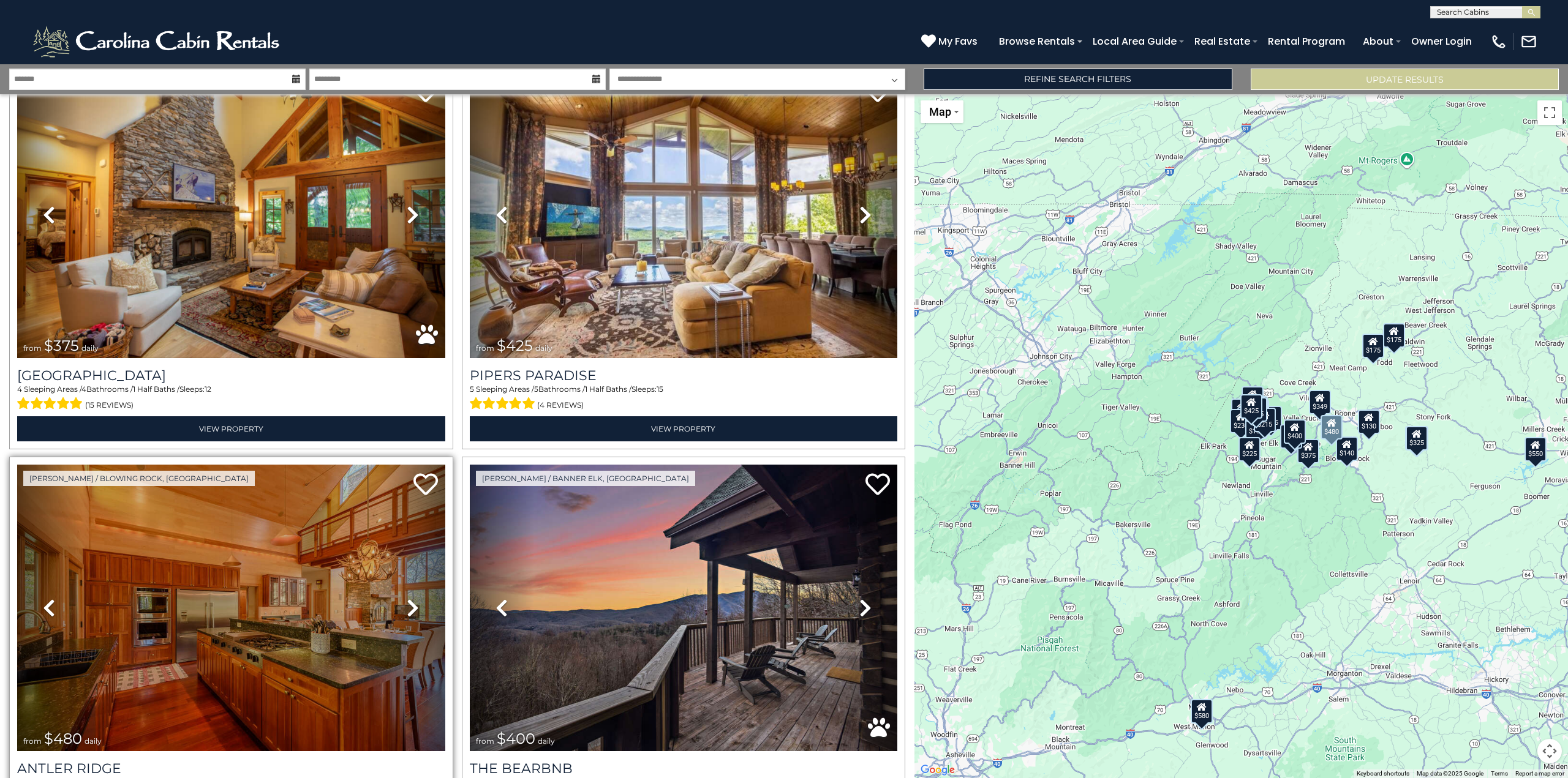
scroll to position [4926, 0]
